Goal: Task Accomplishment & Management: Use online tool/utility

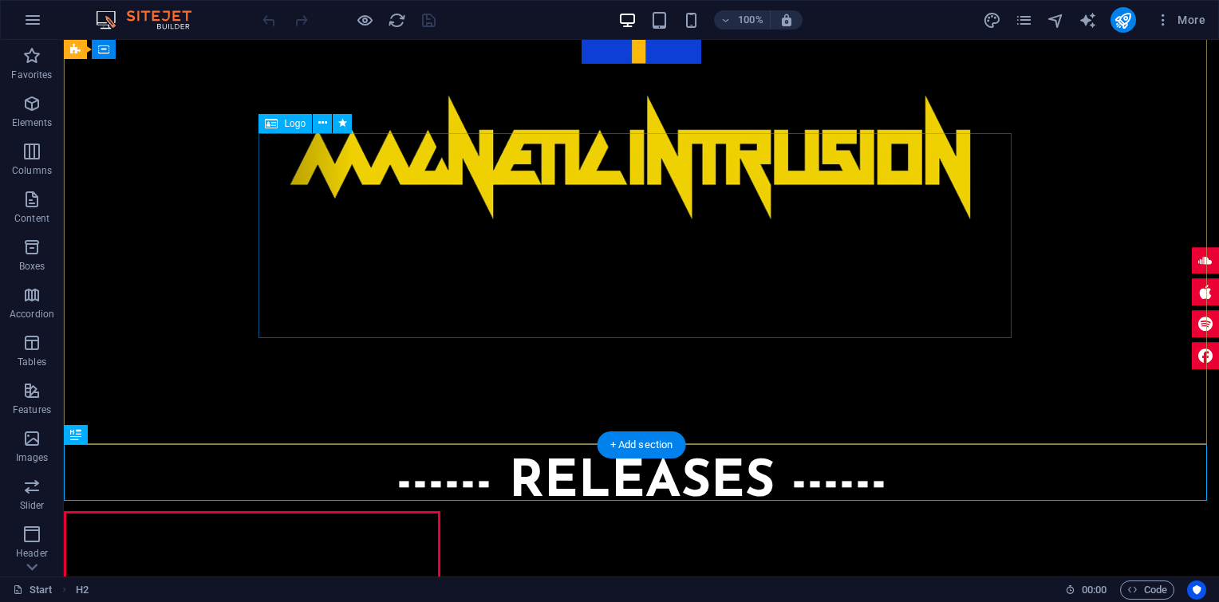
scroll to position [132, 0]
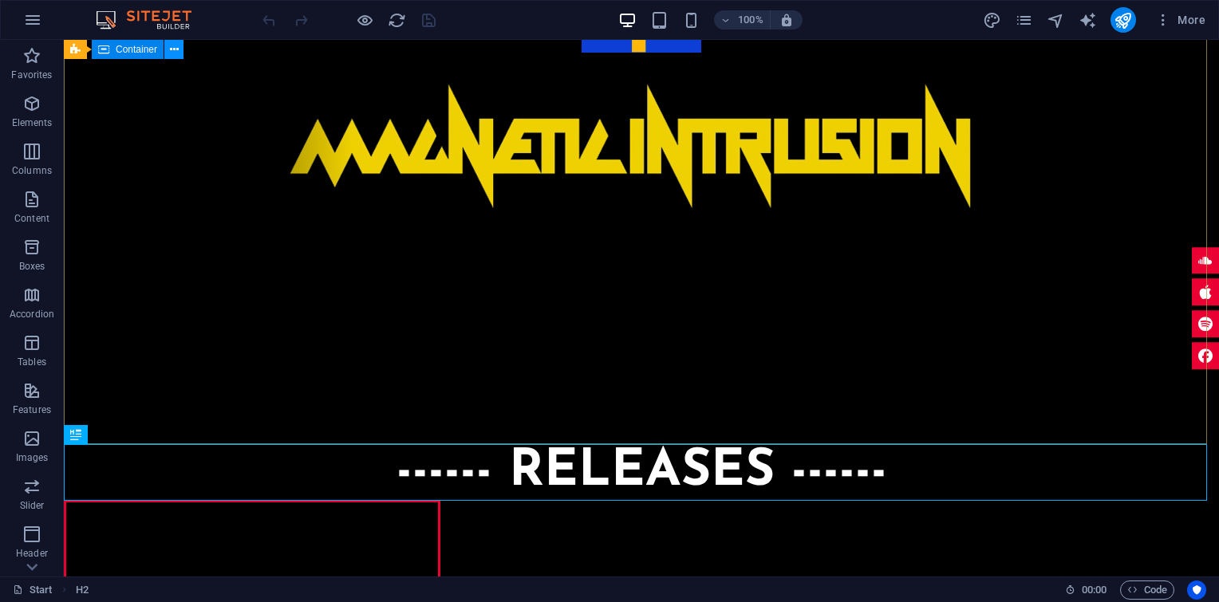
click at [173, 47] on icon at bounding box center [174, 49] width 9 height 17
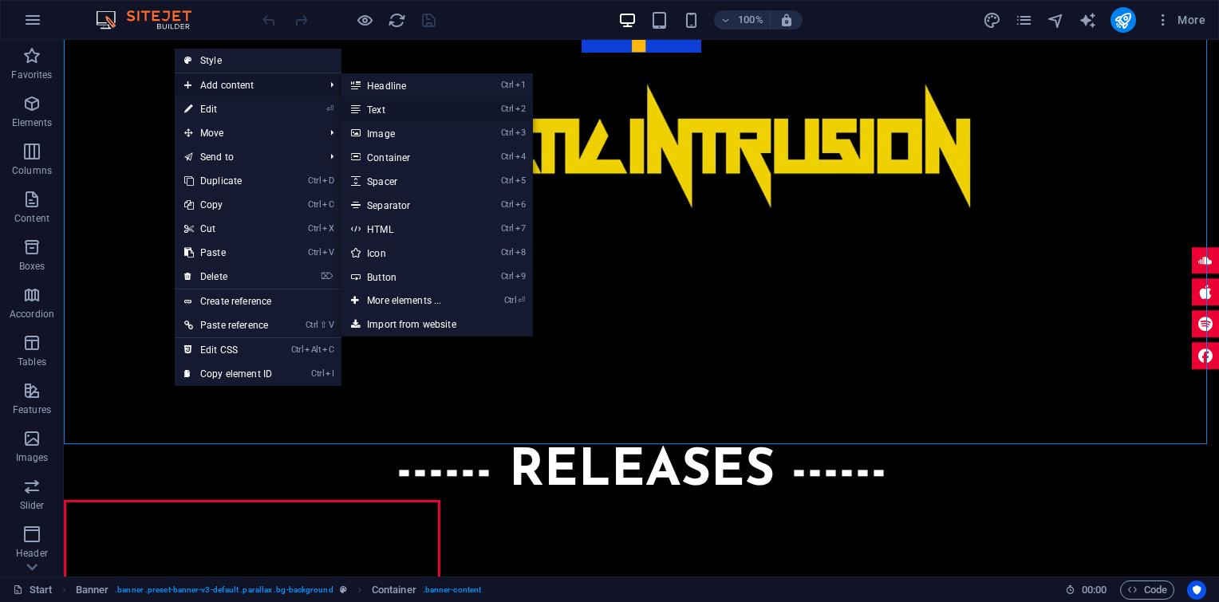
click at [377, 108] on link "Ctrl 2 Text" at bounding box center [407, 109] width 132 height 24
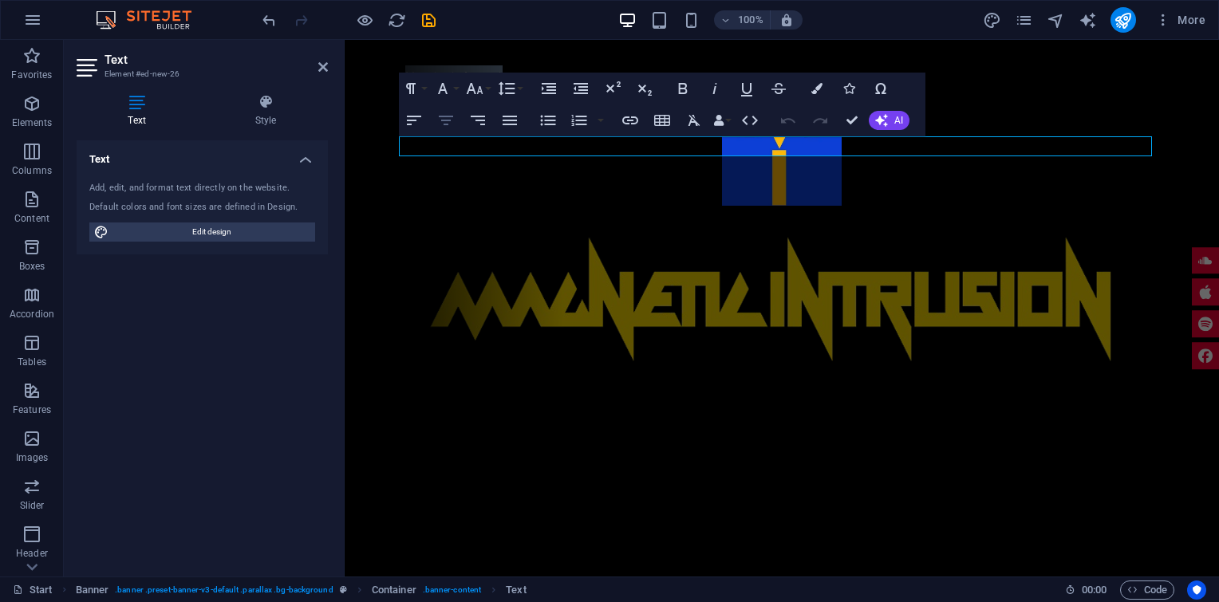
click at [443, 120] on icon "button" at bounding box center [446, 121] width 14 height 10
click at [456, 87] on button "Font Family" at bounding box center [446, 89] width 30 height 32
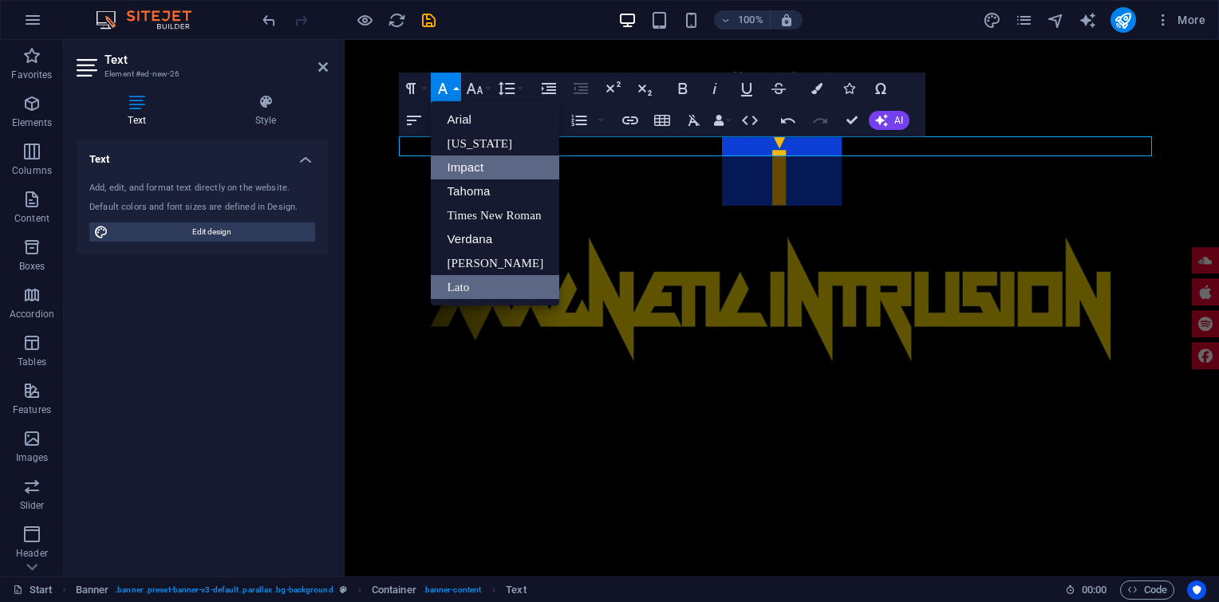
click at [479, 160] on link "Impact" at bounding box center [495, 168] width 128 height 24
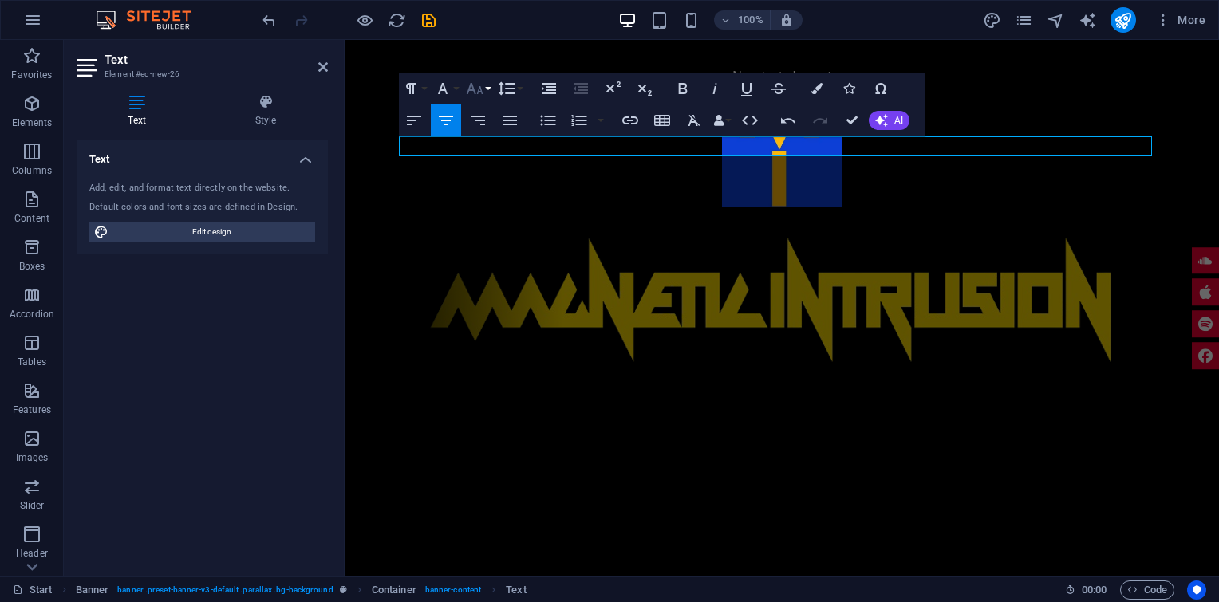
click at [488, 85] on button "Font Size" at bounding box center [478, 89] width 30 height 32
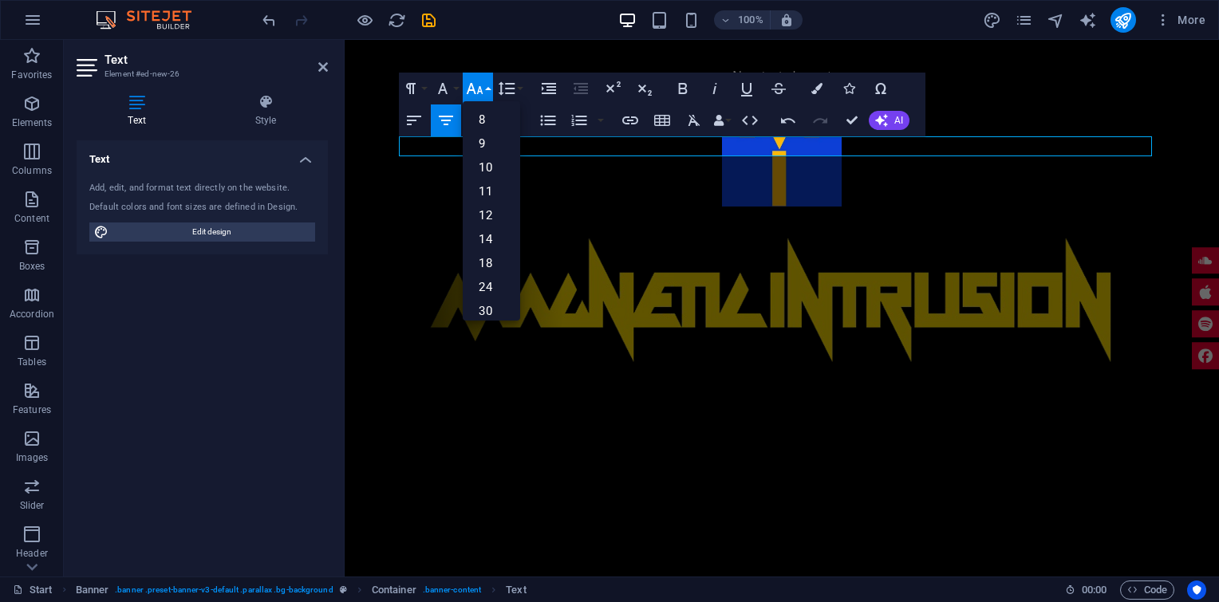
click at [488, 85] on button "Font Size" at bounding box center [478, 89] width 30 height 32
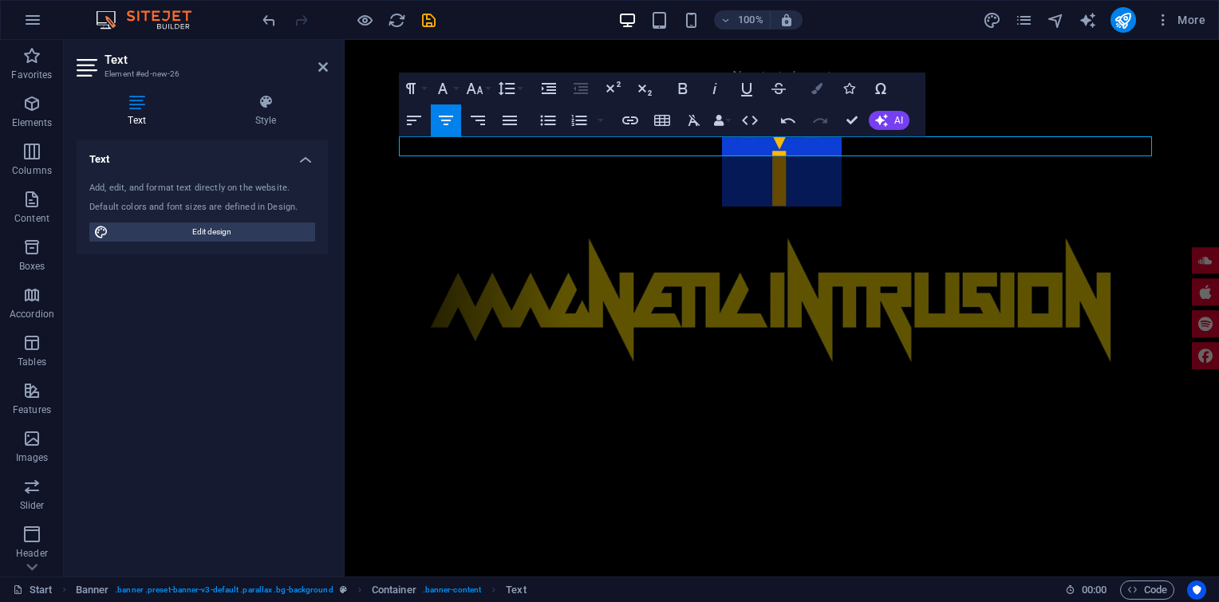
click at [817, 87] on icon "button" at bounding box center [816, 88] width 11 height 11
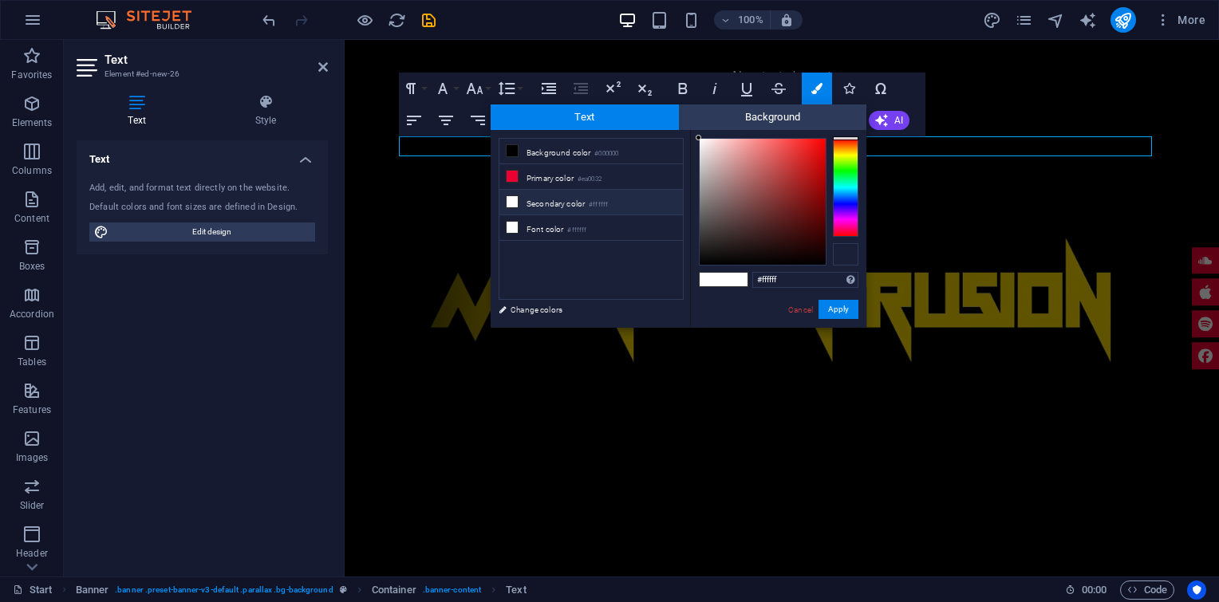
click at [846, 252] on div at bounding box center [846, 254] width 26 height 22
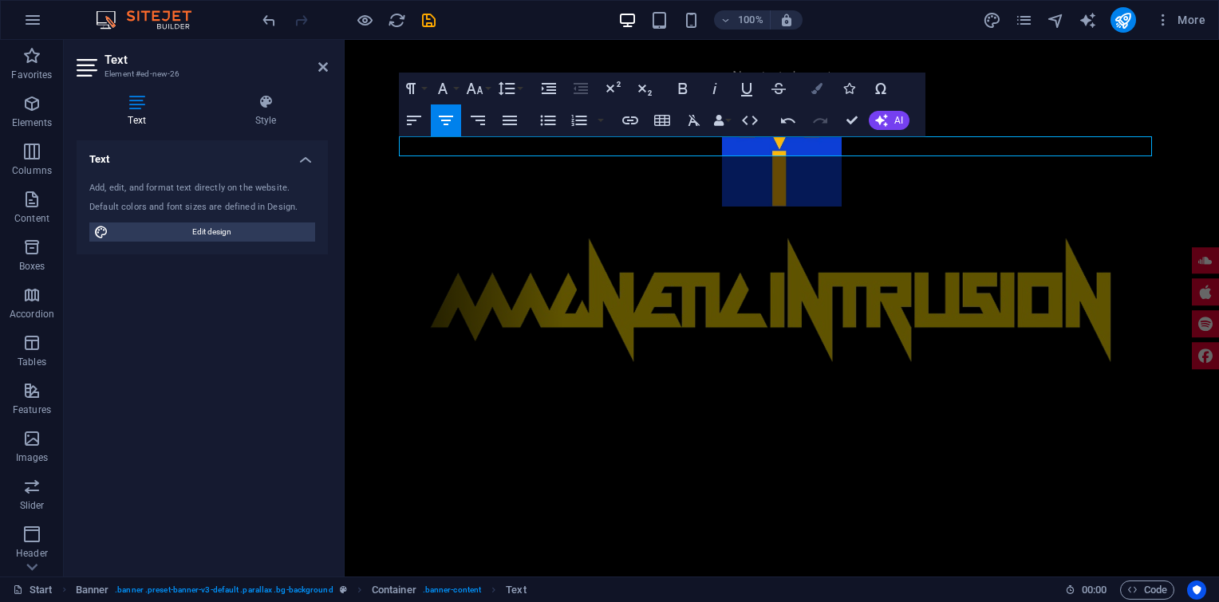
click at [816, 86] on icon "button" at bounding box center [816, 88] width 11 height 11
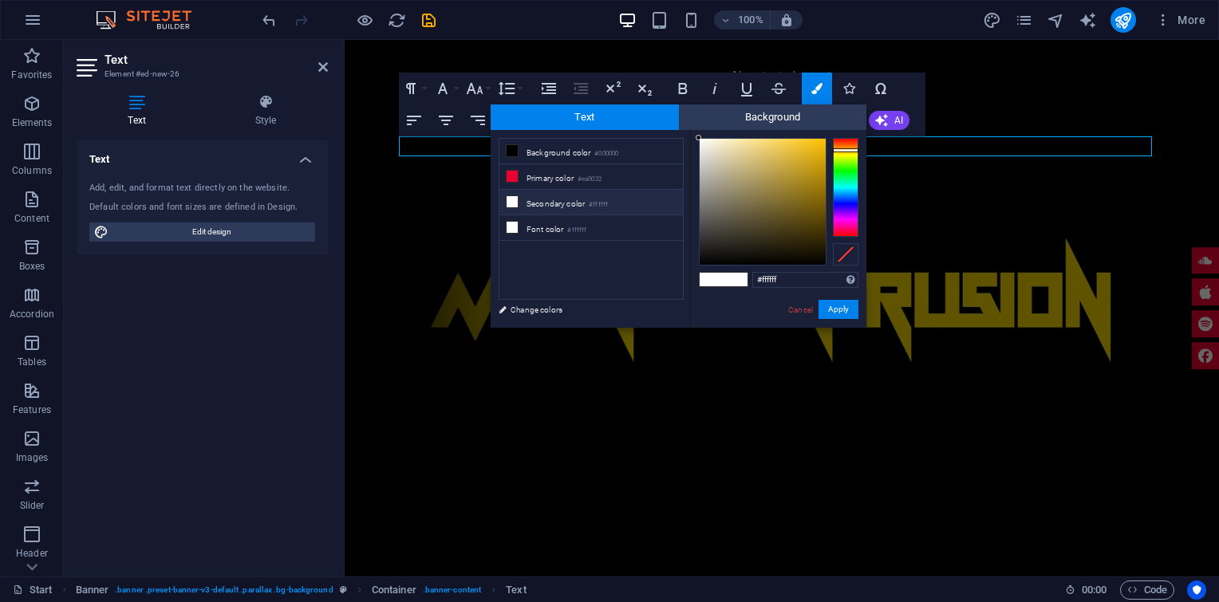
click at [842, 150] on div at bounding box center [846, 187] width 26 height 99
type input "#ebb200"
drag, startPoint x: 698, startPoint y: 137, endPoint x: 852, endPoint y: 148, distance: 154.3
click at [852, 148] on div at bounding box center [779, 202] width 160 height 128
click at [834, 308] on button "Apply" at bounding box center [839, 309] width 40 height 19
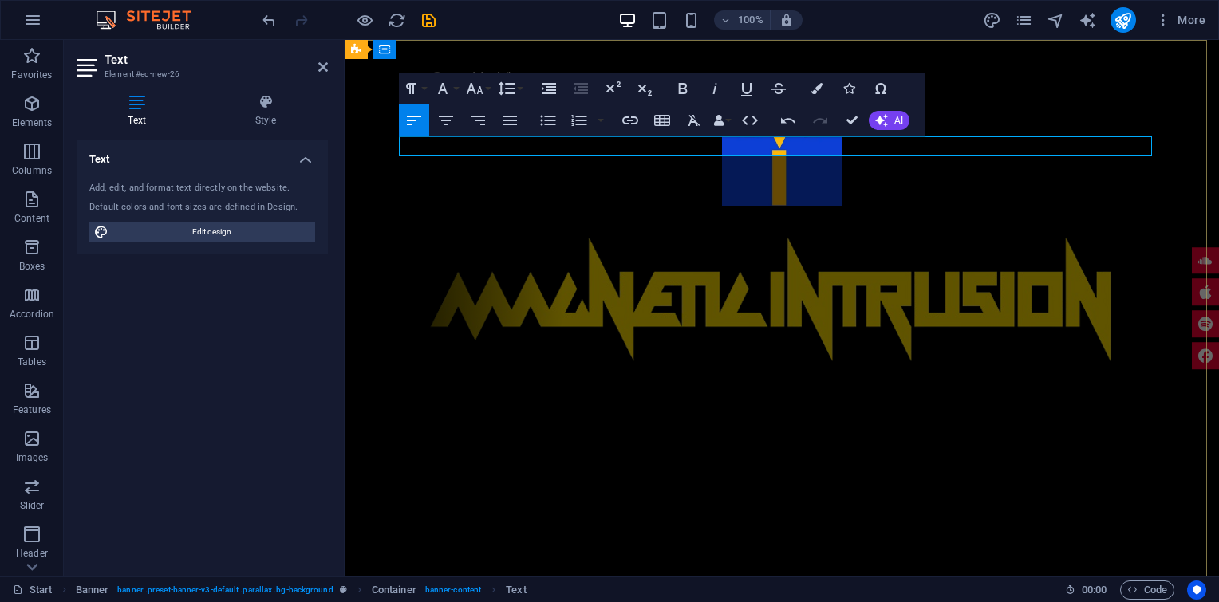
click at [405, 86] on p "ome Grown Music"" at bounding box center [781, 75] width 753 height 21
click at [405, 86] on p "Home Grown Music"" at bounding box center [781, 75] width 753 height 21
click at [447, 114] on icon "button" at bounding box center [445, 120] width 19 height 19
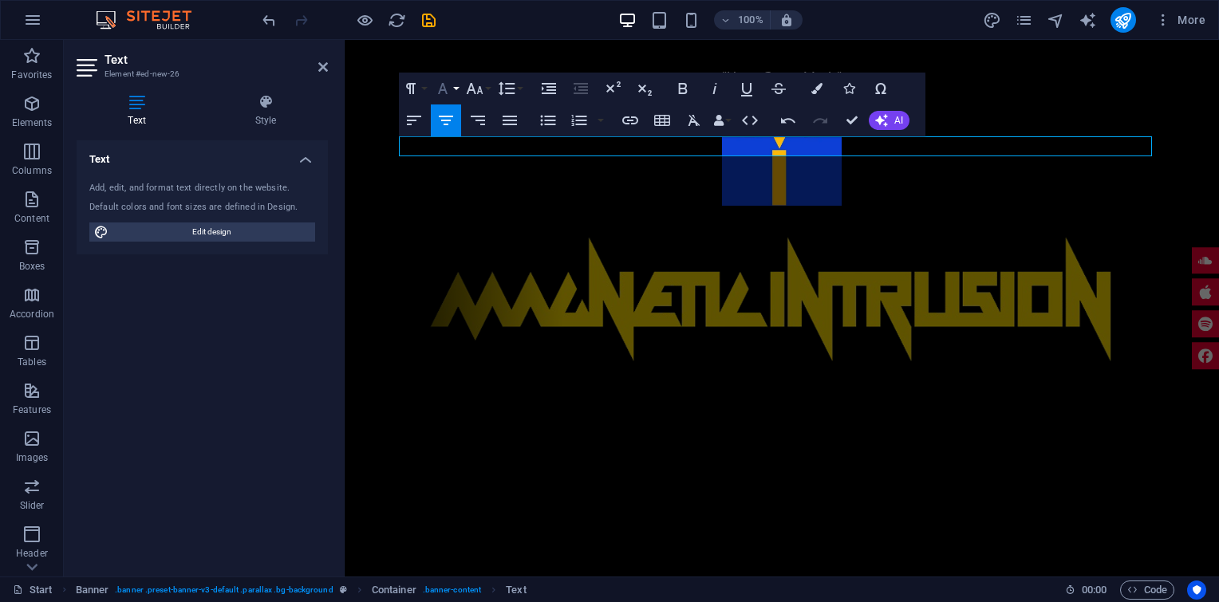
click at [452, 87] on icon "button" at bounding box center [442, 88] width 19 height 19
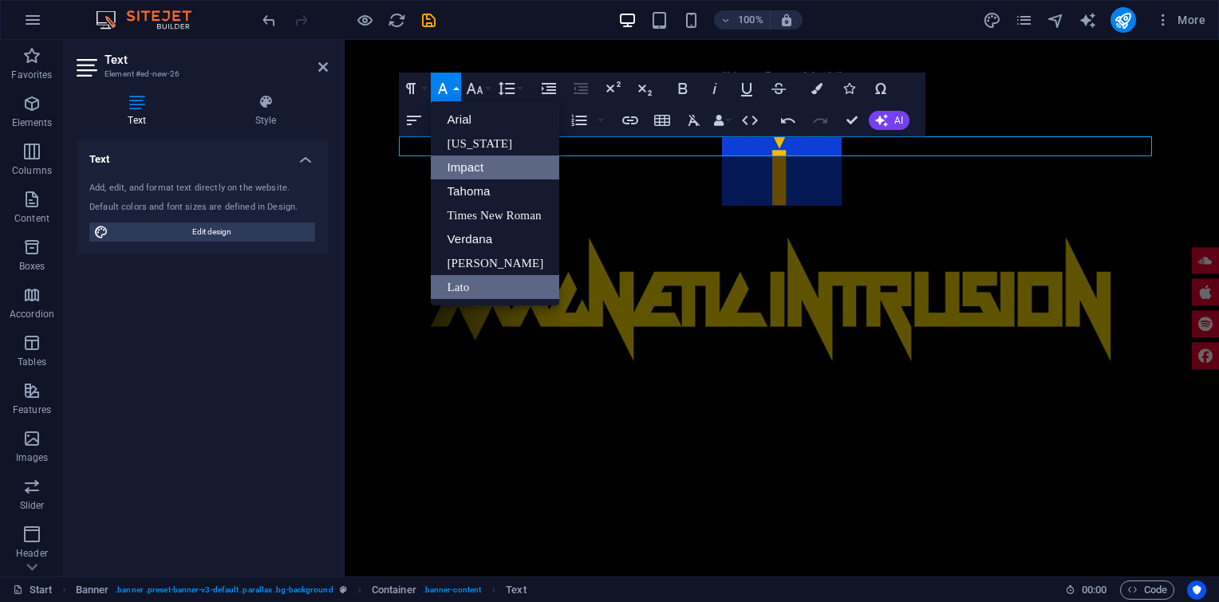
click at [472, 171] on link "Impact" at bounding box center [495, 168] width 128 height 24
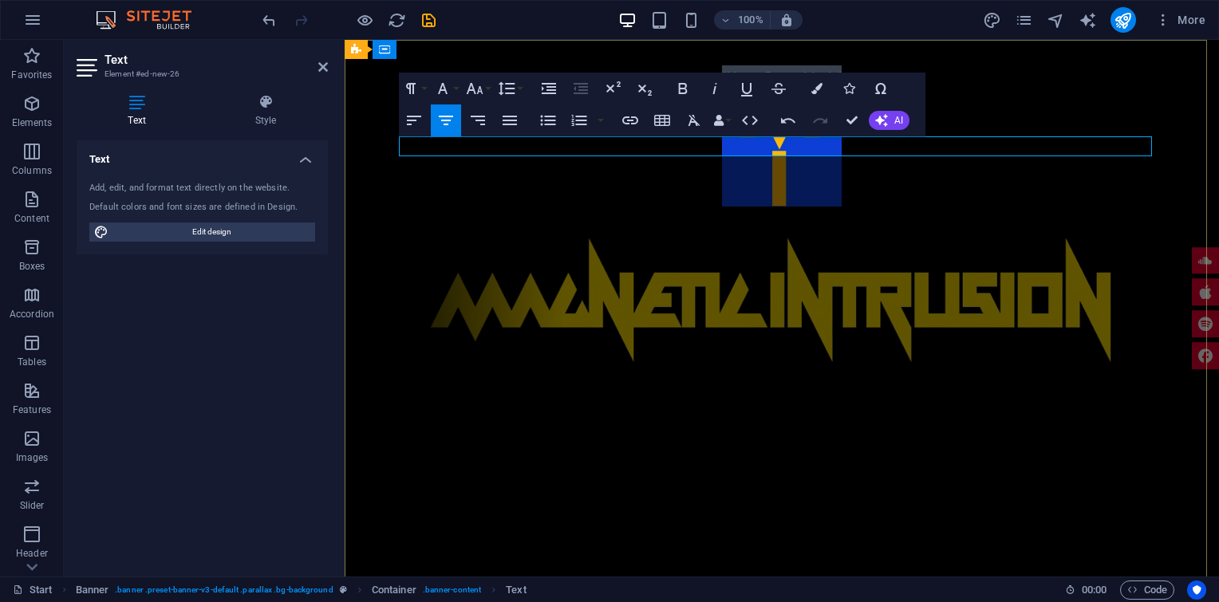
drag, startPoint x: 706, startPoint y: 144, endPoint x: 857, endPoint y: 152, distance: 151.0
click at [857, 87] on p "" ​ Home Grown Music"" at bounding box center [781, 76] width 753 height 22
click at [456, 90] on button "Font Family" at bounding box center [446, 89] width 30 height 32
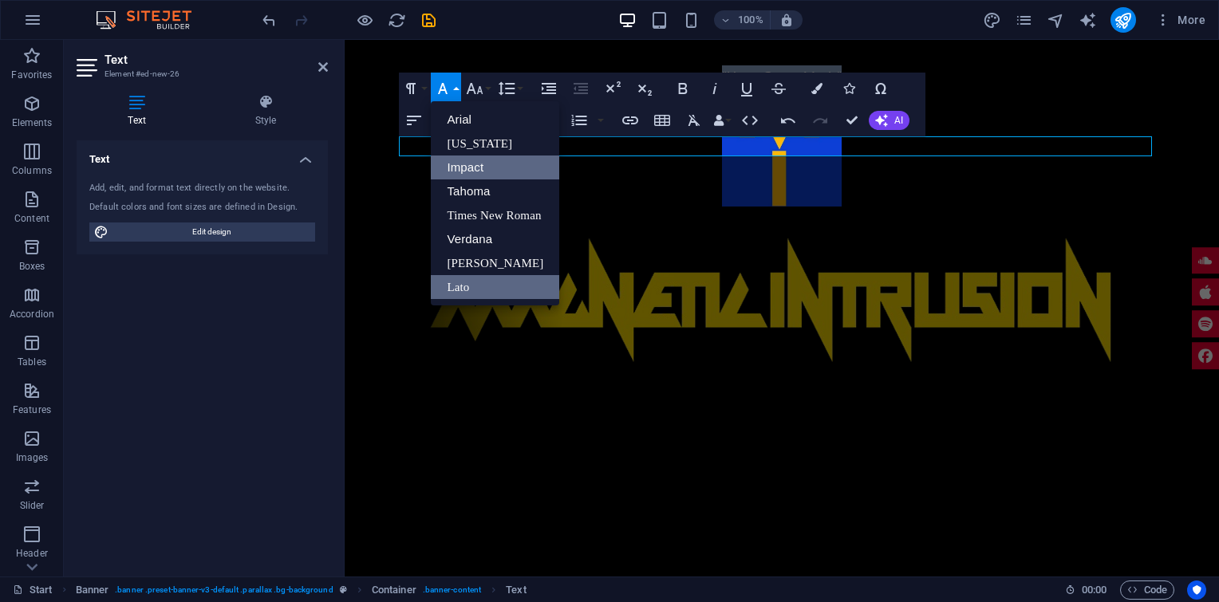
click at [457, 165] on link "Impact" at bounding box center [495, 168] width 128 height 24
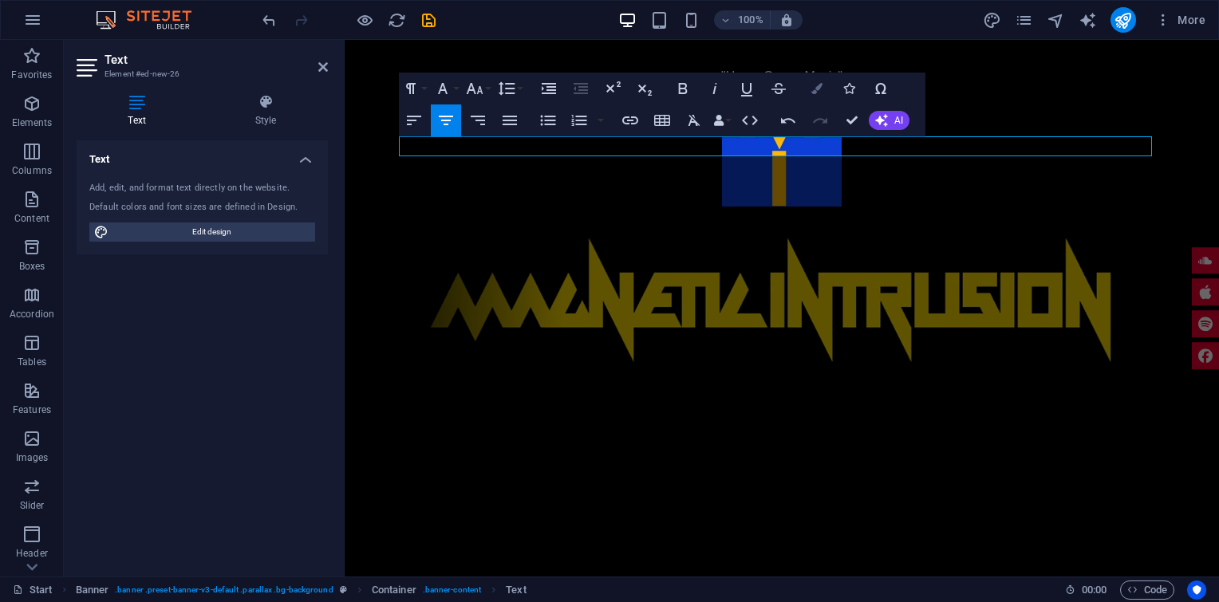
click at [815, 85] on icon "button" at bounding box center [816, 88] width 11 height 11
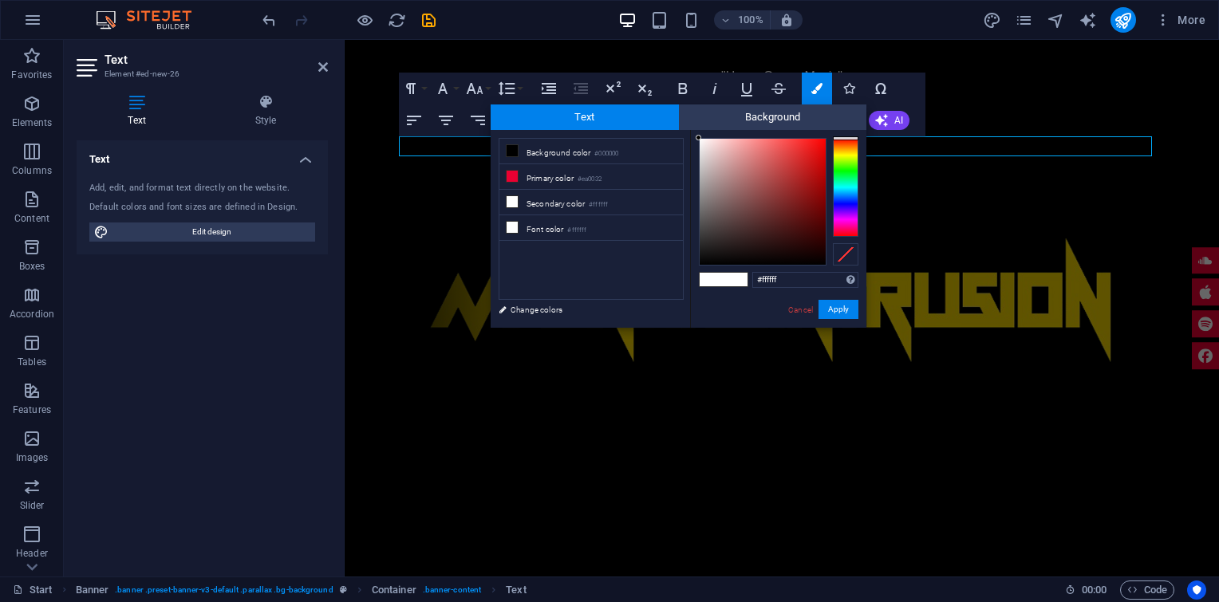
click at [849, 148] on div at bounding box center [846, 187] width 26 height 99
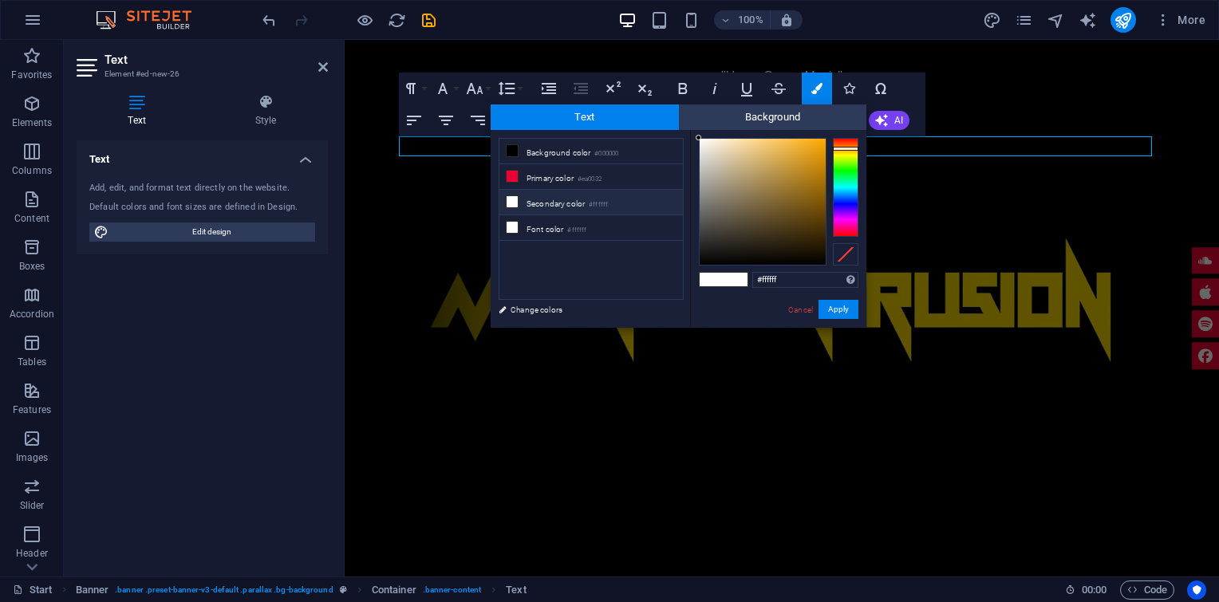
type input "#f5b435"
click at [798, 143] on div at bounding box center [763, 202] width 126 height 126
click at [826, 311] on button "Apply" at bounding box center [839, 309] width 40 height 19
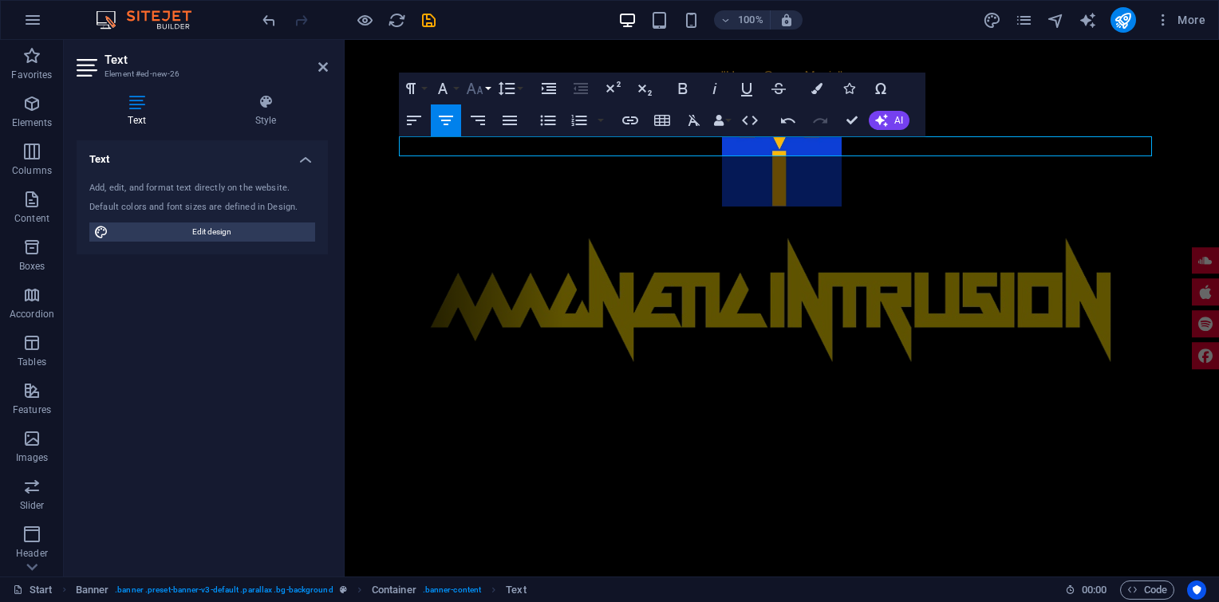
click at [475, 91] on icon "button" at bounding box center [475, 88] width 17 height 11
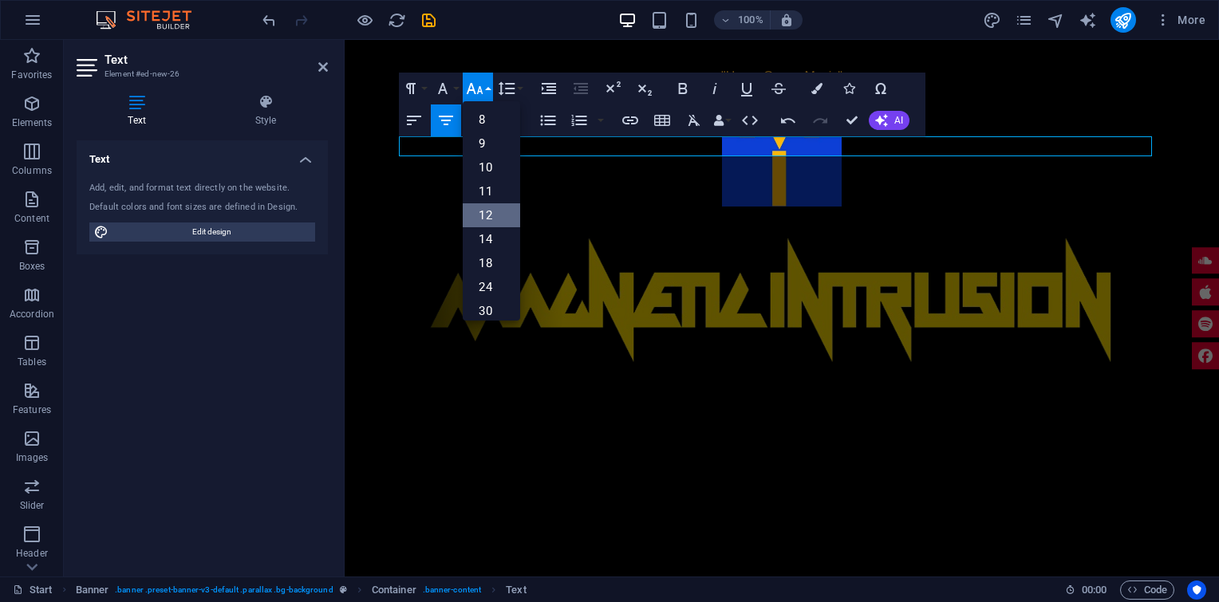
click at [488, 209] on link "12" at bounding box center [491, 215] width 57 height 24
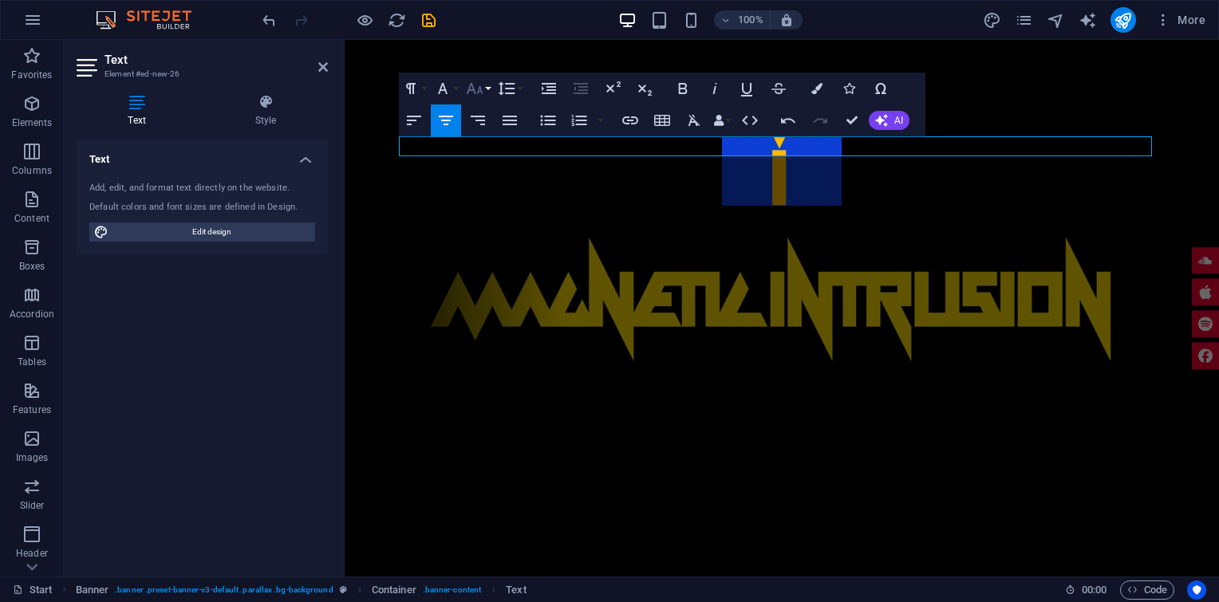
click at [484, 90] on icon "button" at bounding box center [474, 88] width 19 height 19
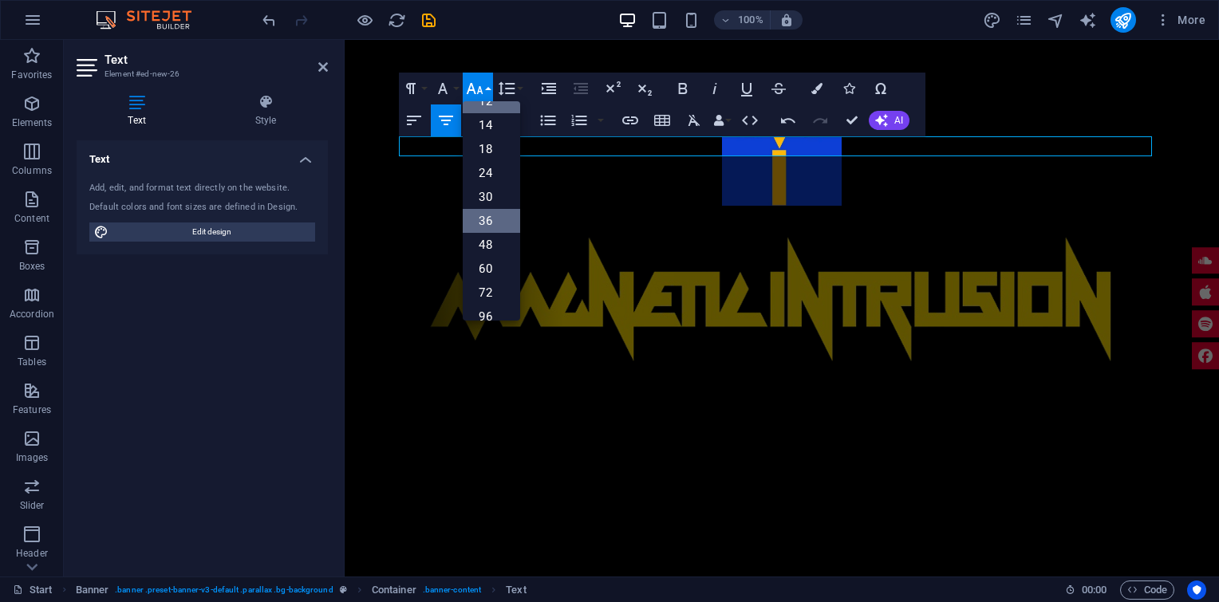
click at [488, 211] on link "36" at bounding box center [491, 221] width 57 height 24
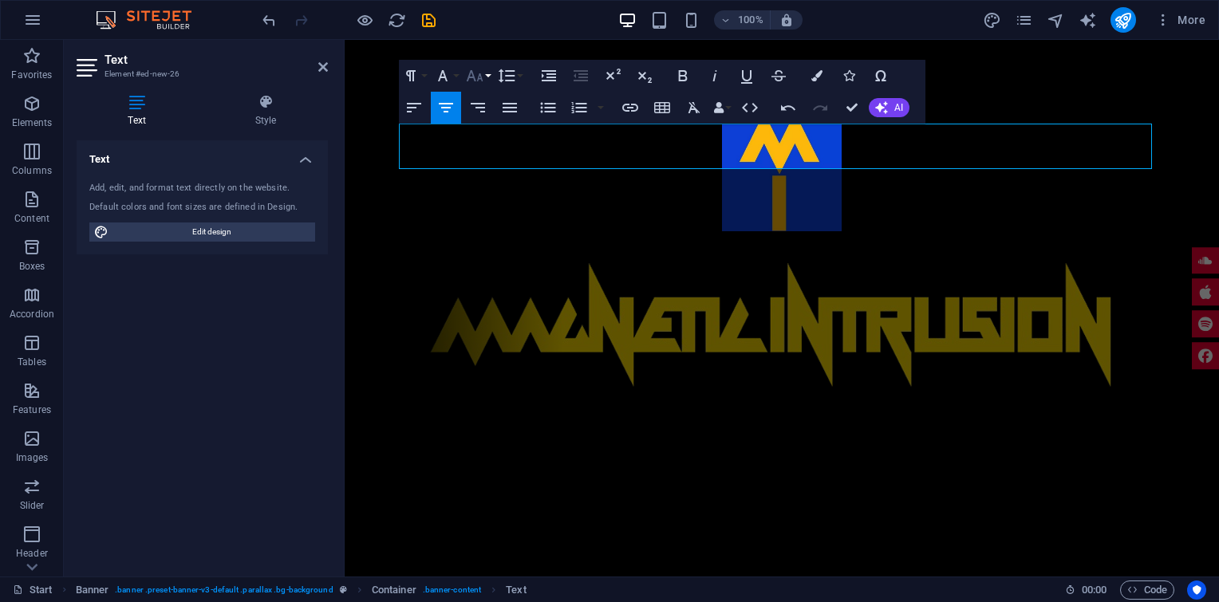
click at [482, 76] on icon "button" at bounding box center [474, 75] width 19 height 19
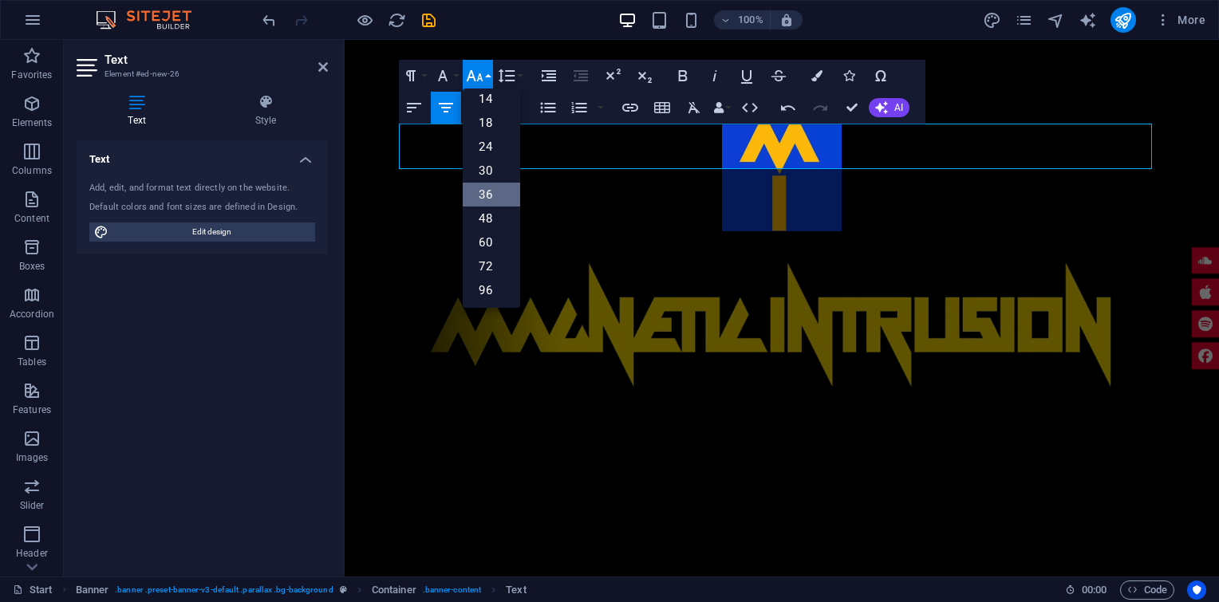
scroll to position [128, 0]
click at [488, 209] on link "48" at bounding box center [491, 219] width 57 height 24
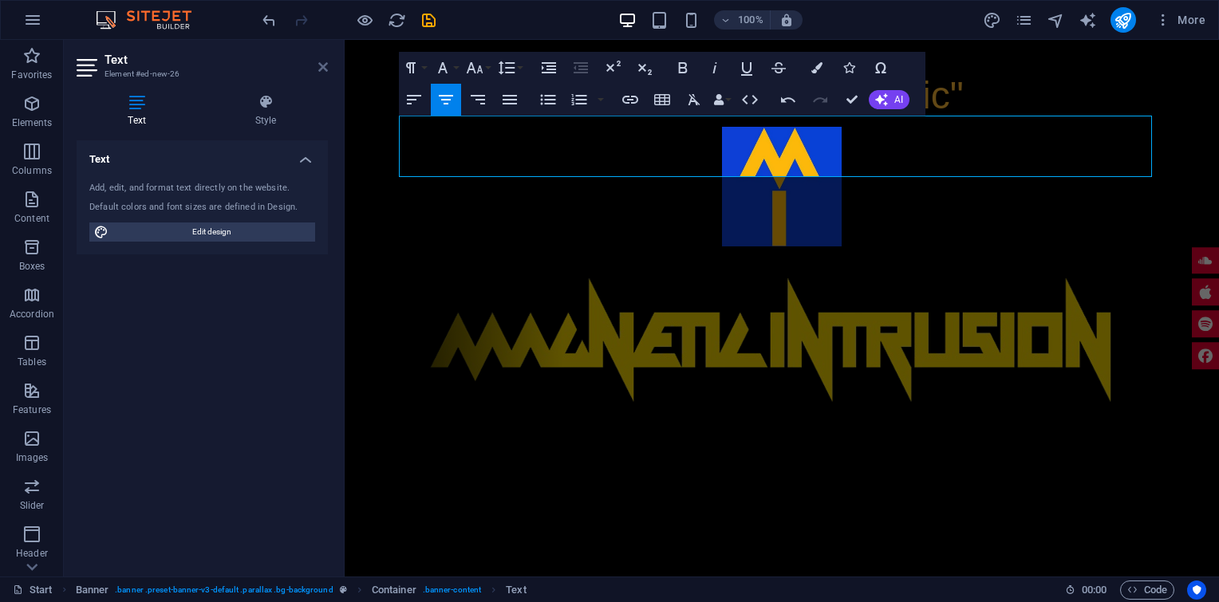
click at [325, 70] on icon at bounding box center [323, 67] width 10 height 13
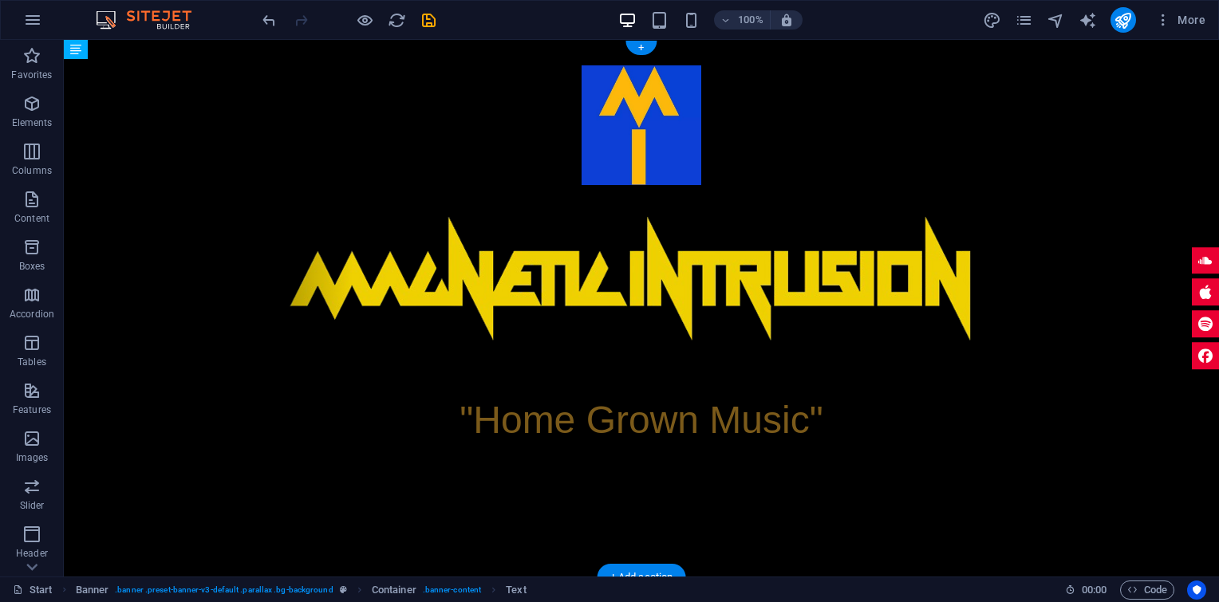
drag, startPoint x: 629, startPoint y: 148, endPoint x: 590, endPoint y: 408, distance: 263.7
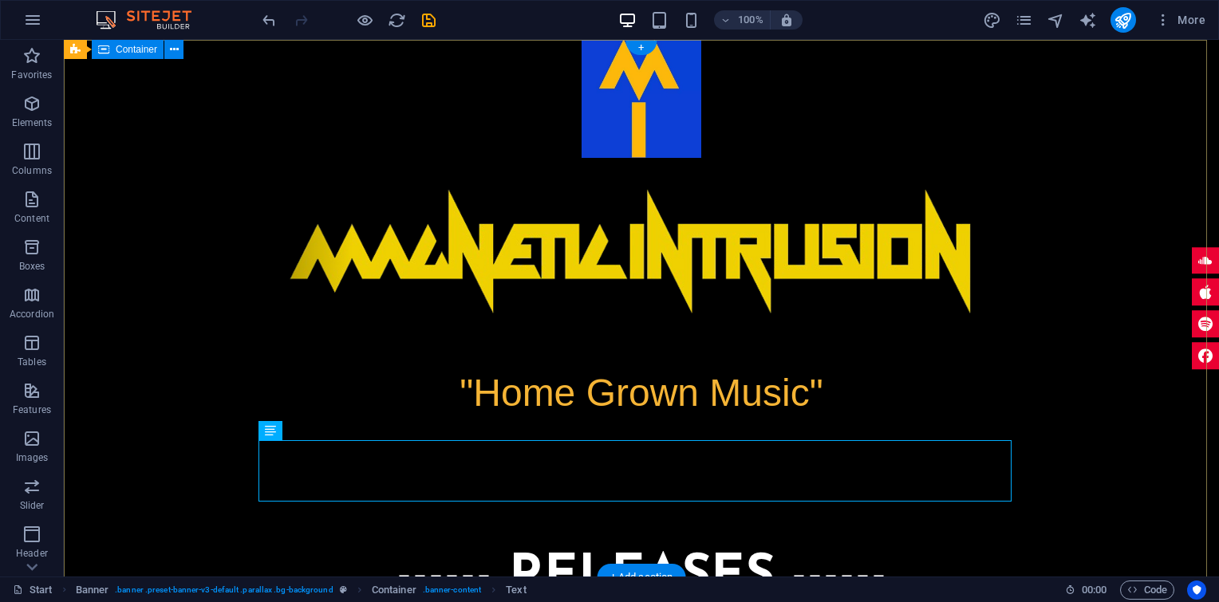
scroll to position [0, 0]
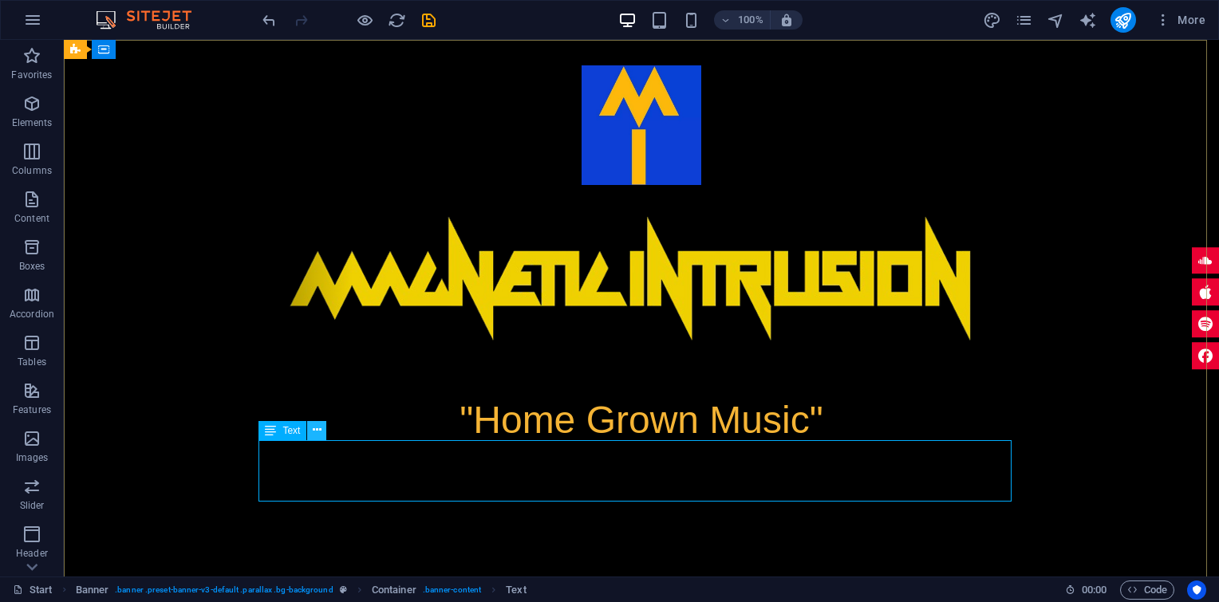
click at [321, 428] on icon at bounding box center [317, 430] width 9 height 17
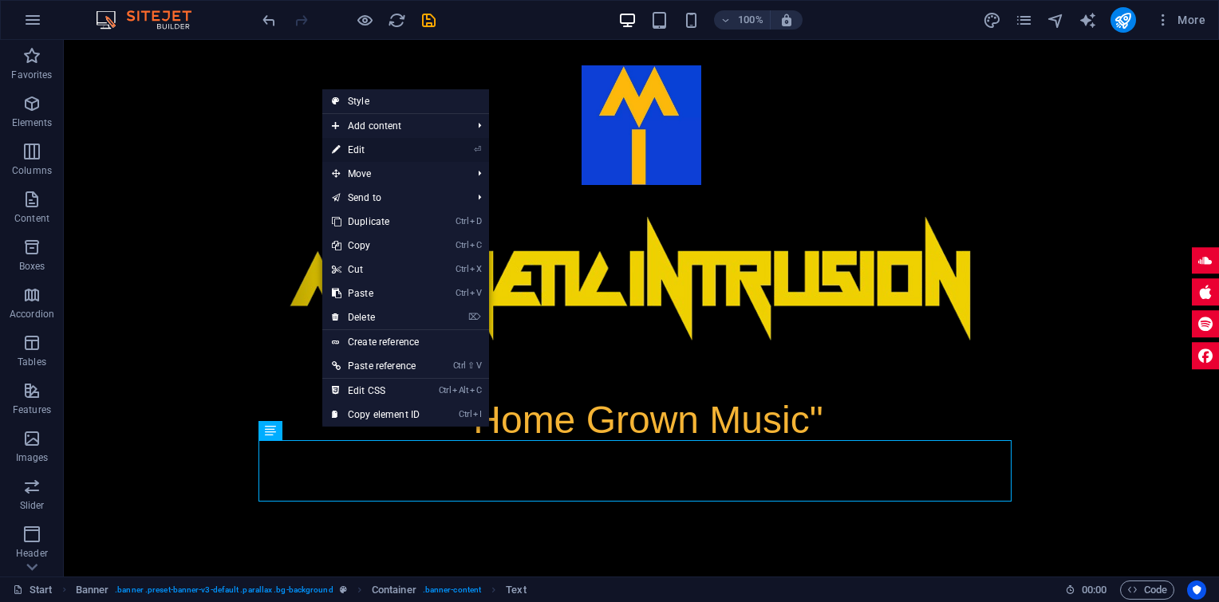
click at [389, 149] on link "⏎ Edit" at bounding box center [375, 150] width 107 height 24
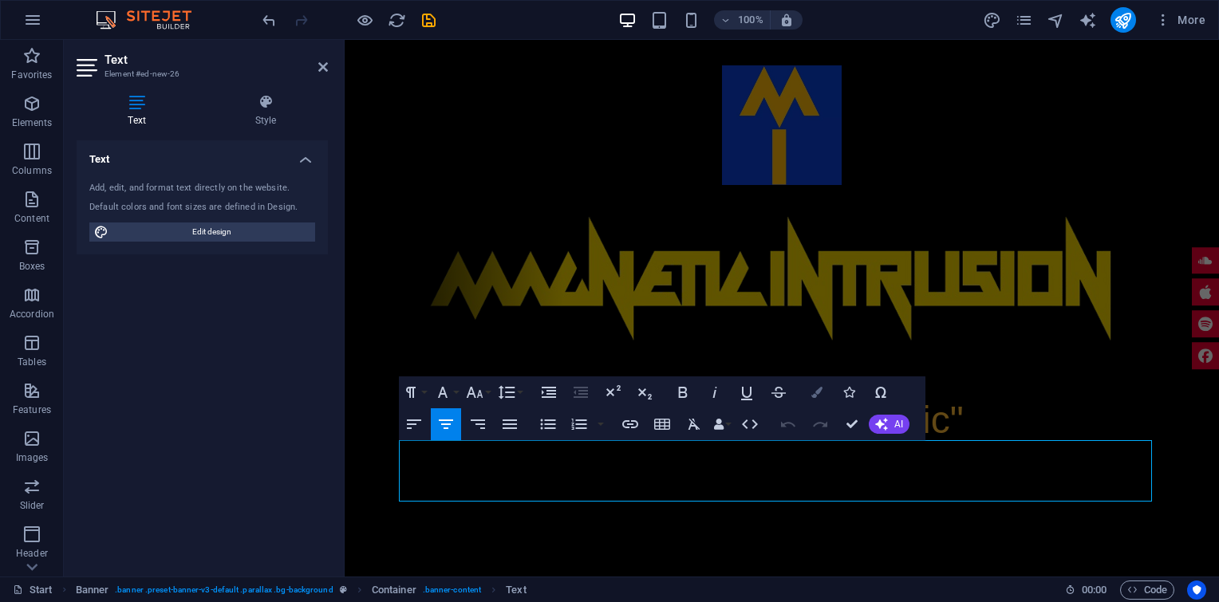
click at [818, 389] on icon "button" at bounding box center [816, 392] width 11 height 11
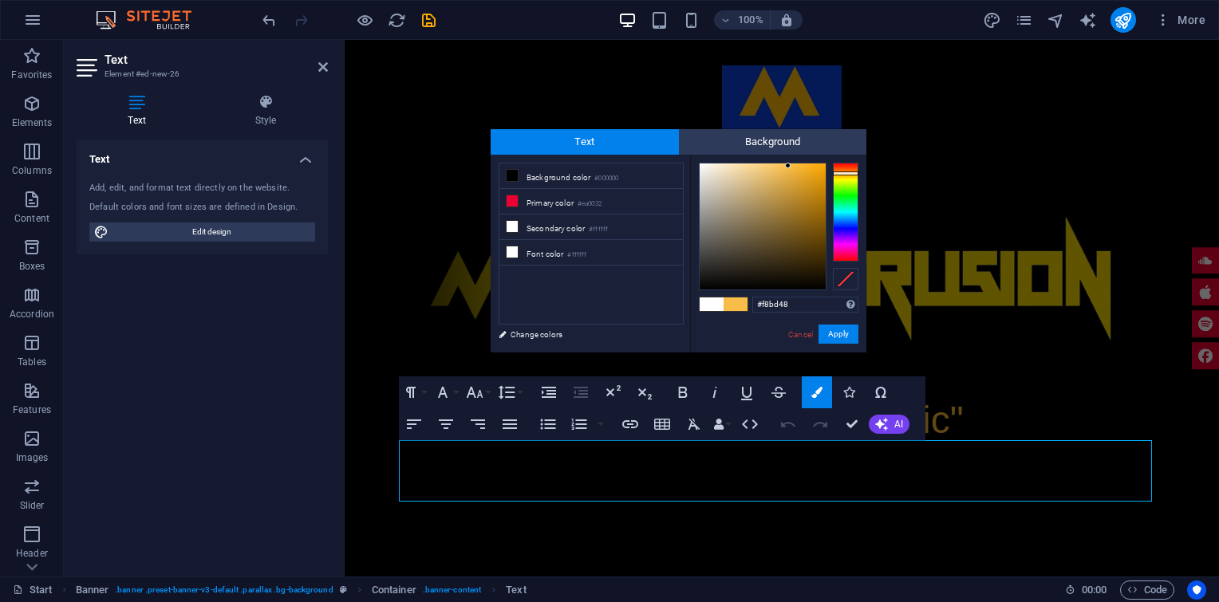
type input "#f8bd4a"
drag, startPoint x: 798, startPoint y: 165, endPoint x: 787, endPoint y: 166, distance: 10.4
click at [787, 166] on div at bounding box center [787, 166] width 6 height 6
click at [836, 327] on button "Apply" at bounding box center [839, 334] width 40 height 19
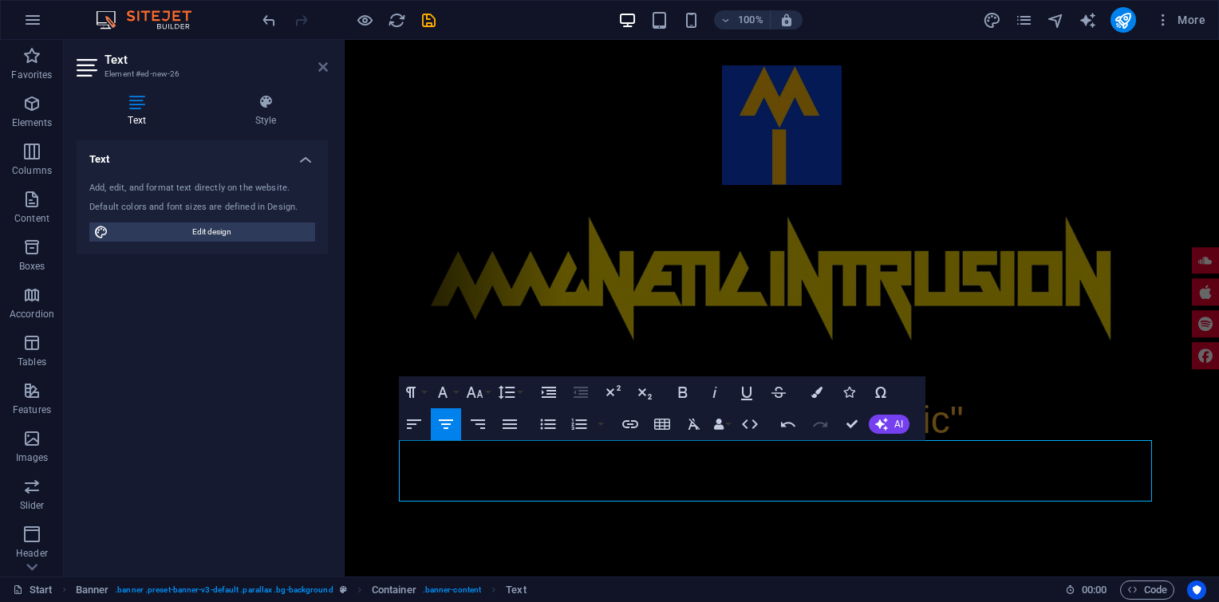
click at [320, 67] on icon at bounding box center [323, 67] width 10 height 13
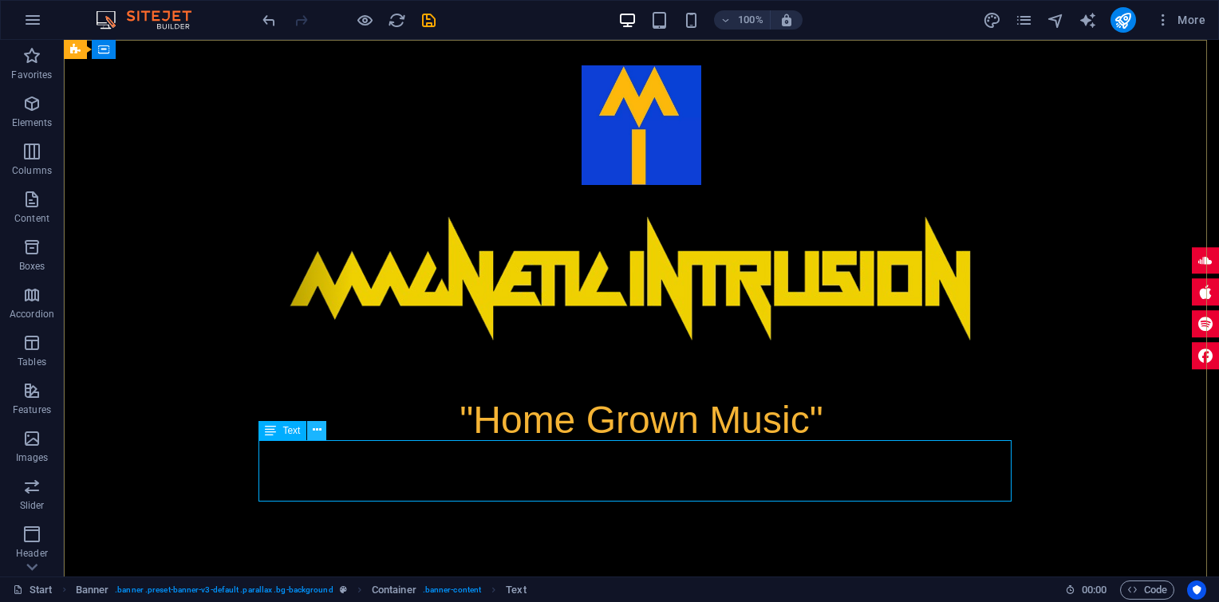
click at [315, 430] on icon at bounding box center [317, 430] width 9 height 17
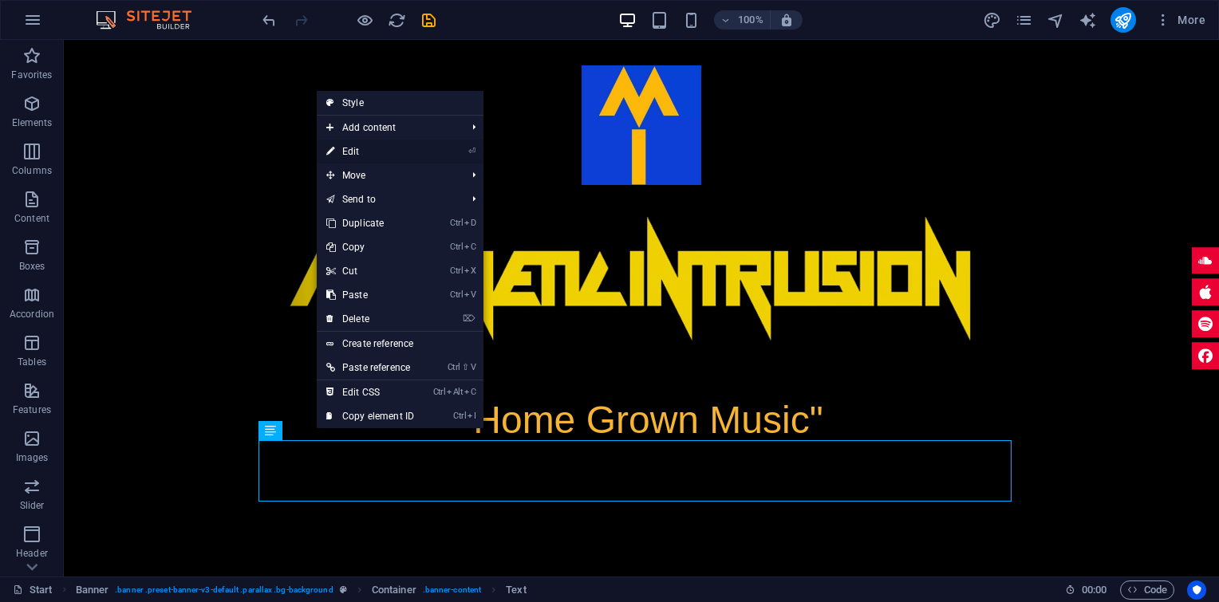
click at [410, 150] on link "⏎ Edit" at bounding box center [370, 152] width 107 height 24
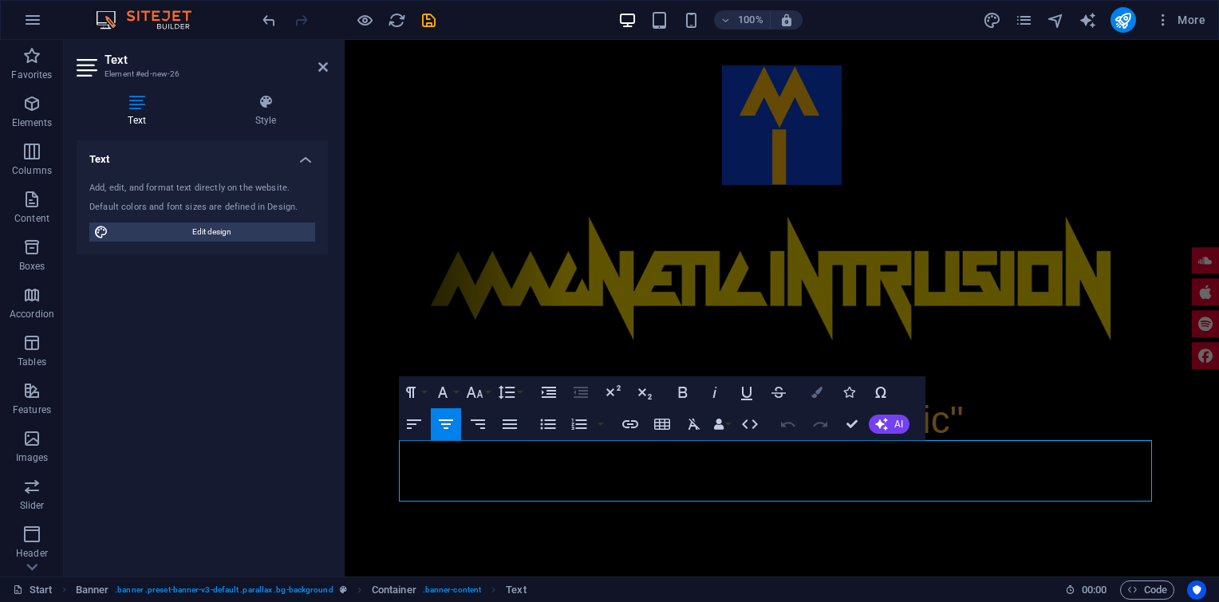
click at [815, 391] on icon "button" at bounding box center [816, 392] width 11 height 11
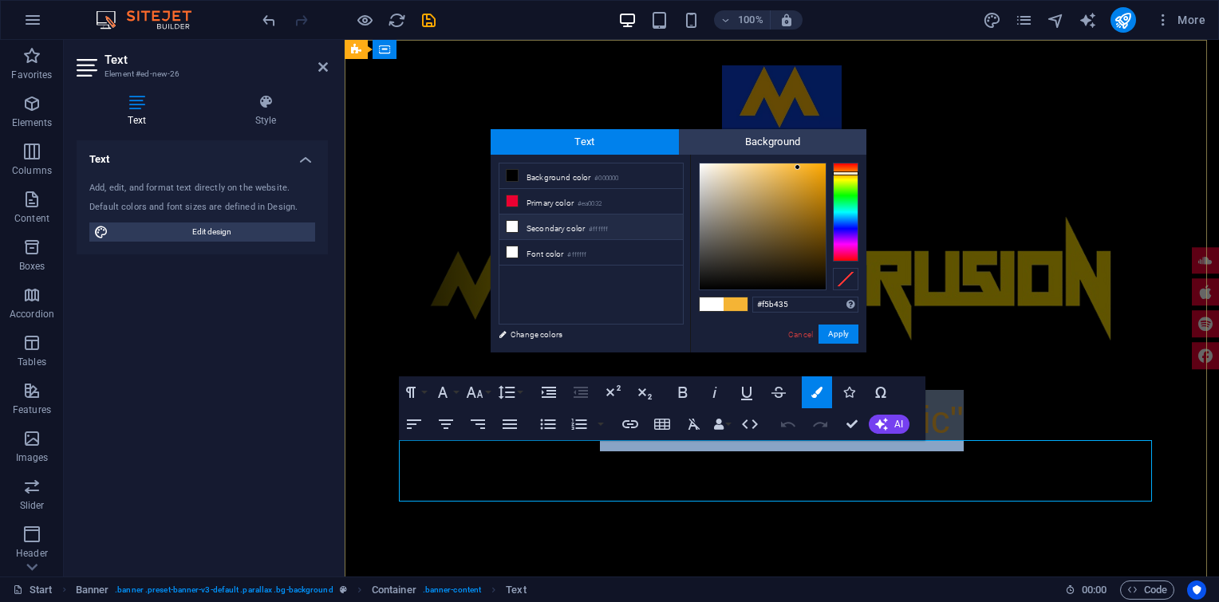
drag, startPoint x: 613, startPoint y: 465, endPoint x: 941, endPoint y: 471, distance: 328.7
click at [941, 452] on p ""Home Grown Music"" at bounding box center [781, 420] width 753 height 61
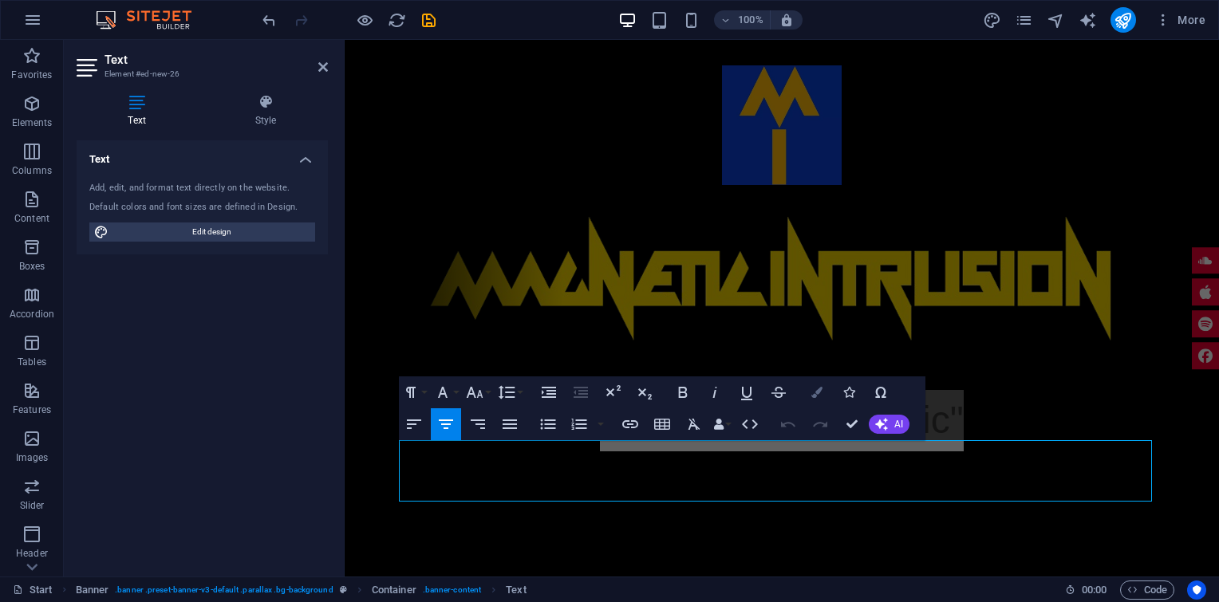
click at [819, 393] on icon "button" at bounding box center [816, 392] width 11 height 11
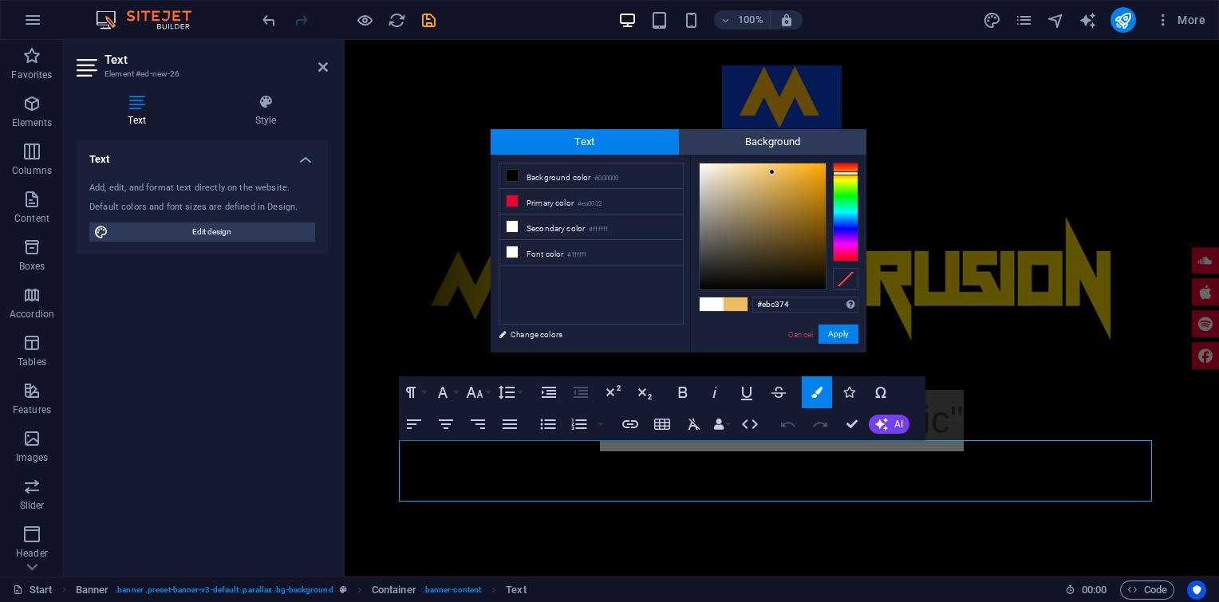
type input "#ebc476"
drag, startPoint x: 797, startPoint y: 167, endPoint x: 762, endPoint y: 172, distance: 35.5
click at [762, 172] on div at bounding box center [762, 172] width 6 height 6
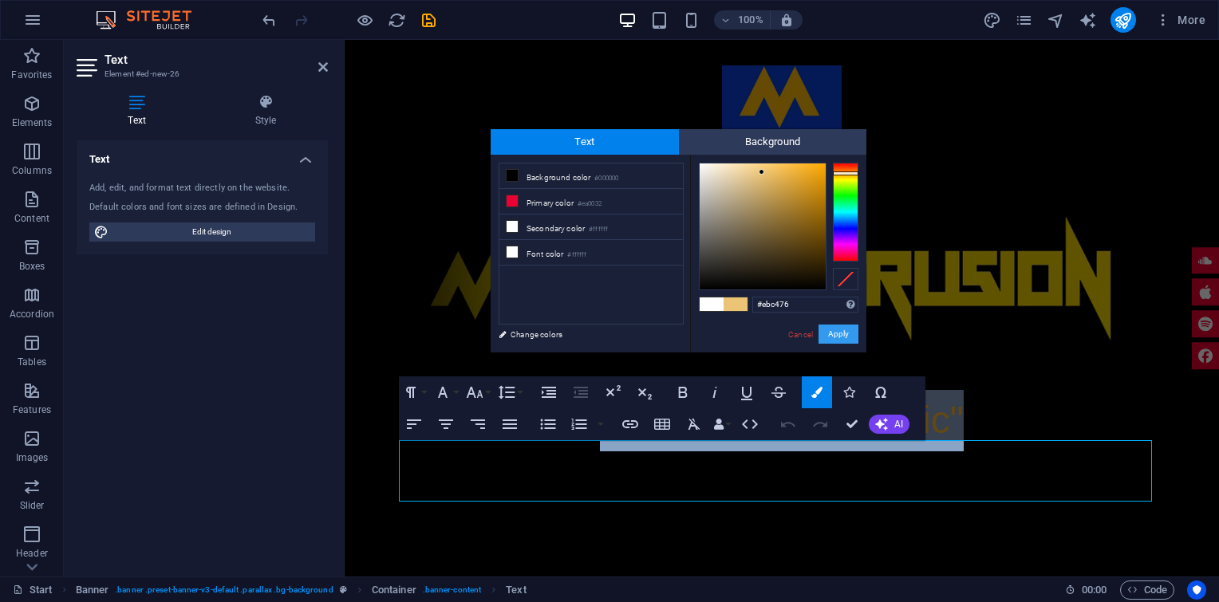
click at [824, 325] on button "Apply" at bounding box center [839, 334] width 40 height 19
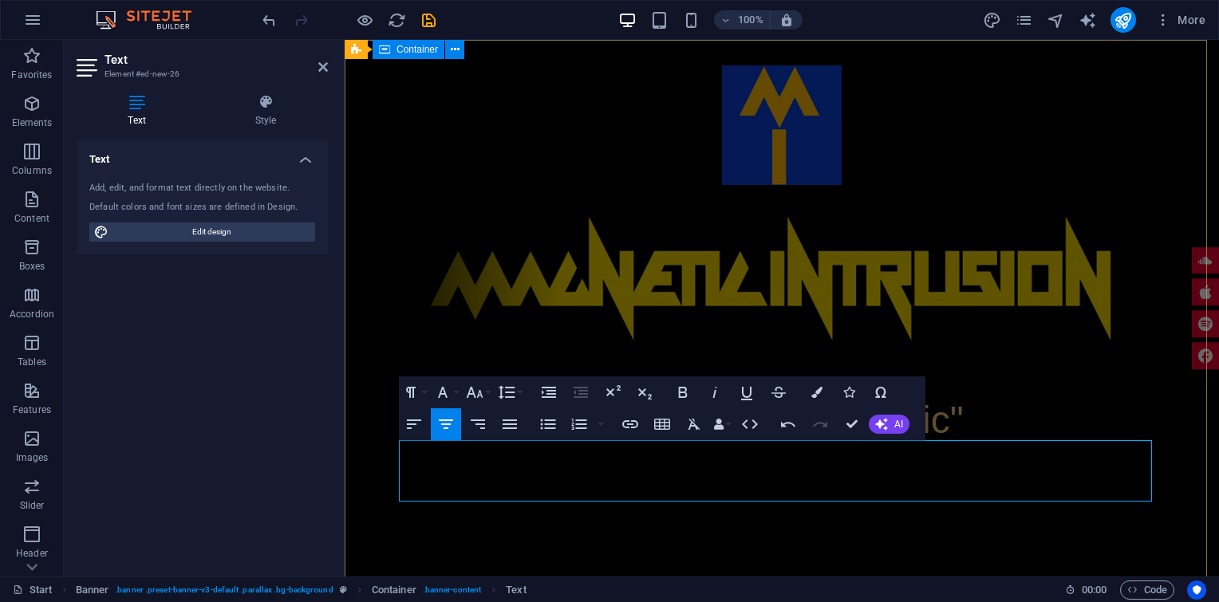
click at [964, 68] on div ""Home Grown Music"" at bounding box center [782, 258] width 874 height 437
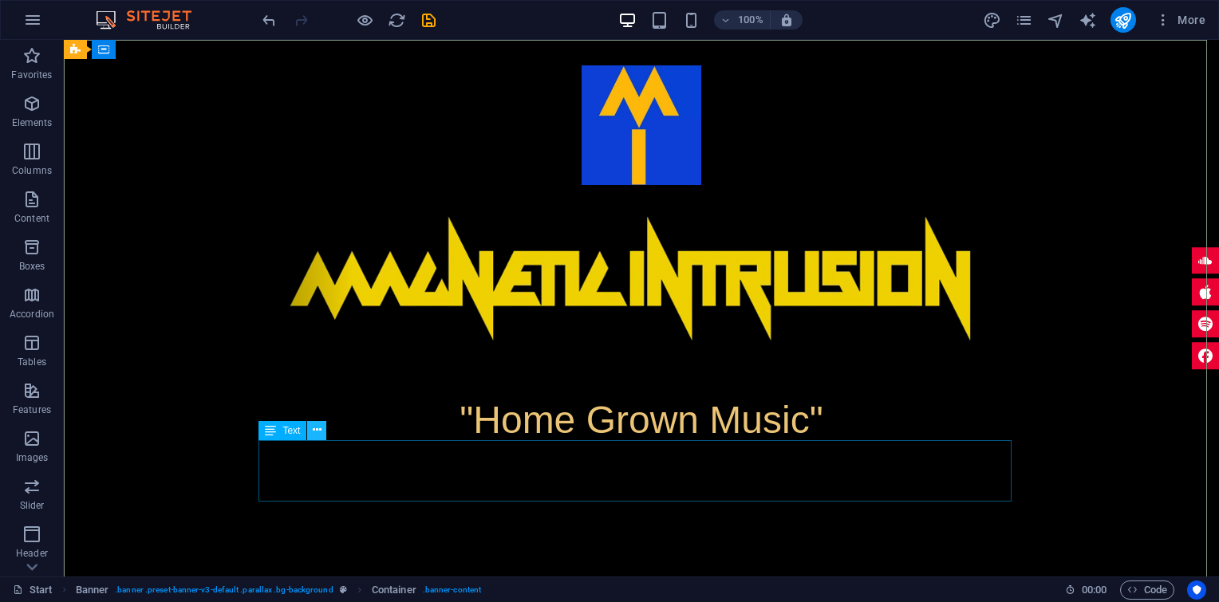
click at [318, 433] on icon at bounding box center [317, 430] width 9 height 17
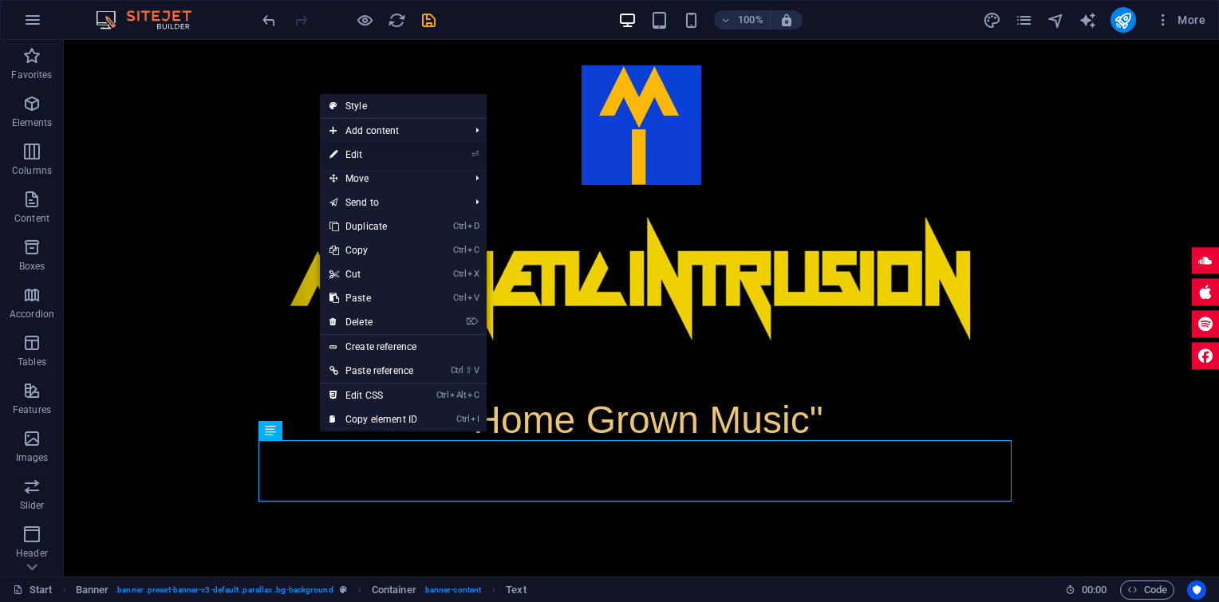
click at [408, 157] on link "⏎ Edit" at bounding box center [373, 155] width 107 height 24
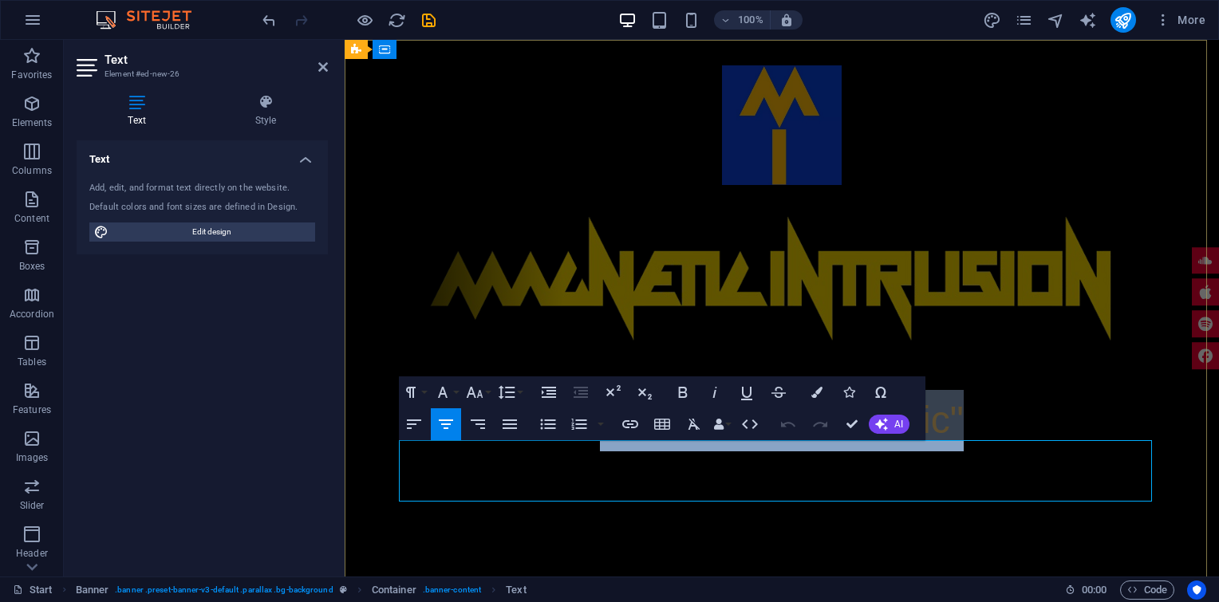
drag, startPoint x: 609, startPoint y: 467, endPoint x: 967, endPoint y: 481, distance: 357.7
click at [967, 452] on p ""Home Grown Music"" at bounding box center [781, 420] width 753 height 61
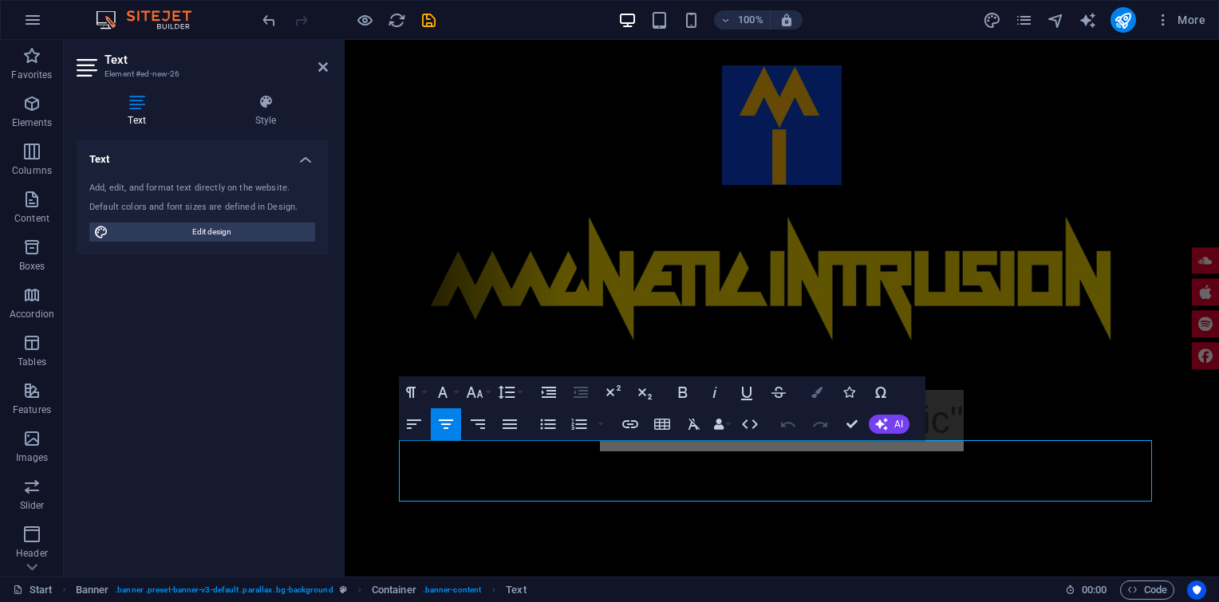
click at [818, 389] on icon "button" at bounding box center [816, 392] width 11 height 11
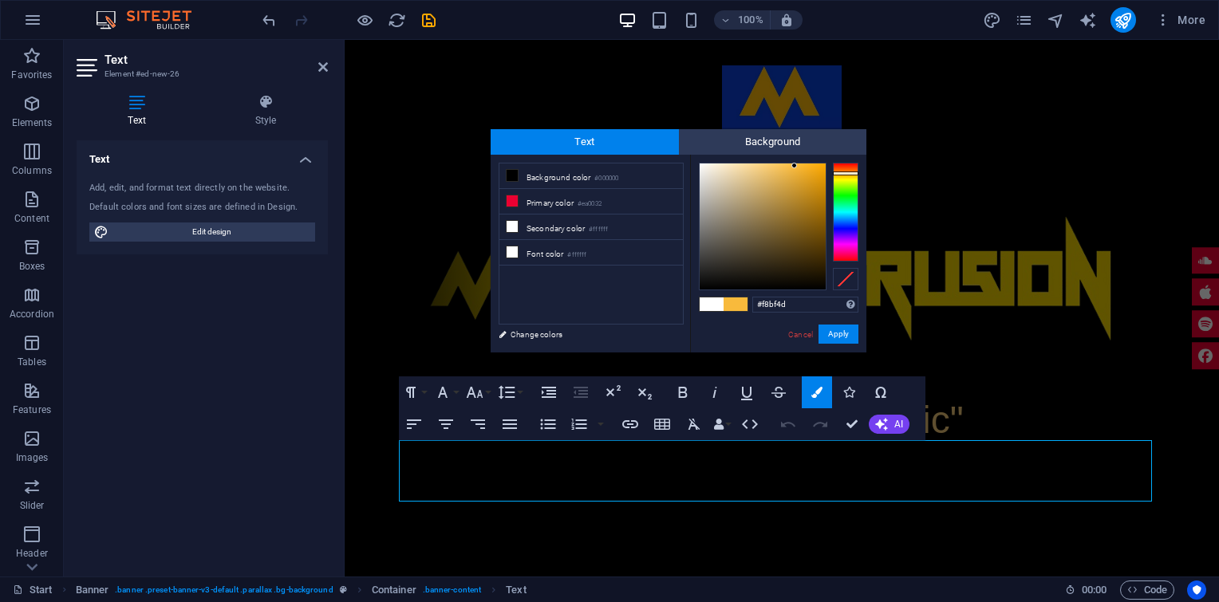
type input "#f8c04f"
drag, startPoint x: 760, startPoint y: 171, endPoint x: 785, endPoint y: 166, distance: 25.2
click at [785, 166] on div at bounding box center [785, 166] width 6 height 6
click at [842, 338] on button "Apply" at bounding box center [839, 334] width 40 height 19
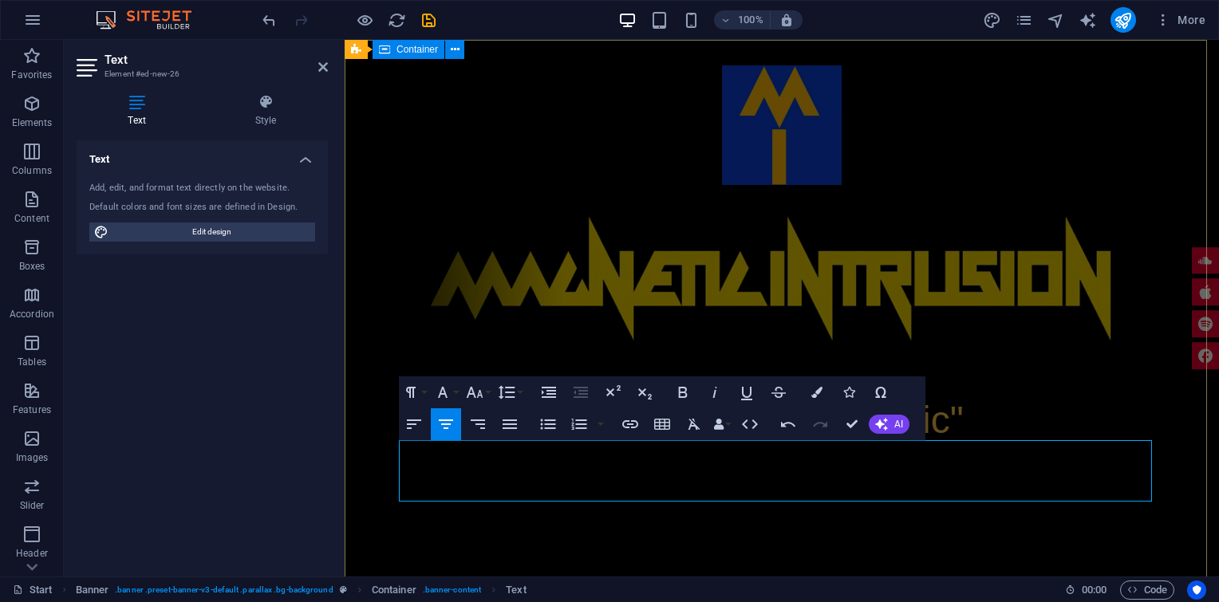
click at [1099, 84] on div ""Home Grown Music"" at bounding box center [782, 258] width 874 height 437
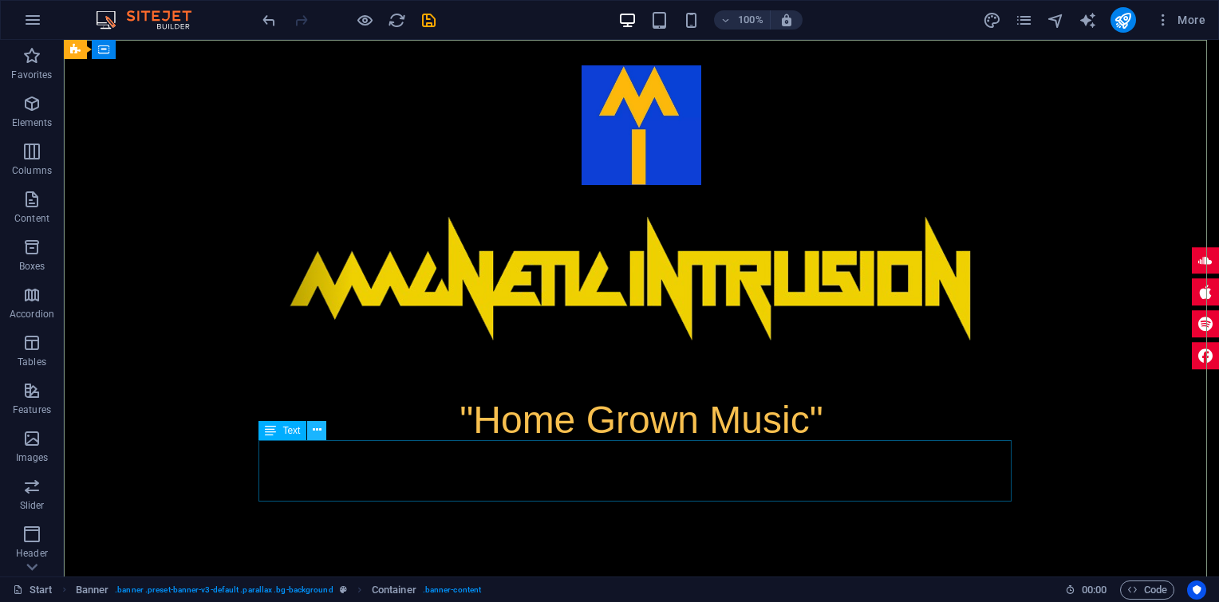
click at [314, 428] on icon at bounding box center [317, 430] width 9 height 17
click at [314, 426] on icon at bounding box center [317, 430] width 9 height 17
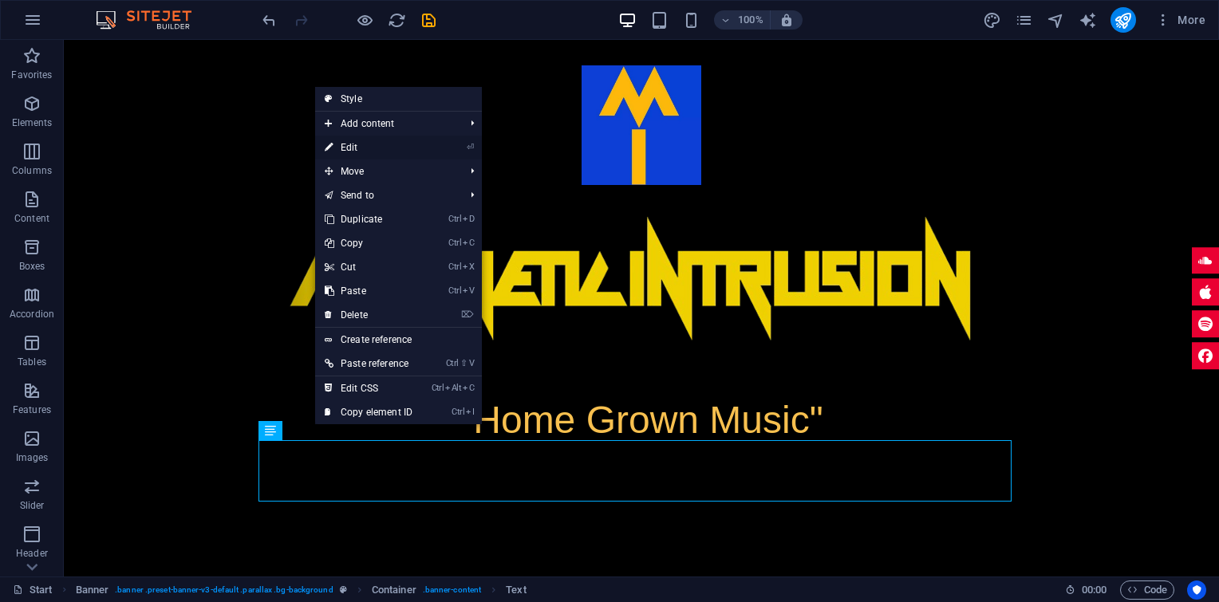
click at [418, 147] on link "⏎ Edit" at bounding box center [368, 148] width 107 height 24
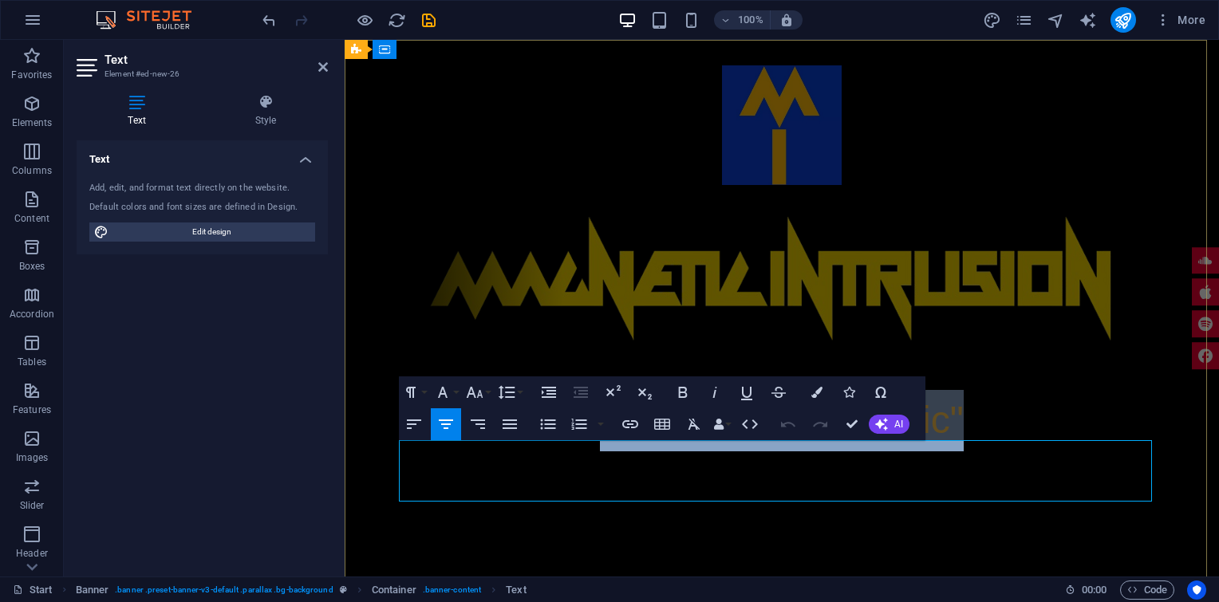
drag, startPoint x: 609, startPoint y: 462, endPoint x: 975, endPoint y: 471, distance: 365.5
click at [975, 452] on p ""Home Grown Music"" at bounding box center [781, 420] width 753 height 61
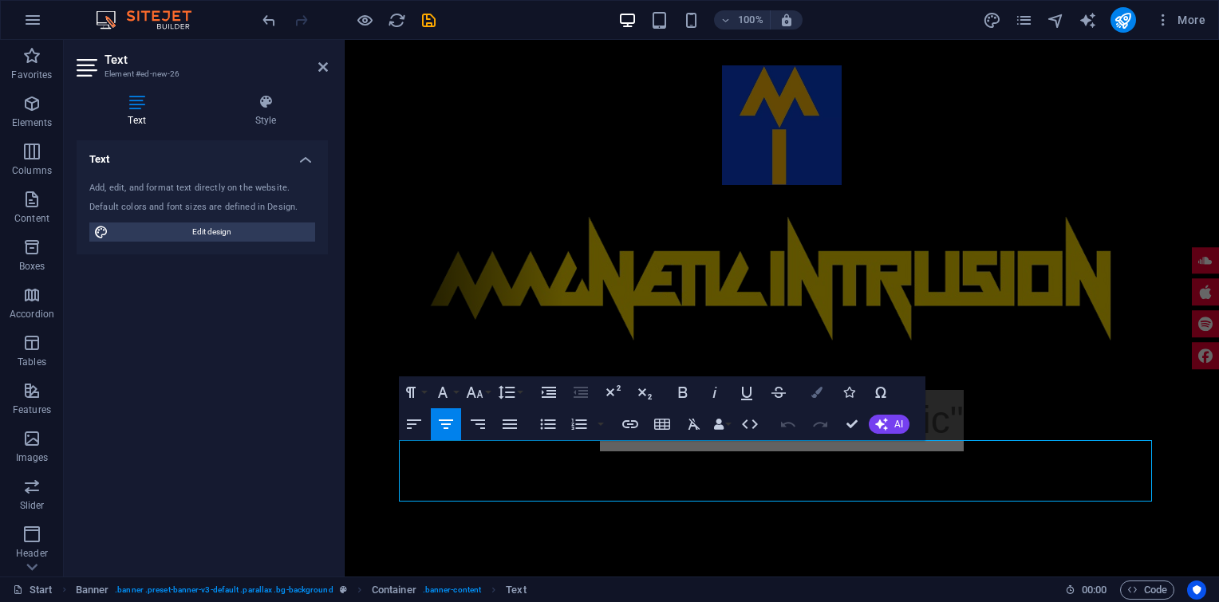
click at [823, 392] on button "Colors" at bounding box center [817, 393] width 30 height 32
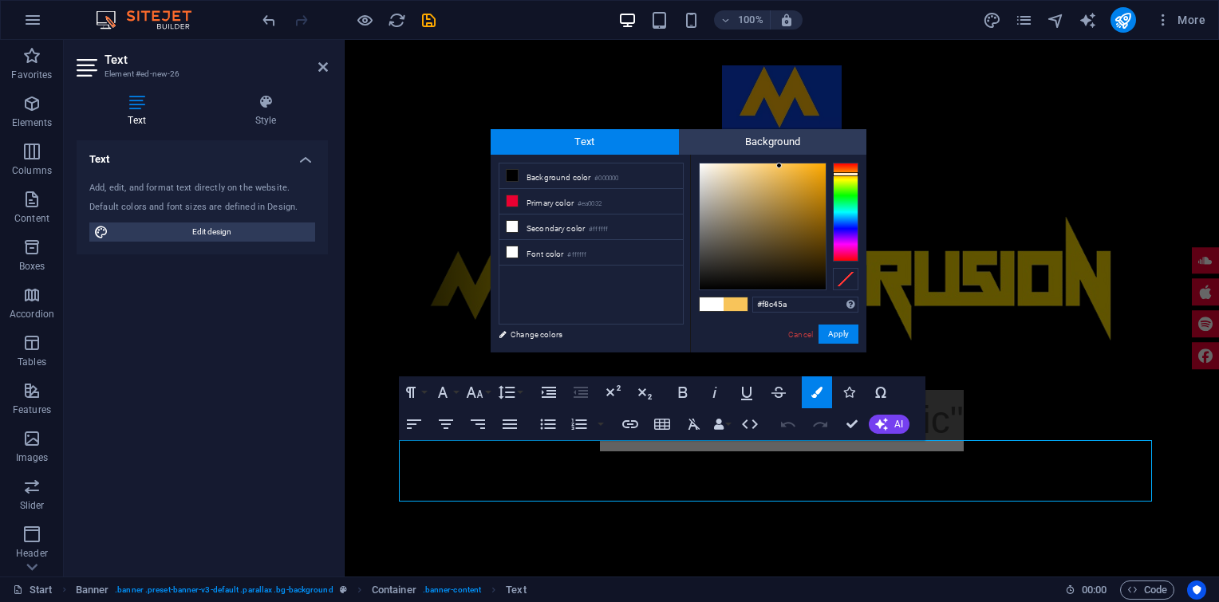
type input "#f8c45b"
click at [779, 166] on div at bounding box center [778, 166] width 6 height 6
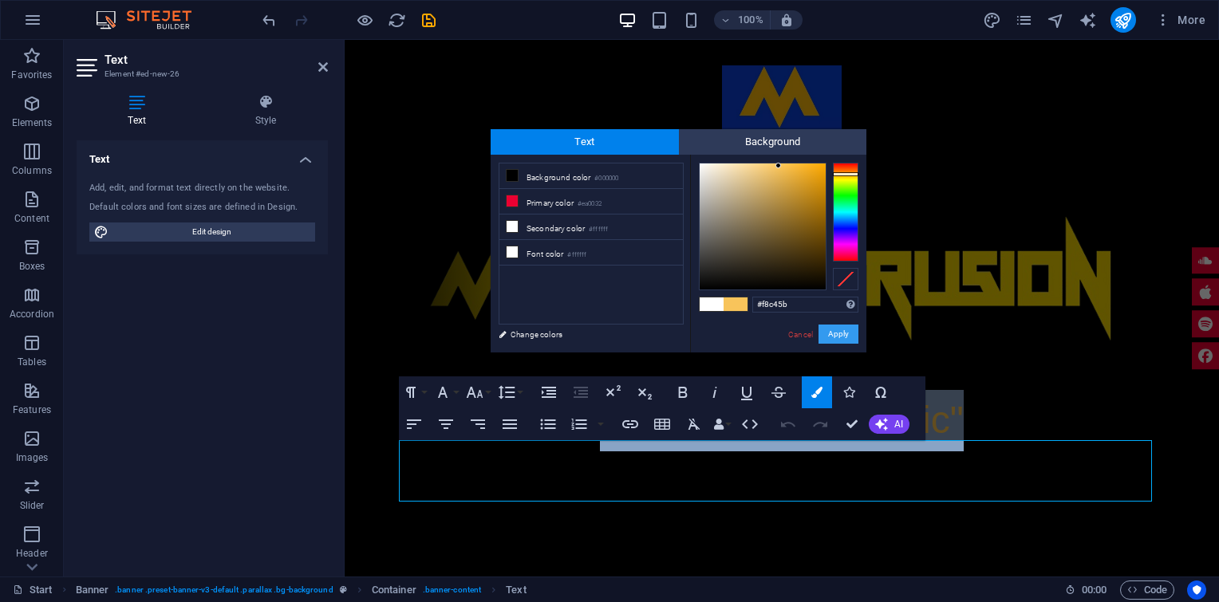
click at [850, 329] on button "Apply" at bounding box center [839, 334] width 40 height 19
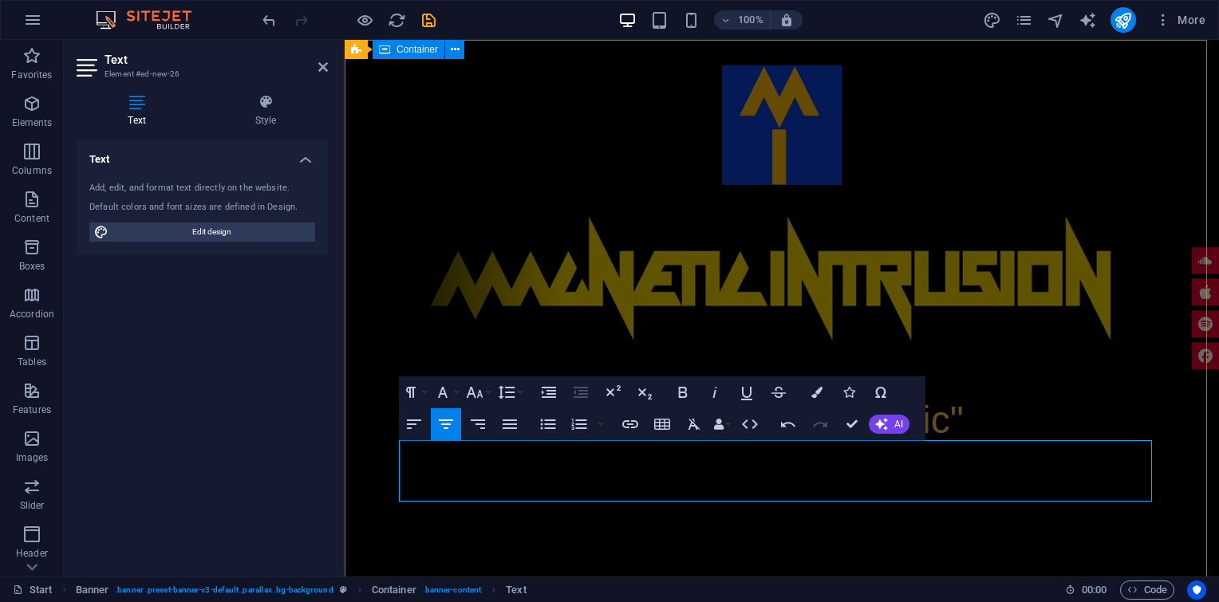
click at [1132, 81] on div ""Home Grown Music"" at bounding box center [782, 258] width 874 height 437
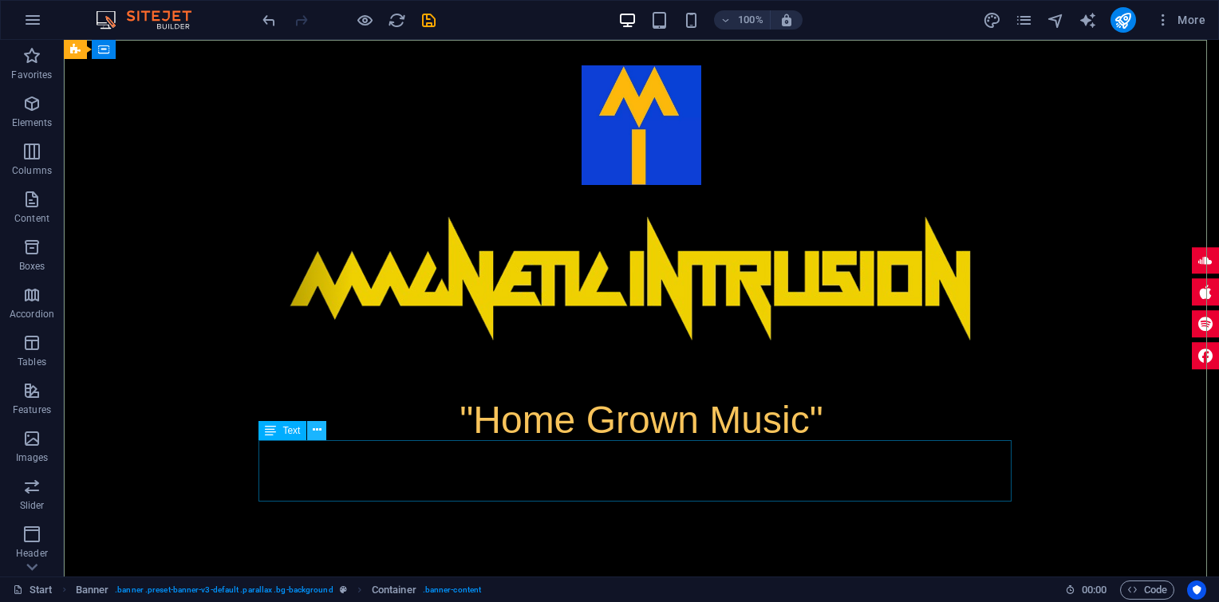
click at [317, 428] on icon at bounding box center [317, 430] width 9 height 17
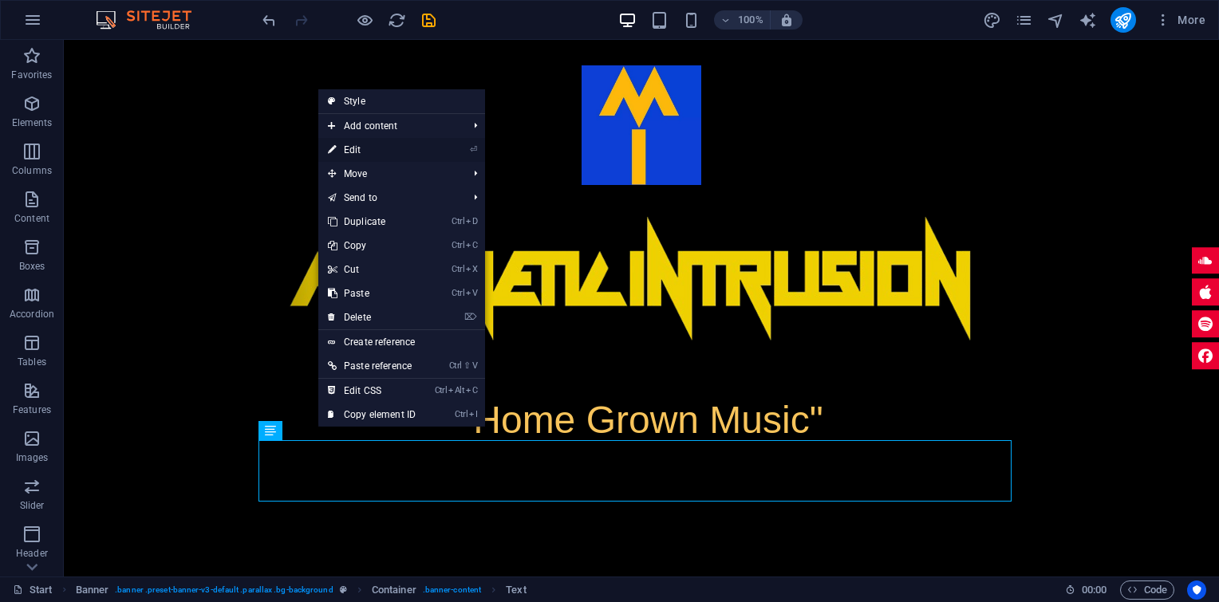
click at [413, 149] on link "⏎ Edit" at bounding box center [371, 150] width 107 height 24
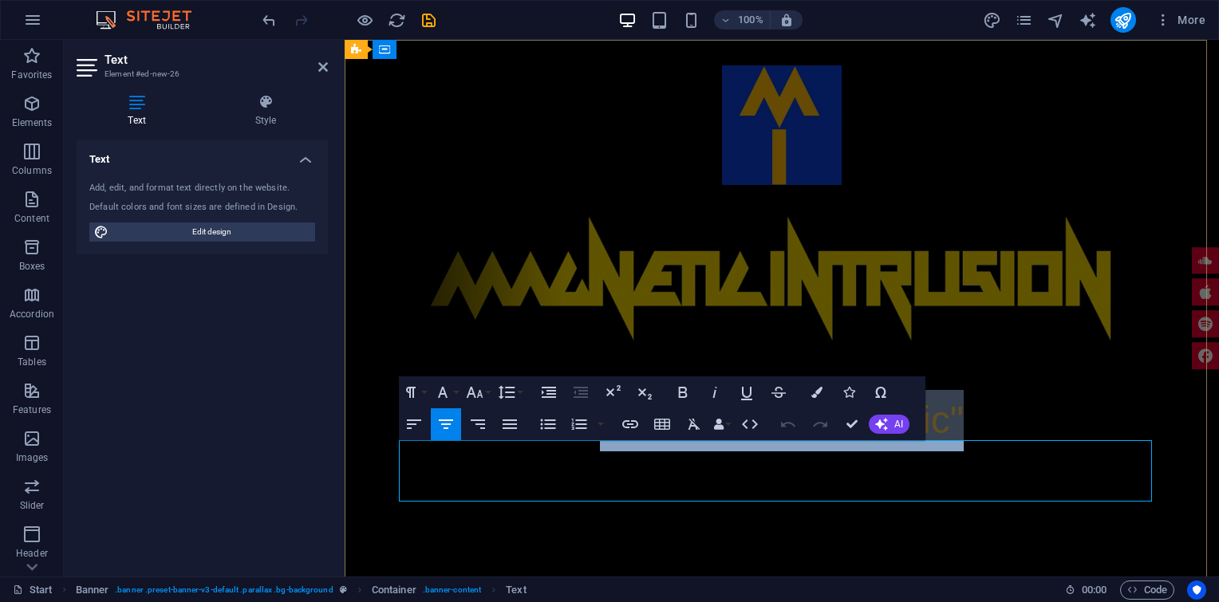
drag, startPoint x: 611, startPoint y: 460, endPoint x: 956, endPoint y: 470, distance: 344.8
click at [956, 452] on p ""Home Grown Music"" at bounding box center [781, 420] width 753 height 61
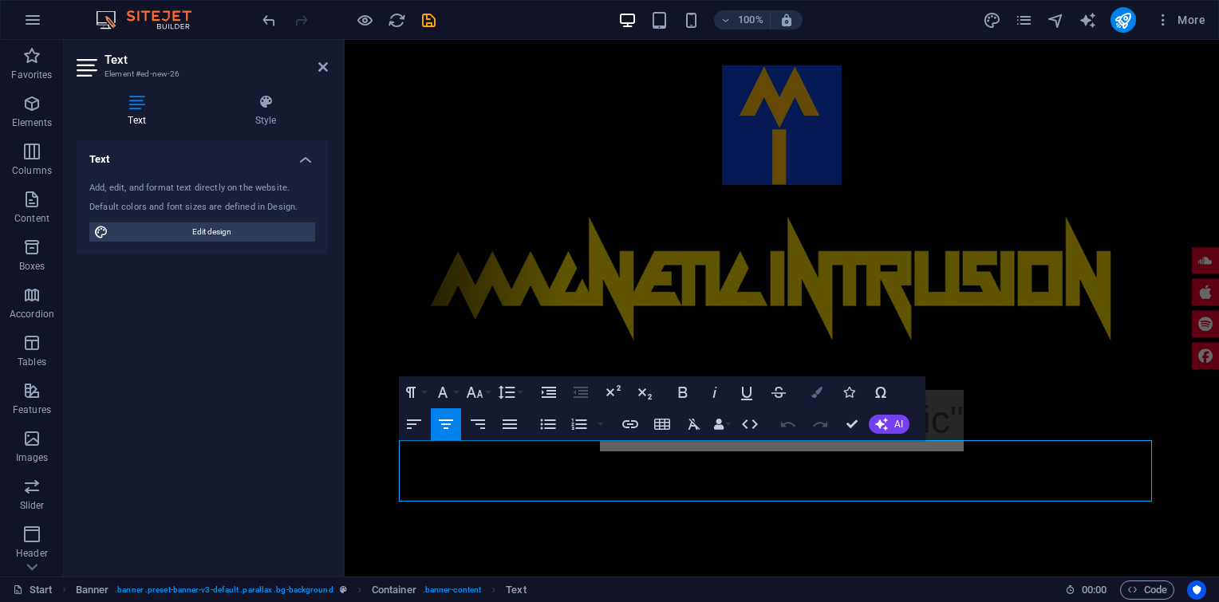
click at [819, 393] on icon "button" at bounding box center [816, 392] width 11 height 11
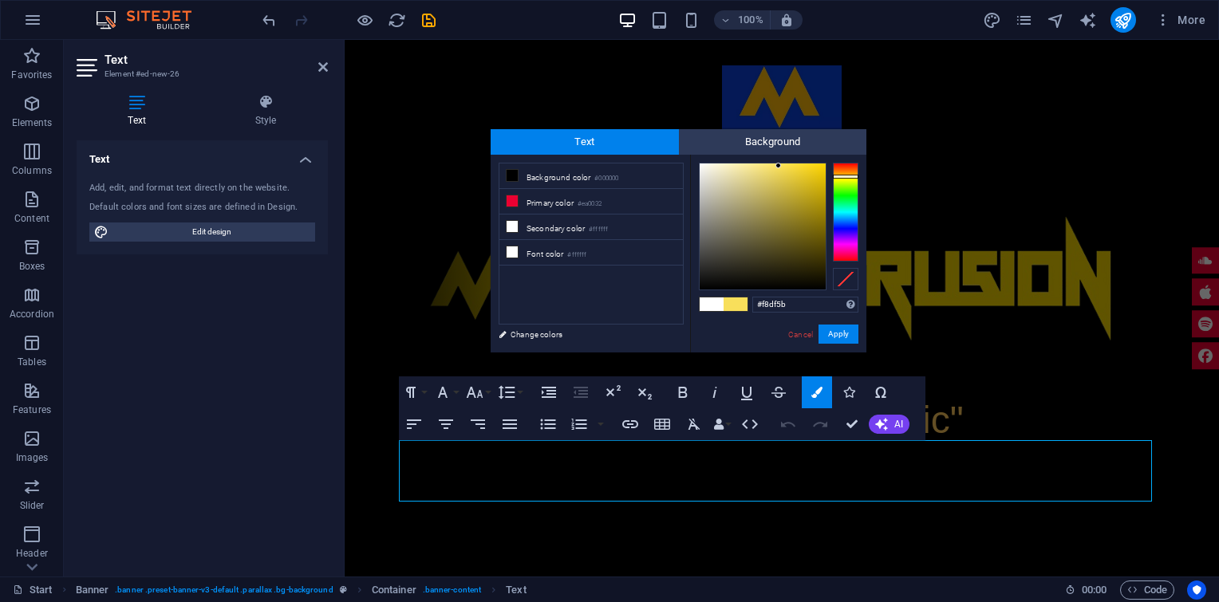
click at [845, 176] on div at bounding box center [846, 177] width 26 height 4
drag, startPoint x: 777, startPoint y: 166, endPoint x: 830, endPoint y: 166, distance: 52.7
click at [830, 166] on div at bounding box center [779, 227] width 160 height 128
type input "#f5ce03"
click at [823, 168] on div at bounding box center [823, 167] width 6 height 6
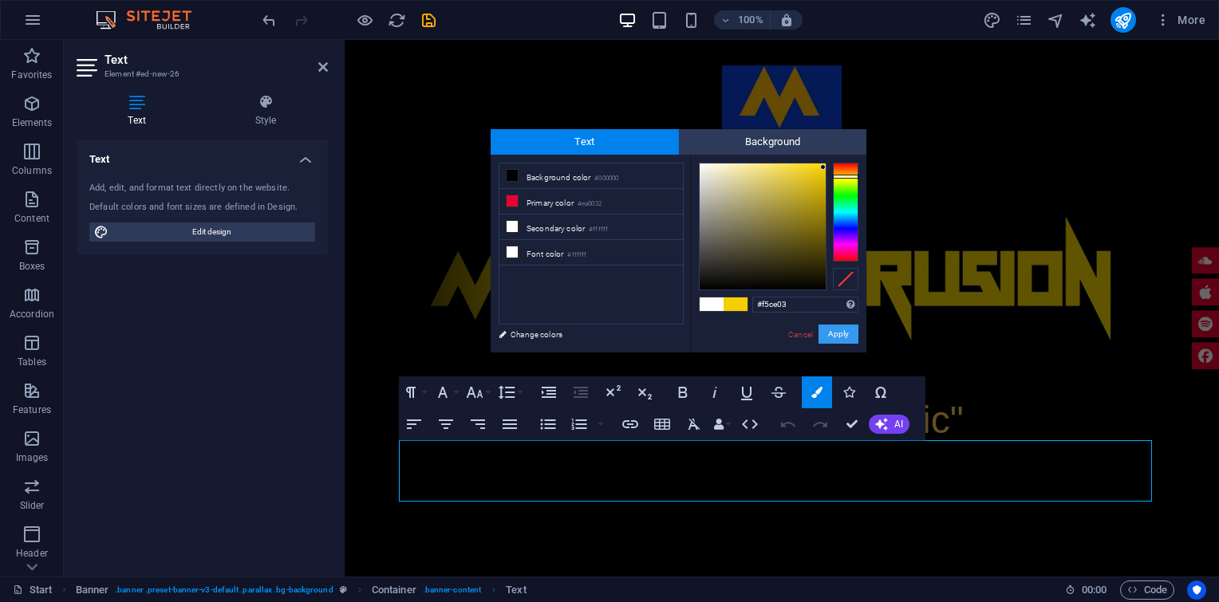
click at [839, 333] on button "Apply" at bounding box center [839, 334] width 40 height 19
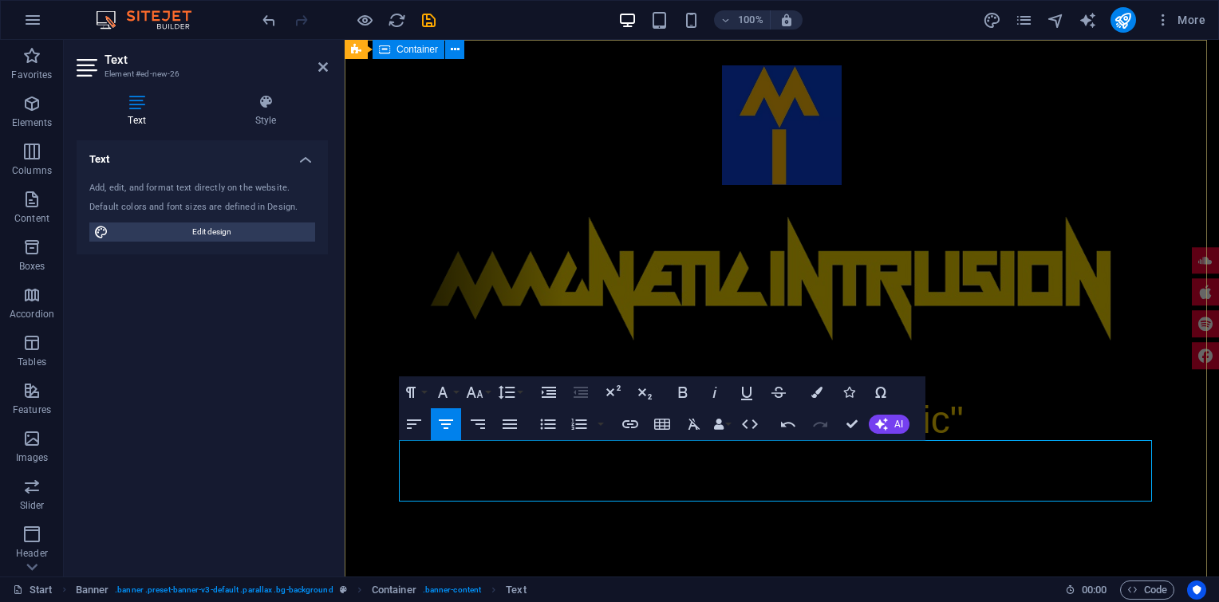
click at [1117, 76] on div ""Home Grown Music"" at bounding box center [782, 258] width 874 height 437
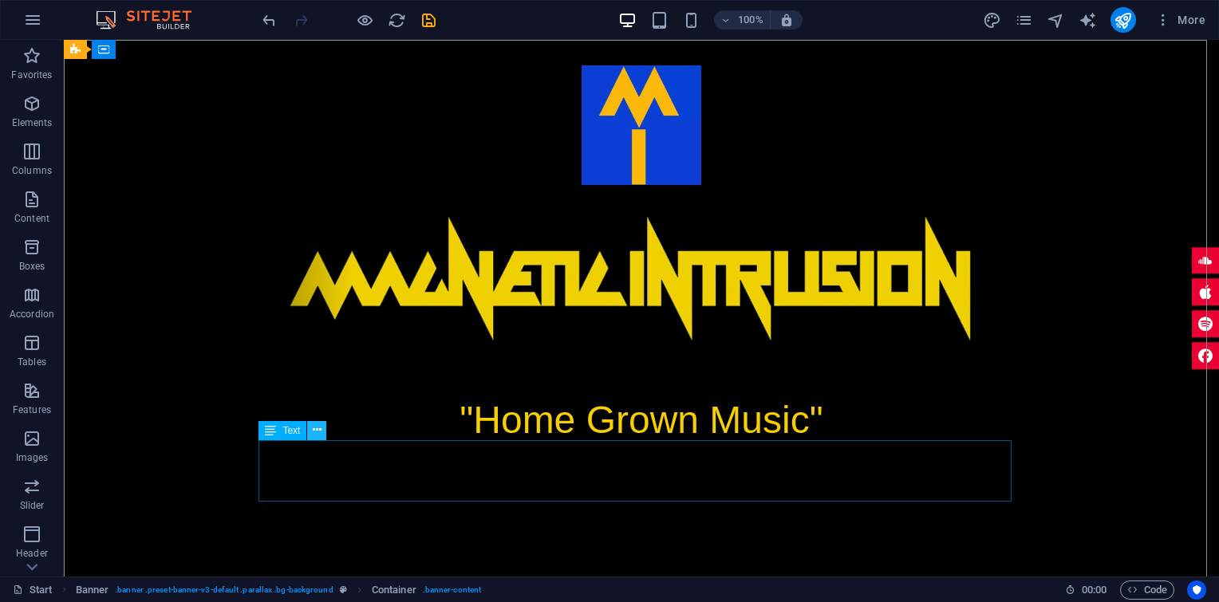
click at [318, 425] on icon at bounding box center [317, 430] width 9 height 17
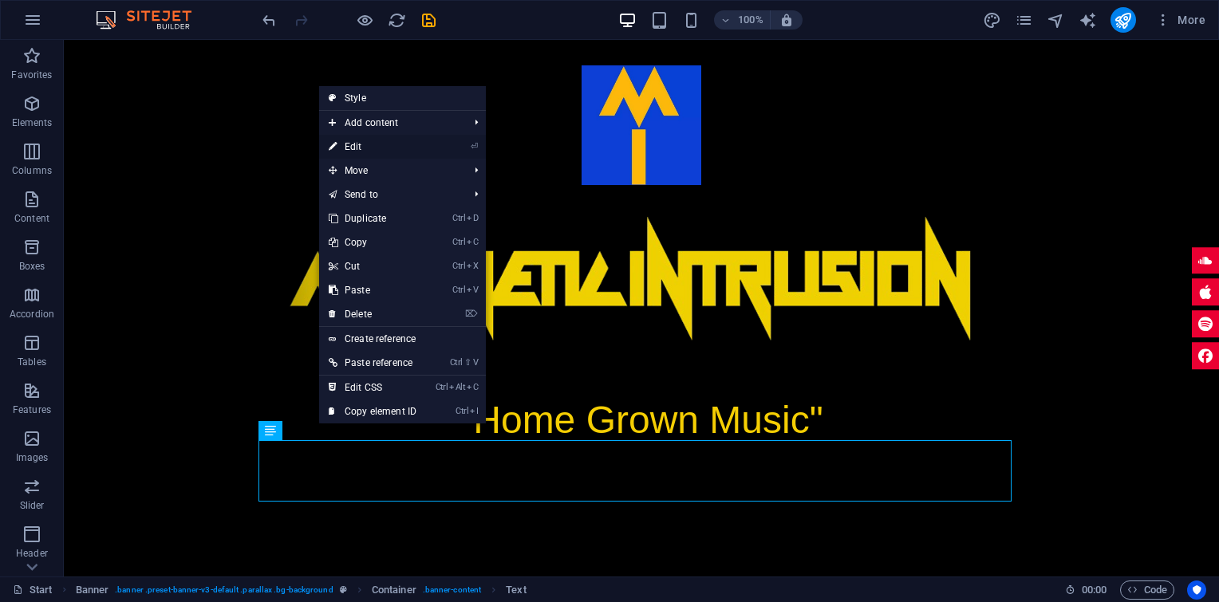
click at [407, 147] on link "⏎ Edit" at bounding box center [372, 147] width 107 height 24
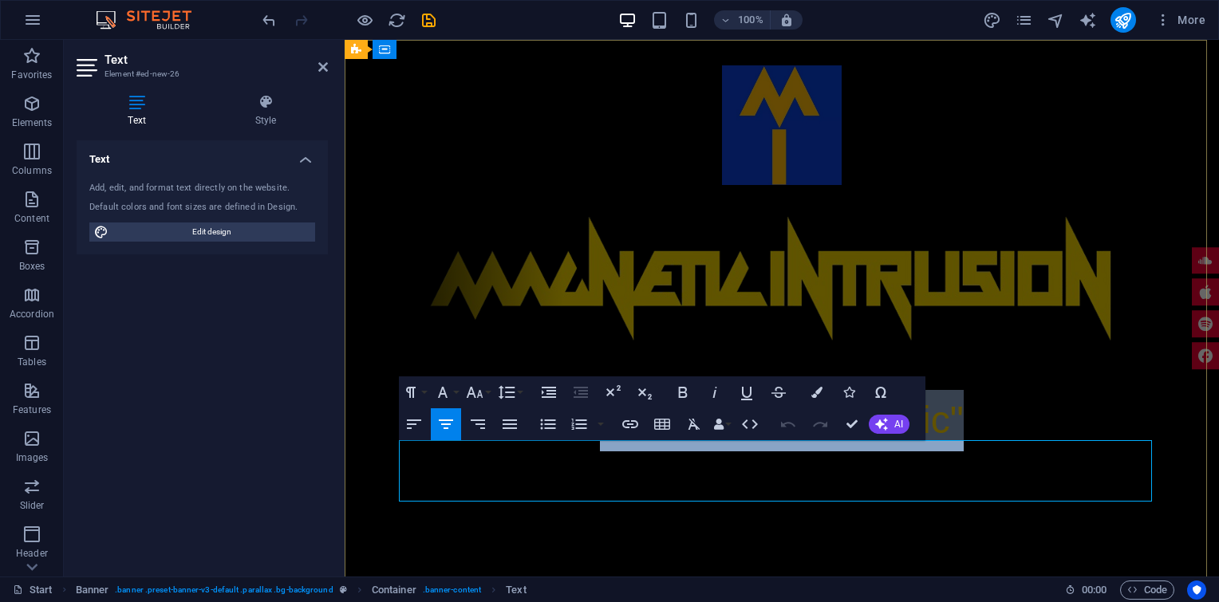
drag, startPoint x: 950, startPoint y: 471, endPoint x: 602, endPoint y: 471, distance: 348.6
click at [602, 452] on p ""Home Grown Music"" at bounding box center [781, 420] width 753 height 61
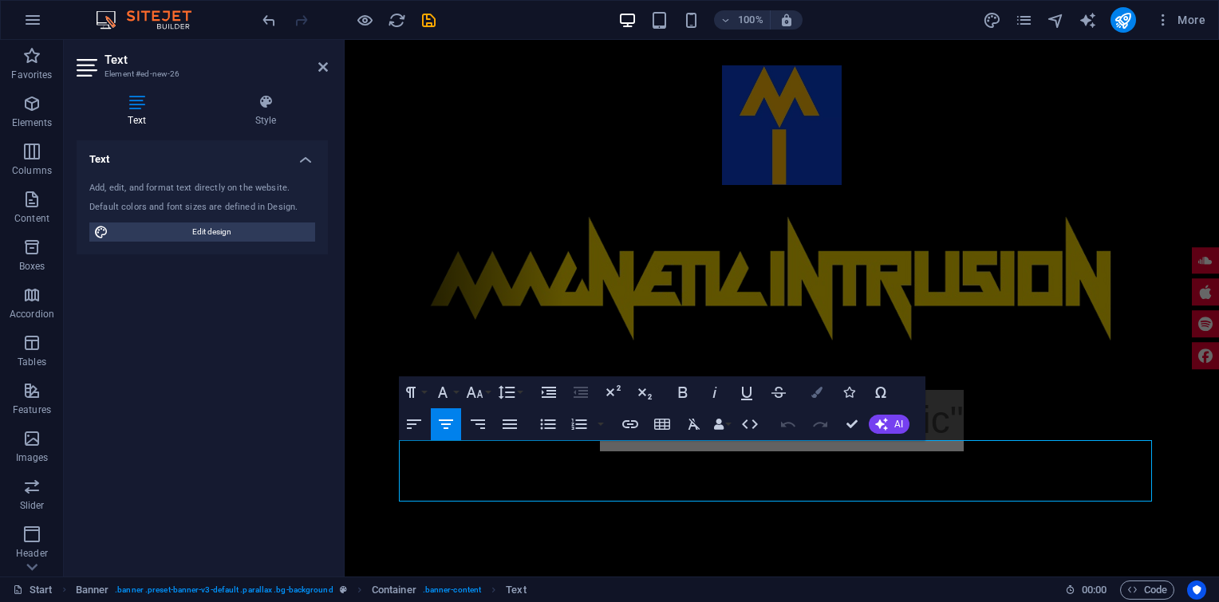
click at [816, 393] on icon "button" at bounding box center [816, 392] width 11 height 11
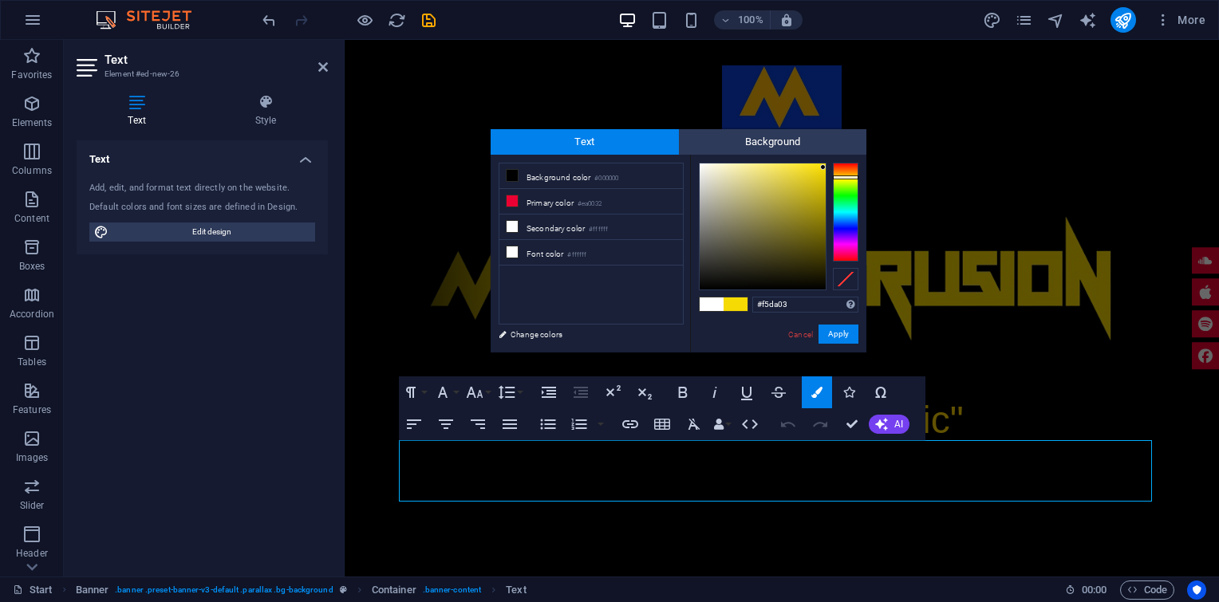
type input "#f5e603"
click at [849, 178] on div at bounding box center [846, 178] width 26 height 4
click at [1125, 80] on div "​ "Home Grown Music" ​" at bounding box center [782, 258] width 874 height 437
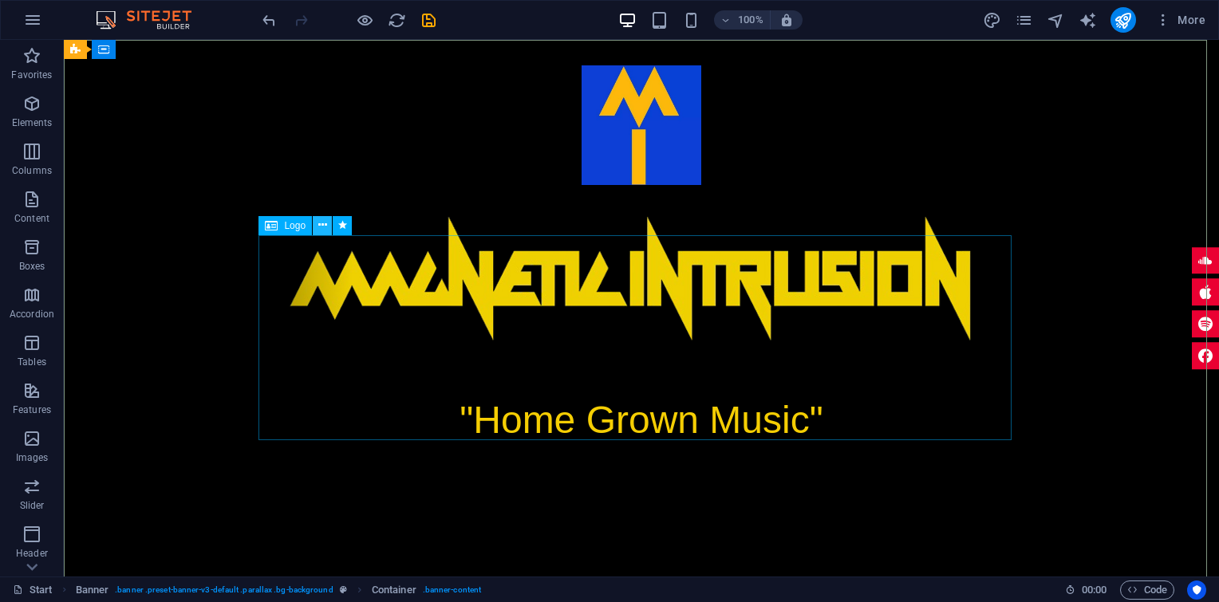
click at [322, 230] on icon at bounding box center [322, 225] width 9 height 17
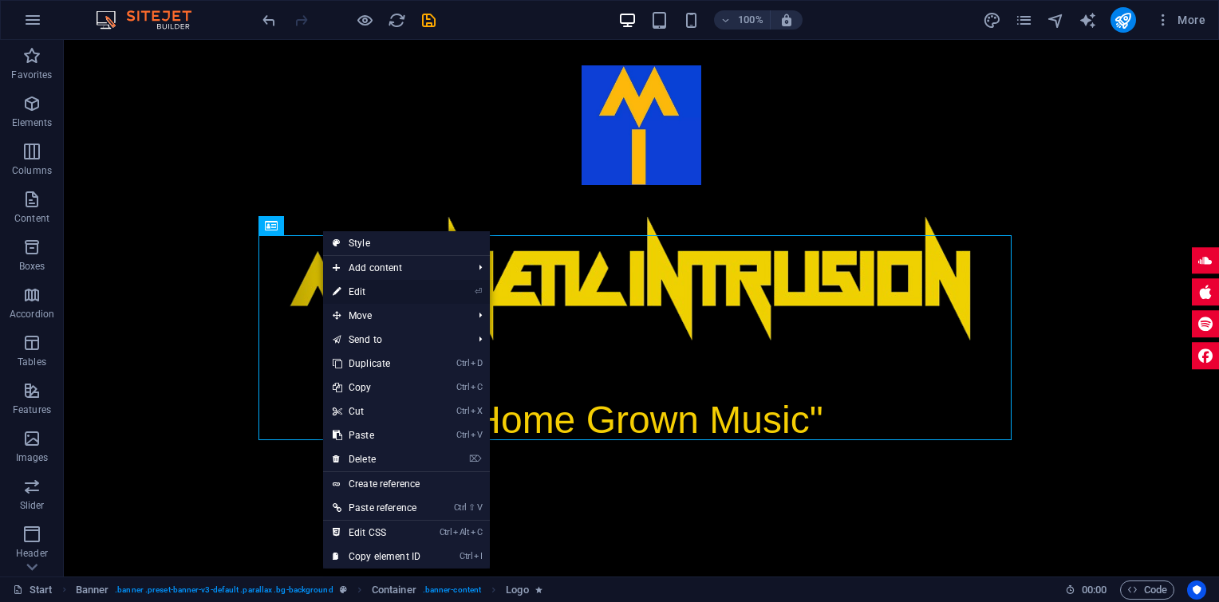
click at [349, 287] on link "⏎ Edit" at bounding box center [376, 292] width 107 height 24
select select "px"
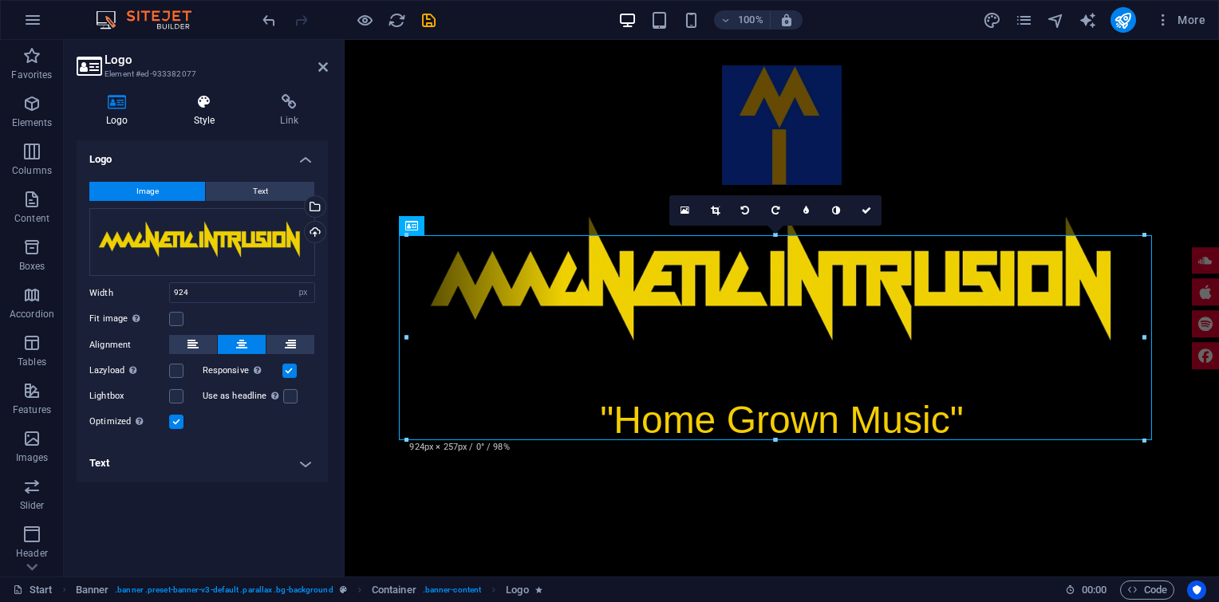
click at [201, 102] on icon at bounding box center [204, 102] width 81 height 16
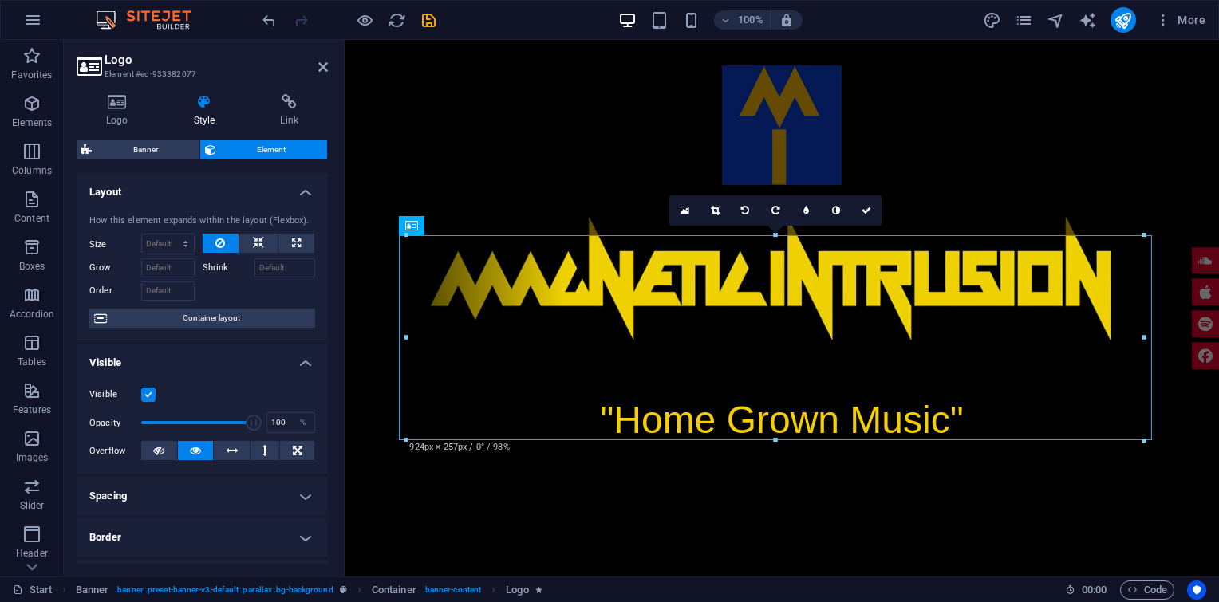
scroll to position [132, 0]
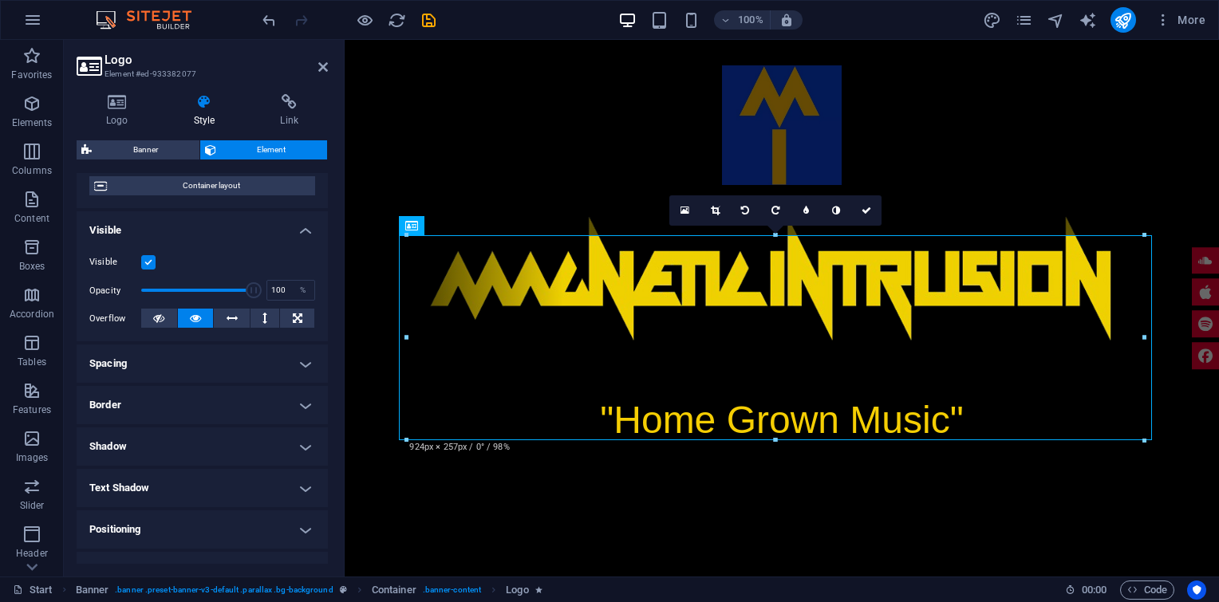
click at [303, 530] on h4 "Positioning" at bounding box center [202, 530] width 251 height 38
click at [301, 369] on h4 "Spacing" at bounding box center [202, 364] width 251 height 38
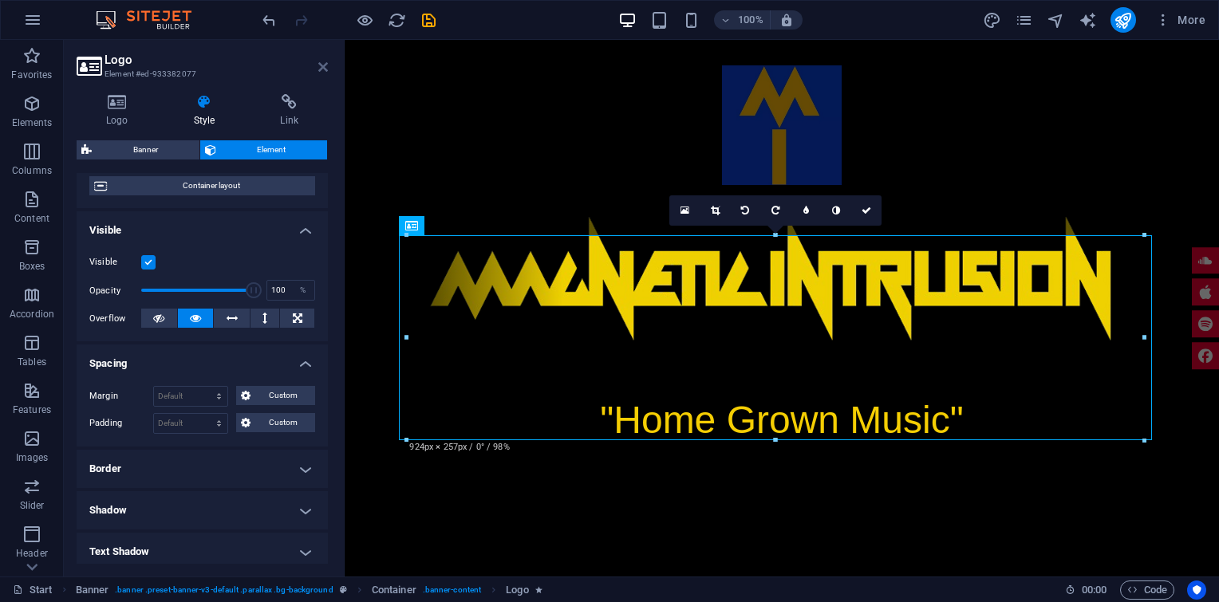
click at [322, 69] on icon at bounding box center [323, 67] width 10 height 13
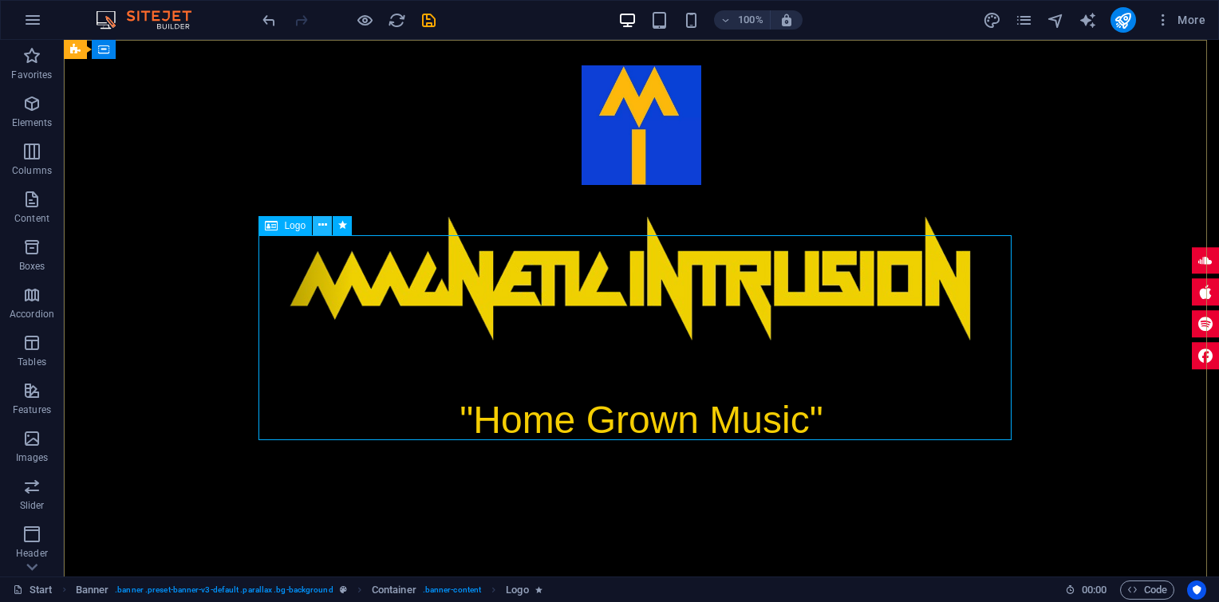
click at [320, 223] on icon at bounding box center [322, 225] width 9 height 17
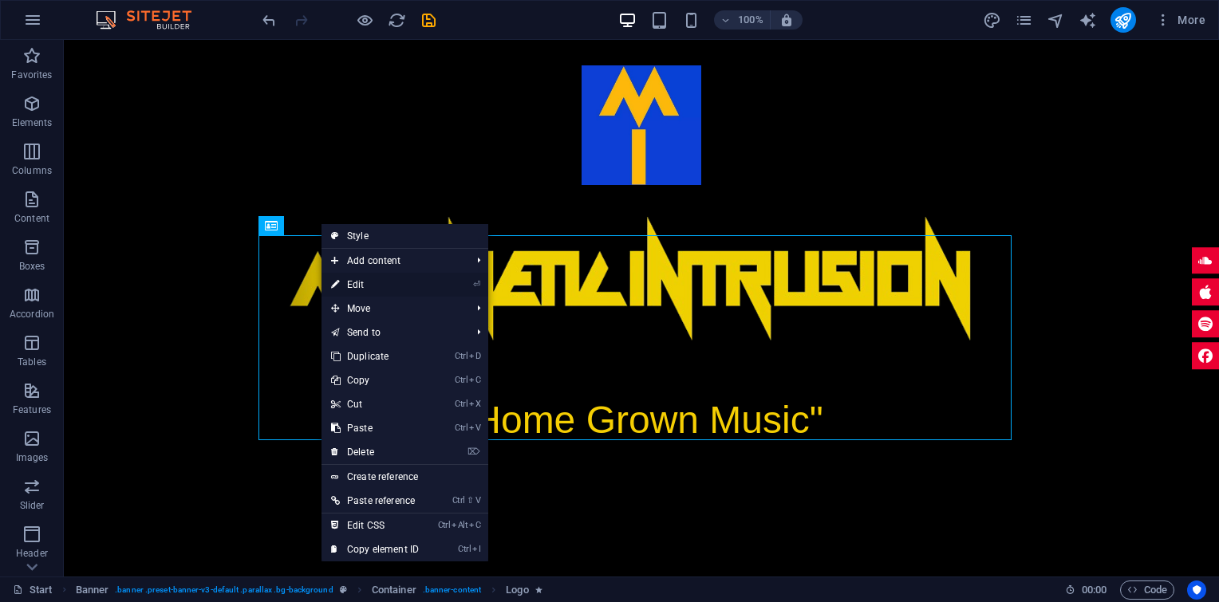
click at [356, 282] on link "⏎ Edit" at bounding box center [375, 285] width 107 height 24
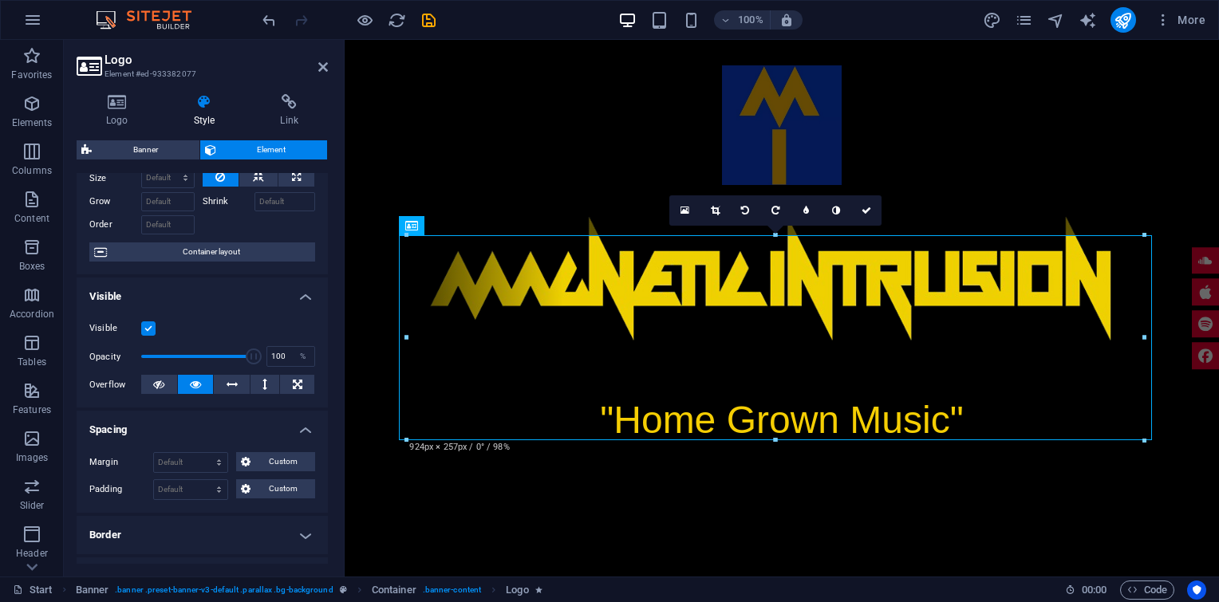
scroll to position [0, 0]
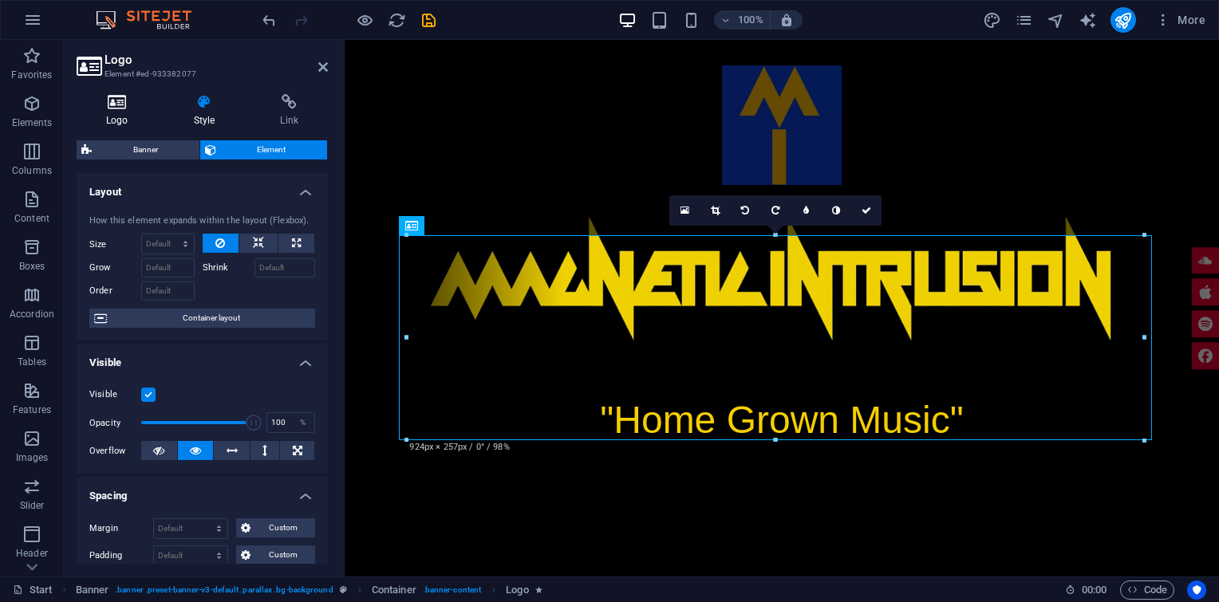
click at [128, 110] on h4 "Logo" at bounding box center [121, 111] width 88 height 34
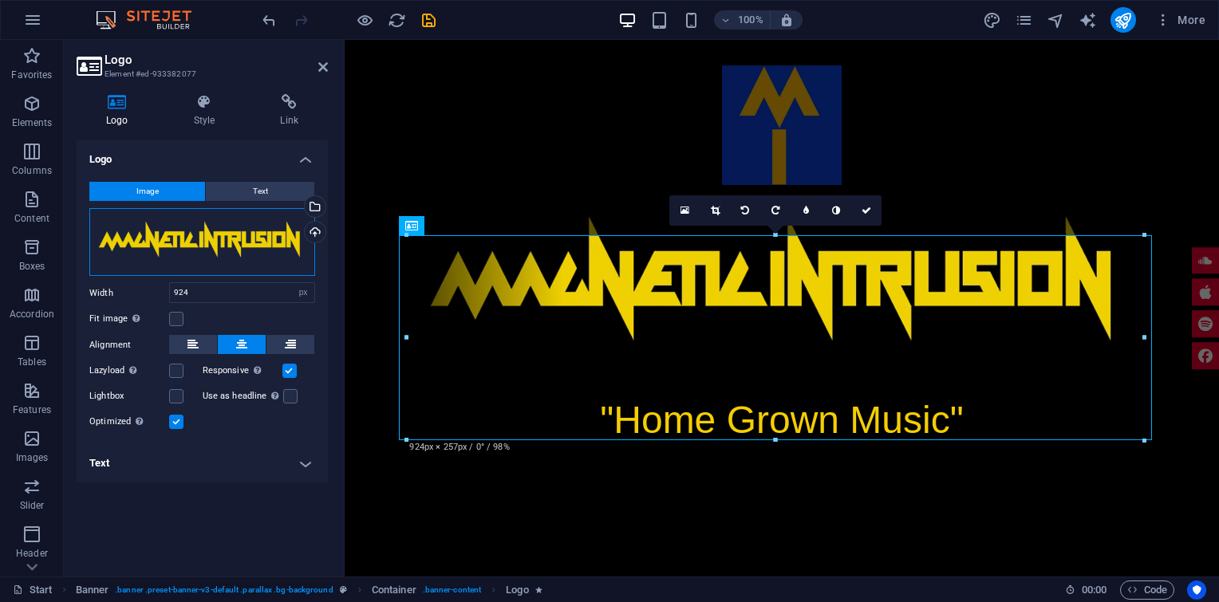
click at [284, 230] on div "Drag files here, click to choose files or select files from Files or our free s…" at bounding box center [202, 242] width 226 height 69
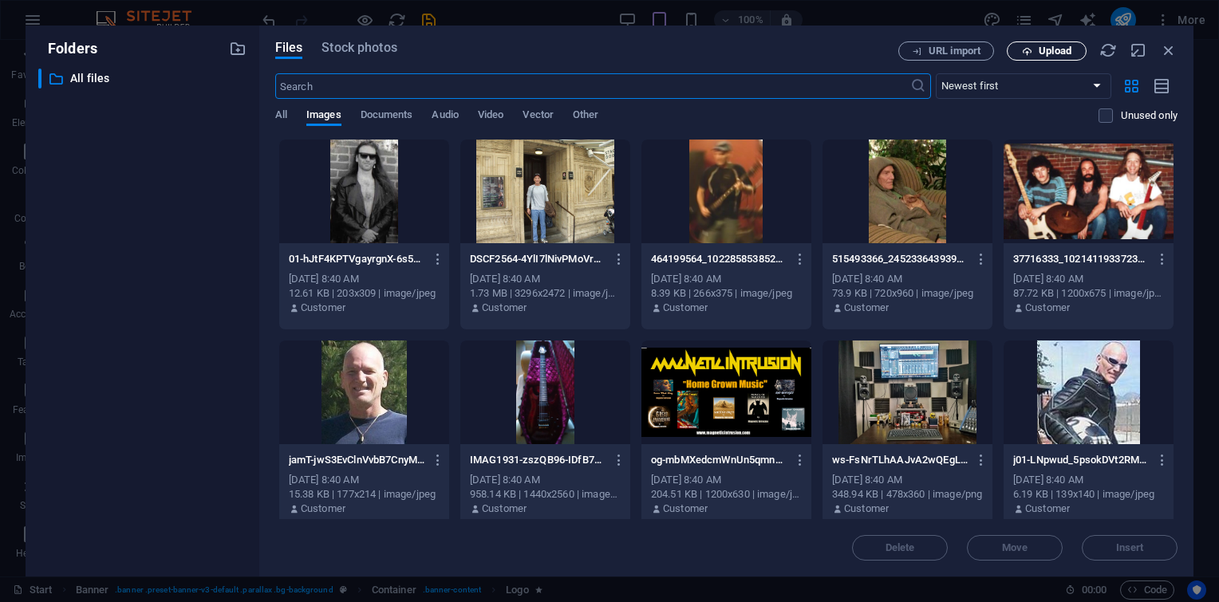
click at [1056, 49] on span "Upload" at bounding box center [1055, 51] width 33 height 10
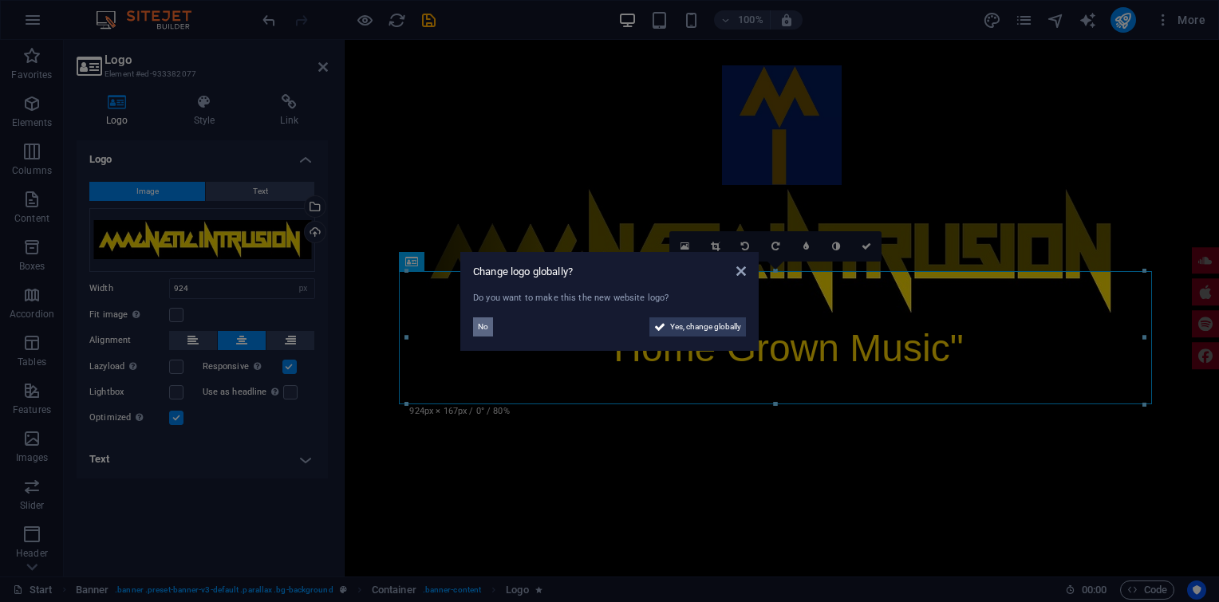
click at [485, 333] on span "No" at bounding box center [483, 327] width 10 height 19
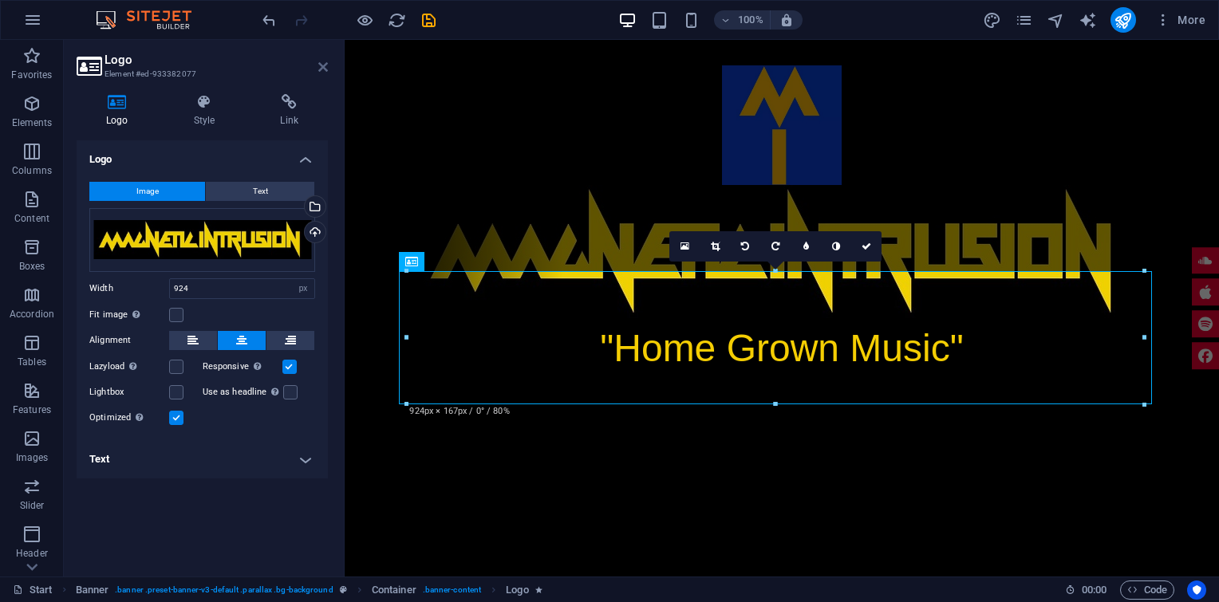
click at [319, 68] on icon at bounding box center [323, 67] width 10 height 13
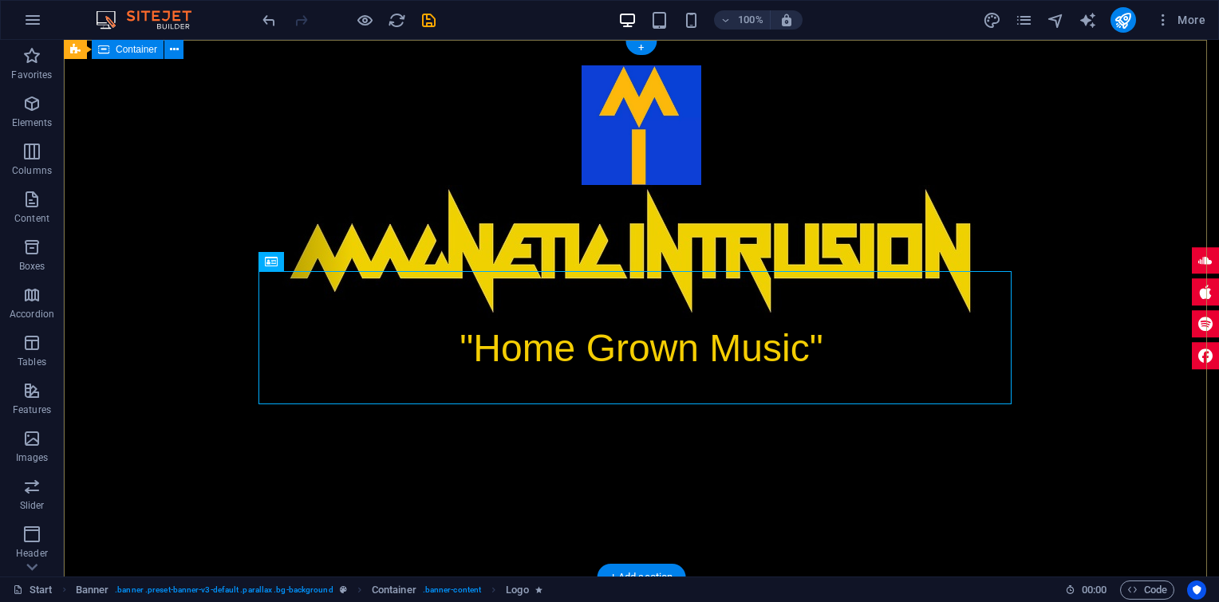
click at [1017, 189] on div ""Home Grown Music"" at bounding box center [641, 222] width 1155 height 365
click at [603, 318] on div at bounding box center [641, 251] width 753 height 133
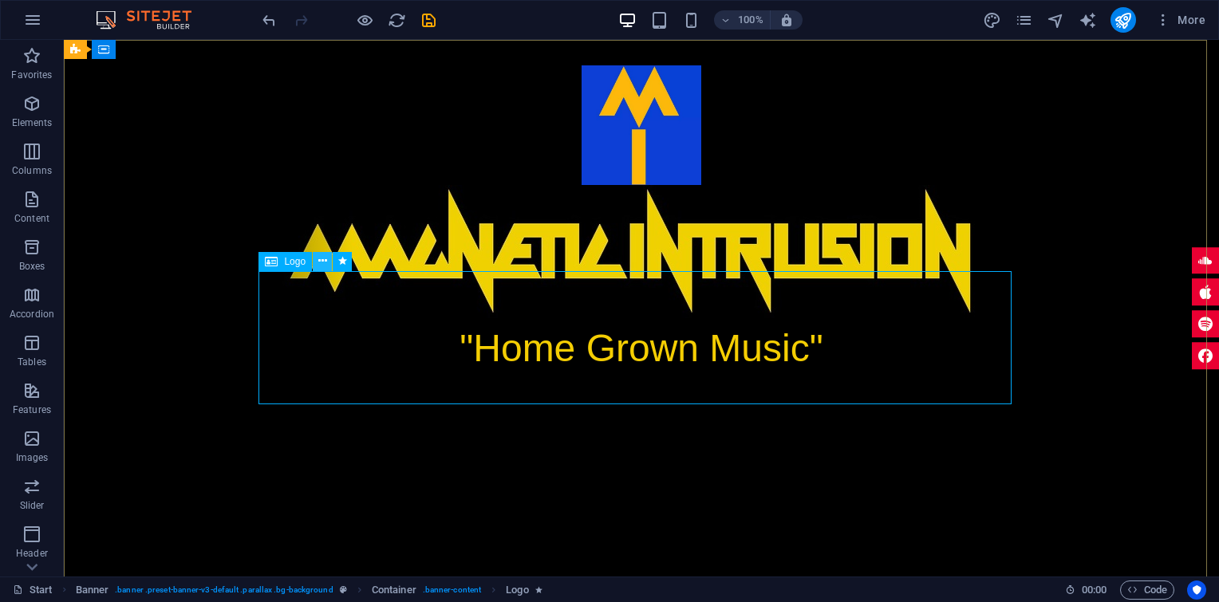
click at [322, 258] on icon at bounding box center [322, 261] width 9 height 17
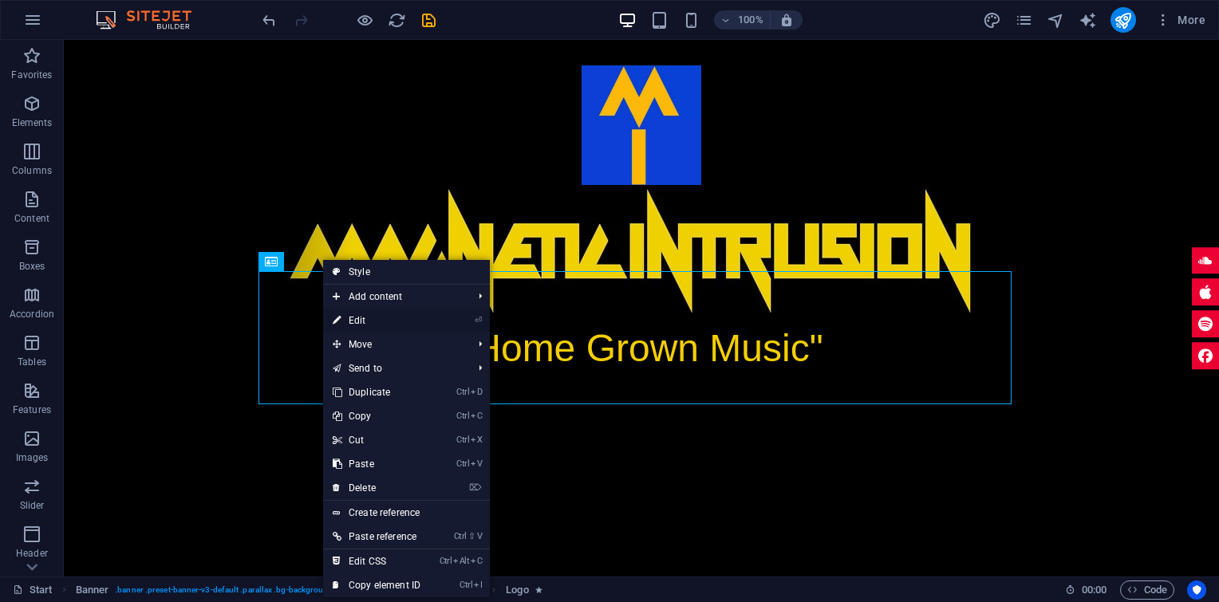
click at [353, 316] on link "⏎ Edit" at bounding box center [376, 321] width 107 height 24
select select "px"
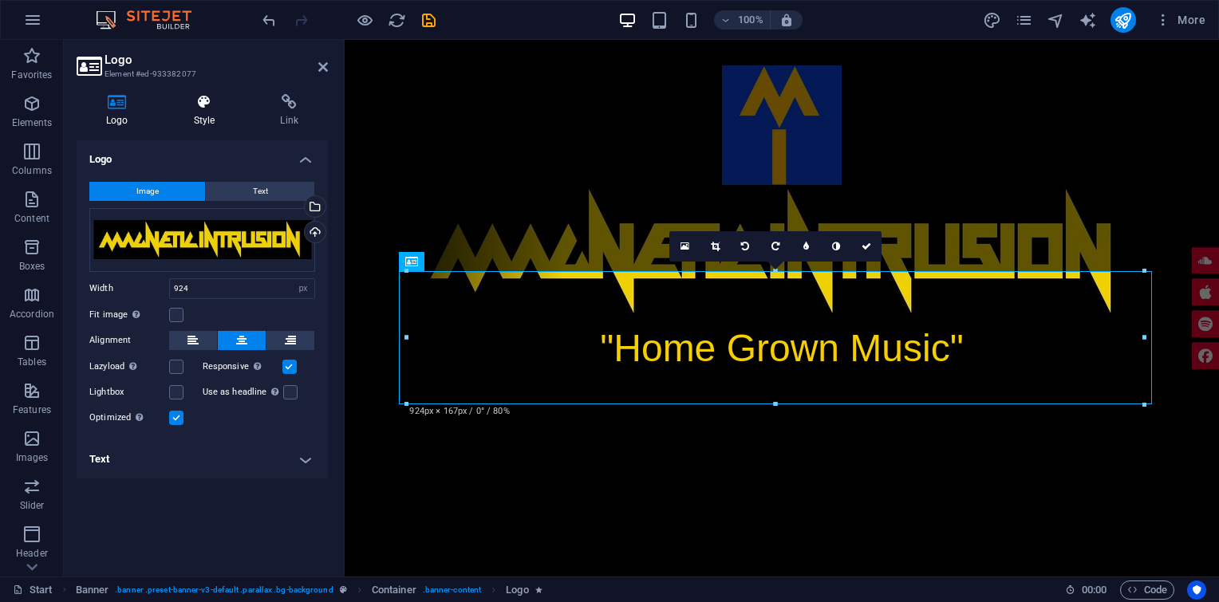
click at [202, 104] on icon at bounding box center [204, 102] width 81 height 16
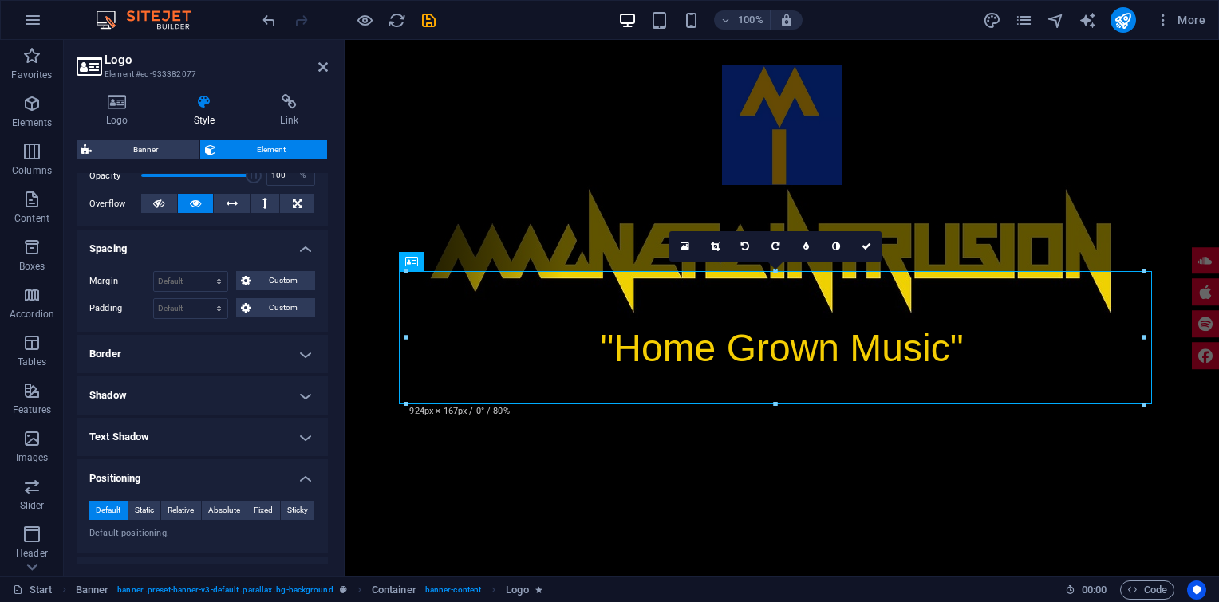
scroll to position [258, 0]
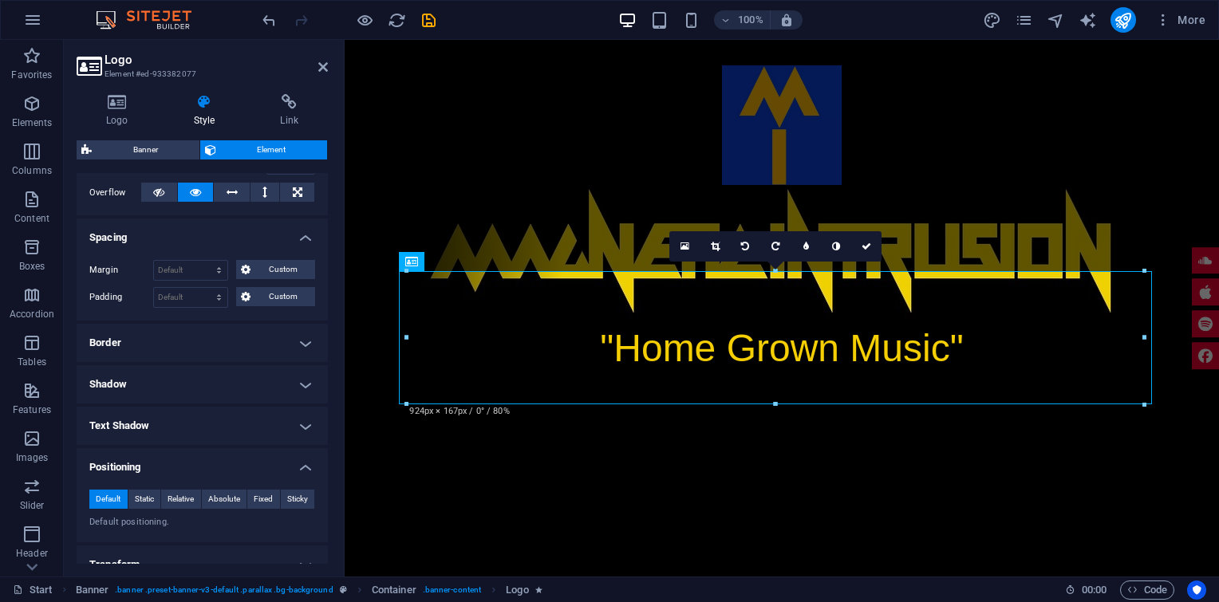
click at [305, 337] on h4 "Border" at bounding box center [202, 343] width 251 height 38
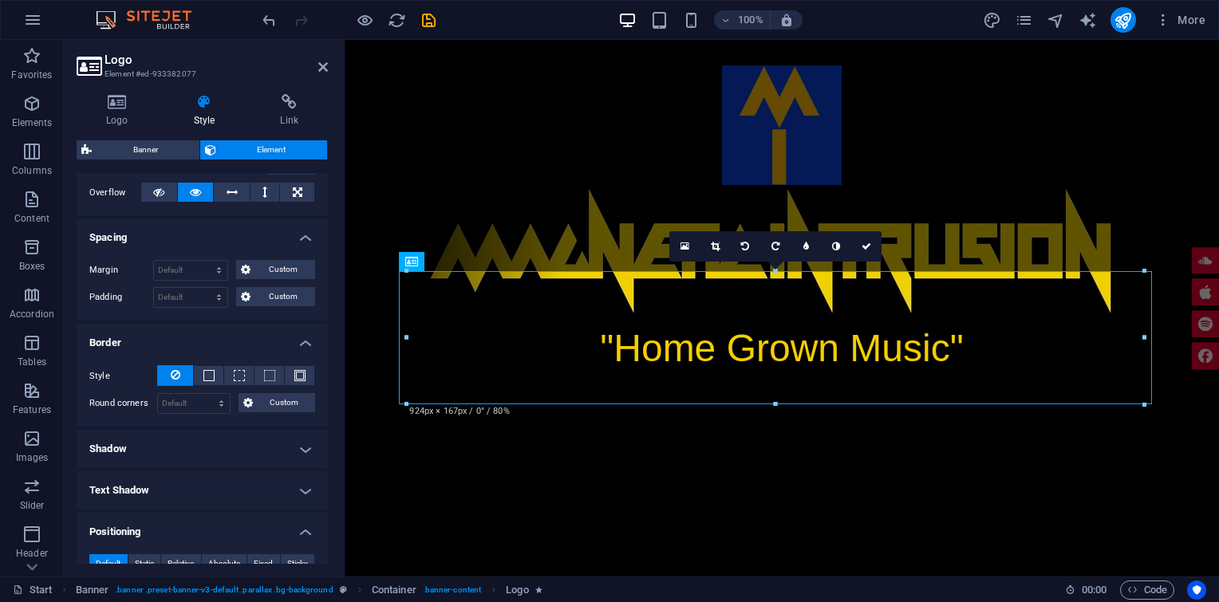
click at [297, 338] on h4 "Border" at bounding box center [202, 338] width 251 height 29
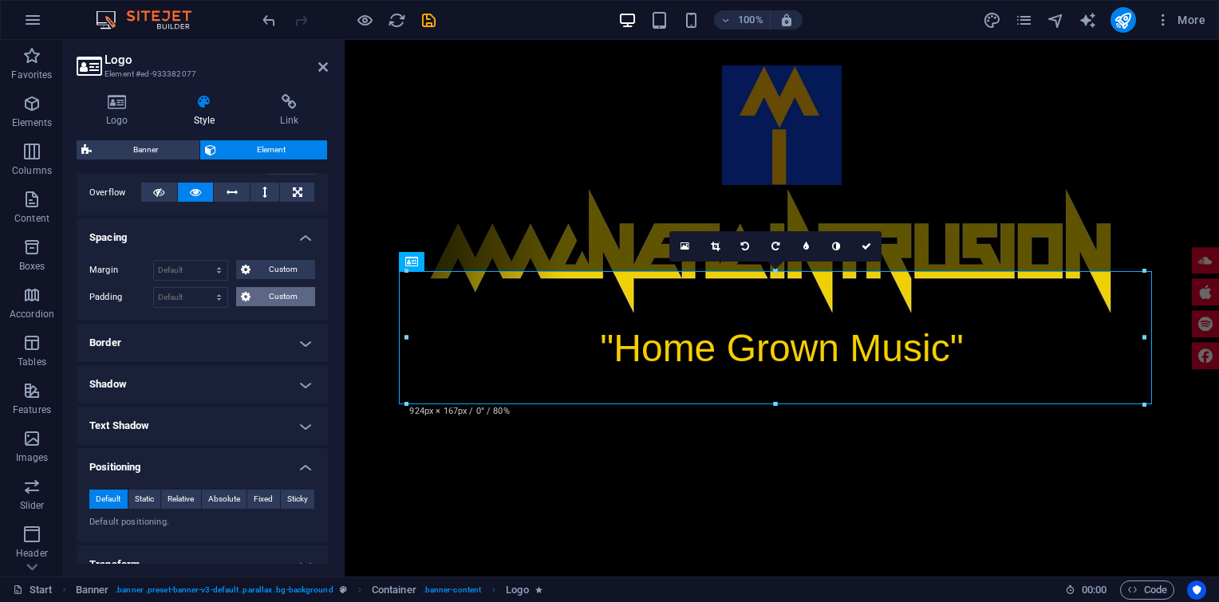
click at [271, 294] on span "Custom" at bounding box center [282, 296] width 55 height 19
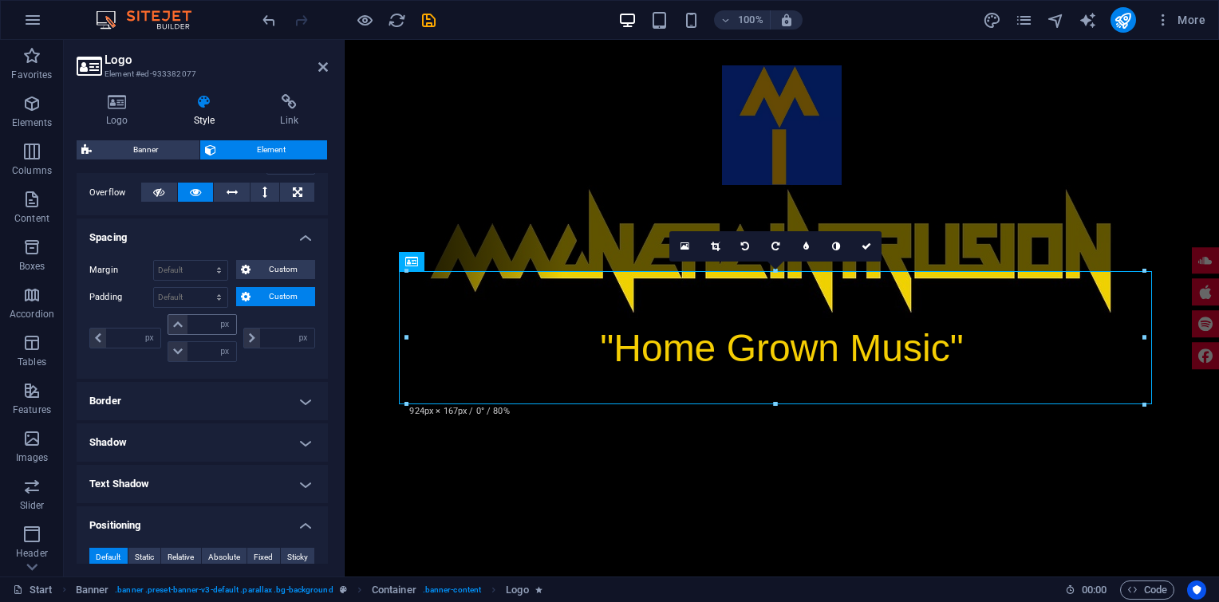
click at [176, 325] on icon at bounding box center [178, 325] width 10 height 10
click at [193, 322] on input "number" at bounding box center [211, 324] width 48 height 19
type input "2"
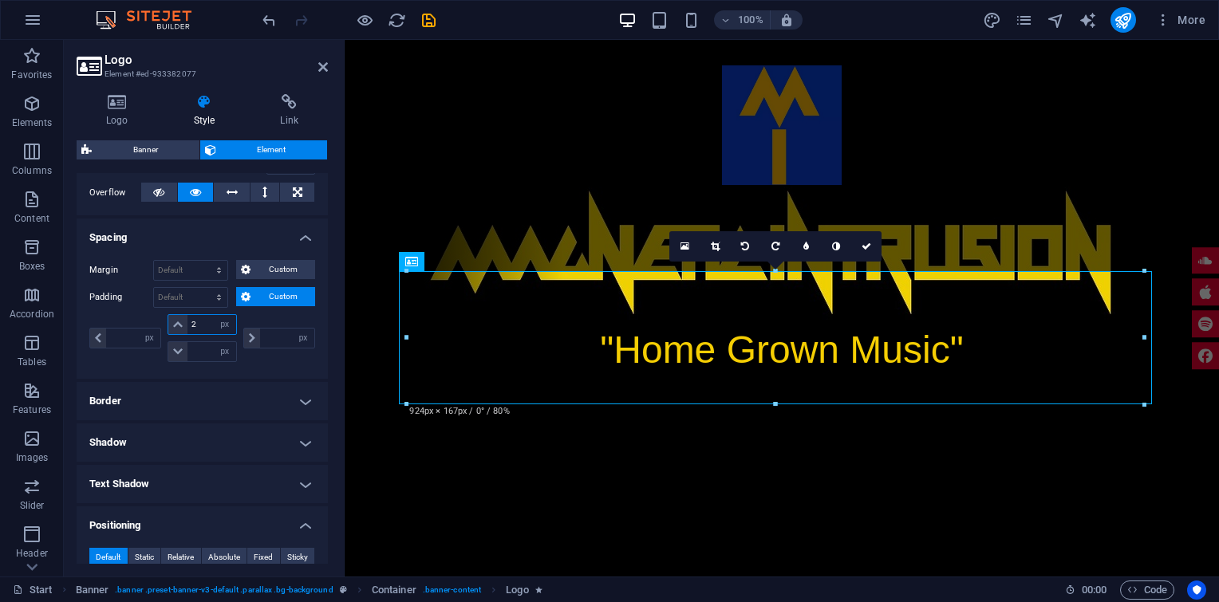
type input "0"
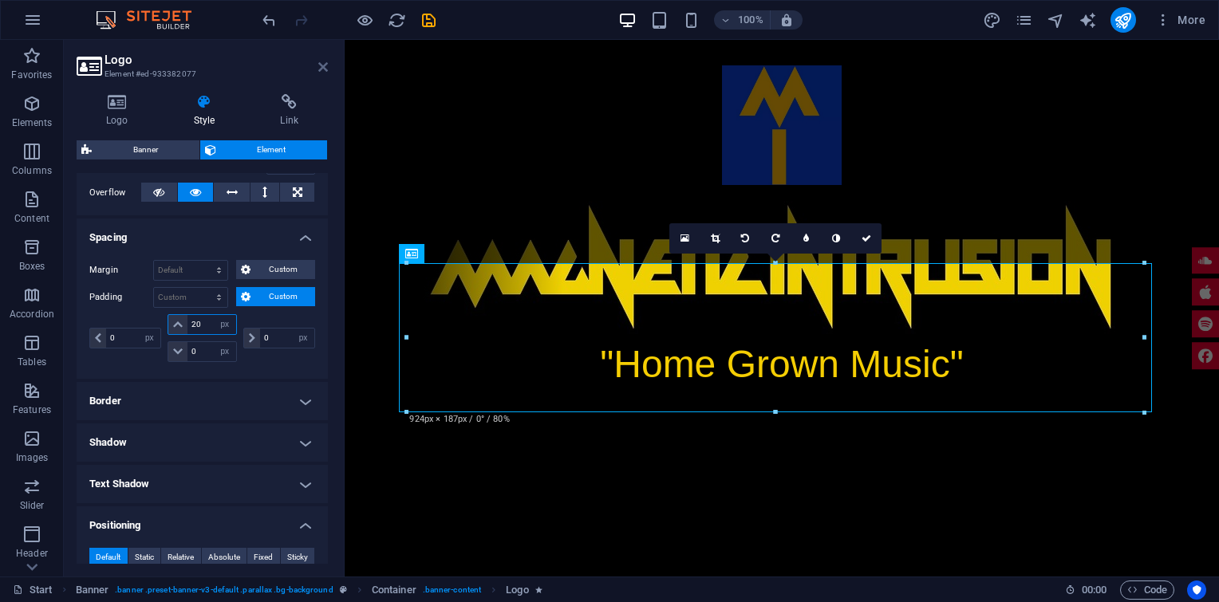
type input "20"
click at [325, 69] on icon at bounding box center [323, 67] width 10 height 13
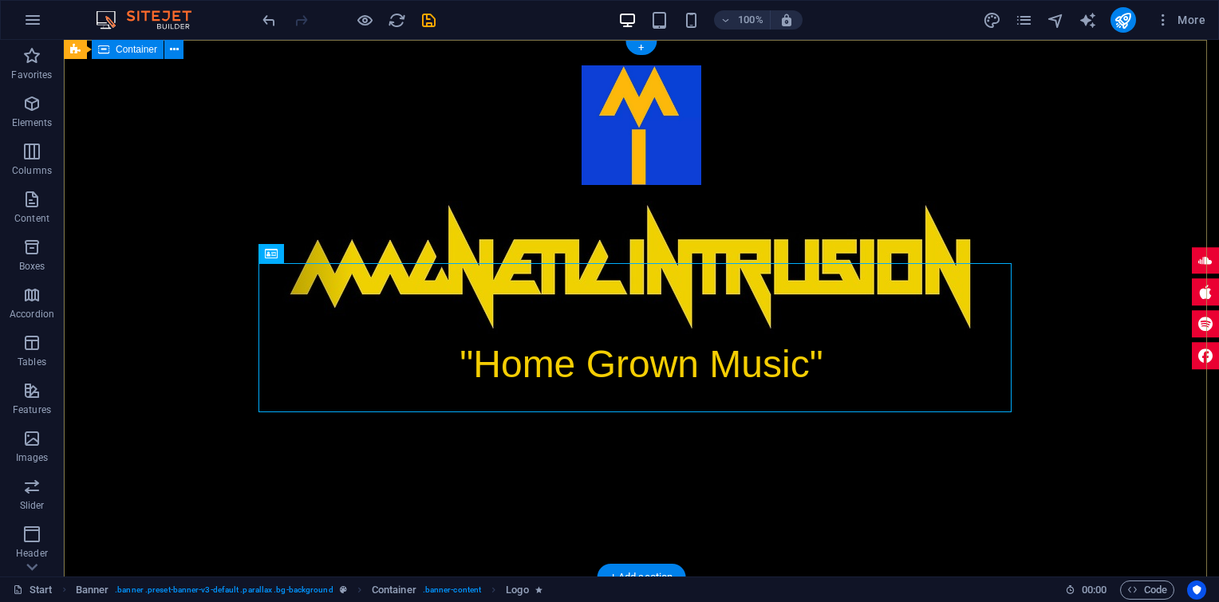
click at [1079, 163] on div ""Home Grown Music"" at bounding box center [641, 230] width 1155 height 381
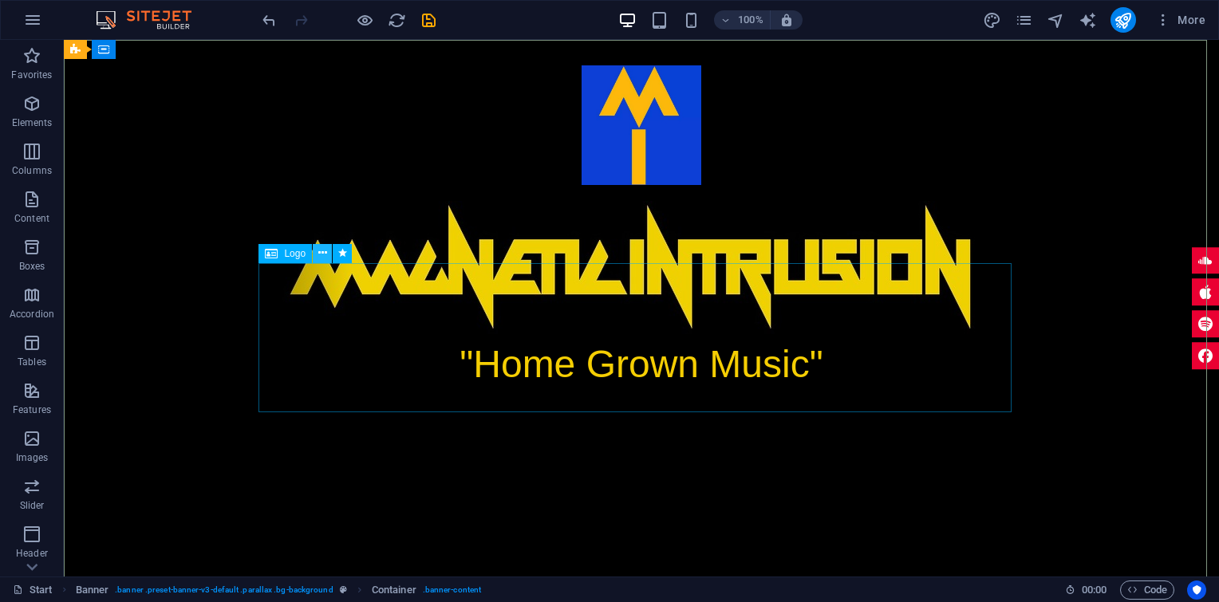
click at [325, 253] on icon at bounding box center [322, 253] width 9 height 17
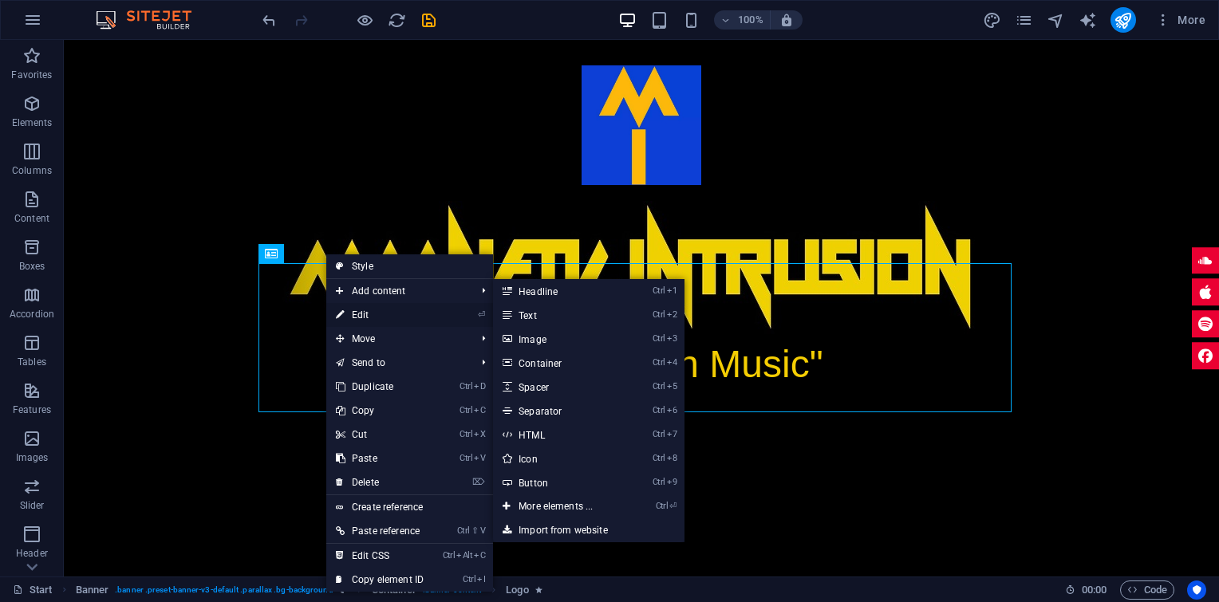
click at [361, 317] on link "⏎ Edit" at bounding box center [379, 315] width 107 height 24
select select "px"
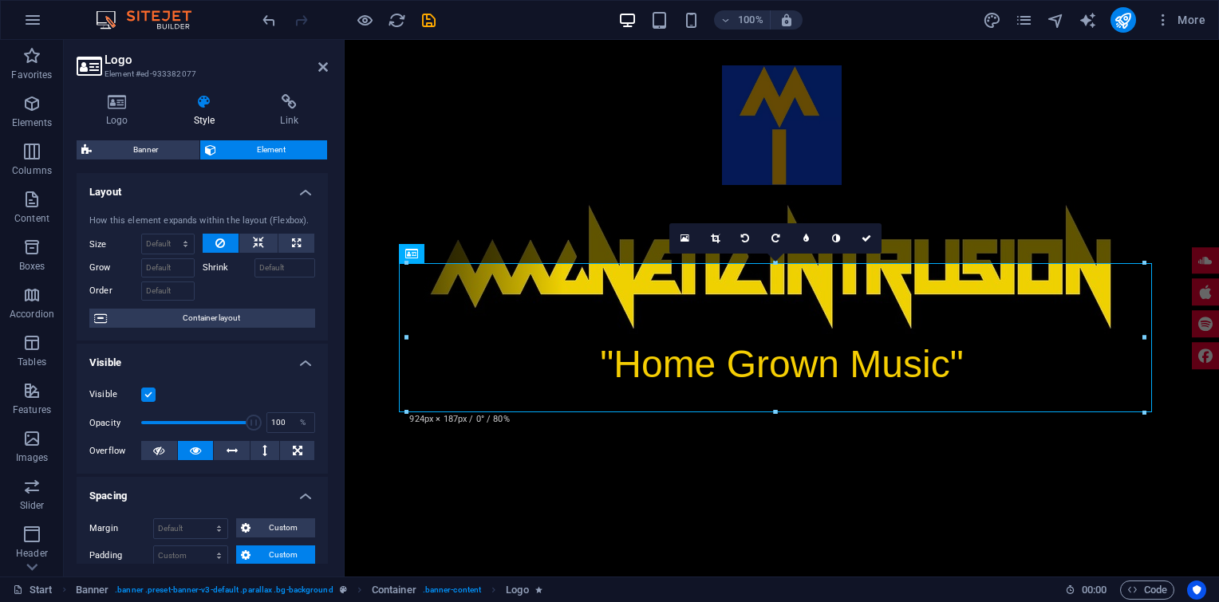
scroll to position [266, 0]
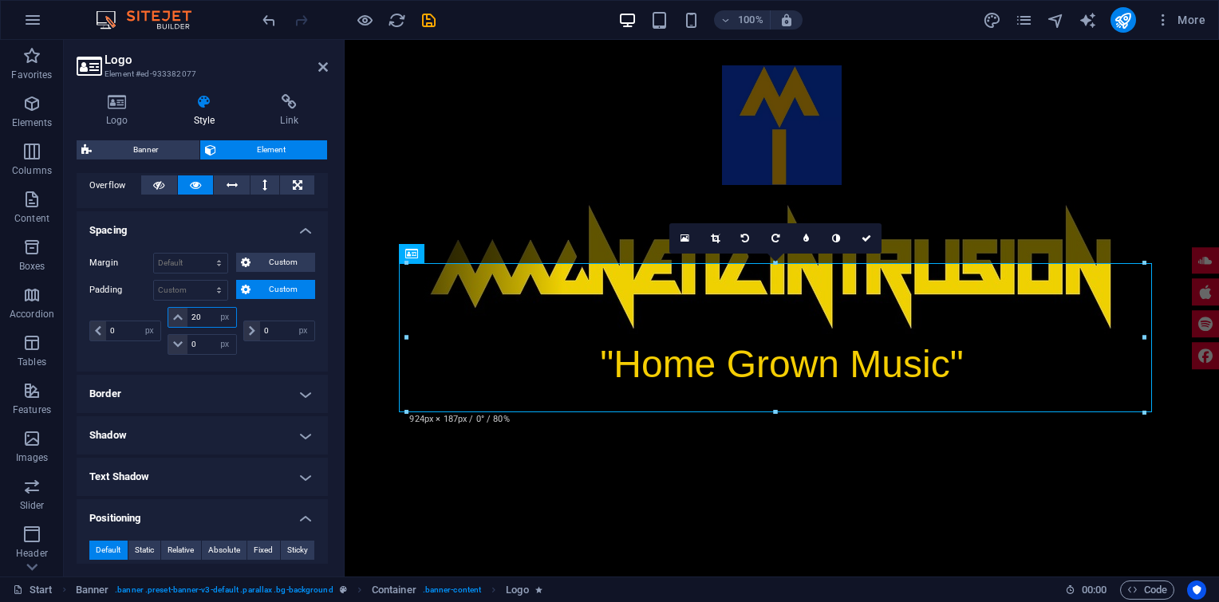
click at [194, 314] on input "20" at bounding box center [211, 317] width 48 height 19
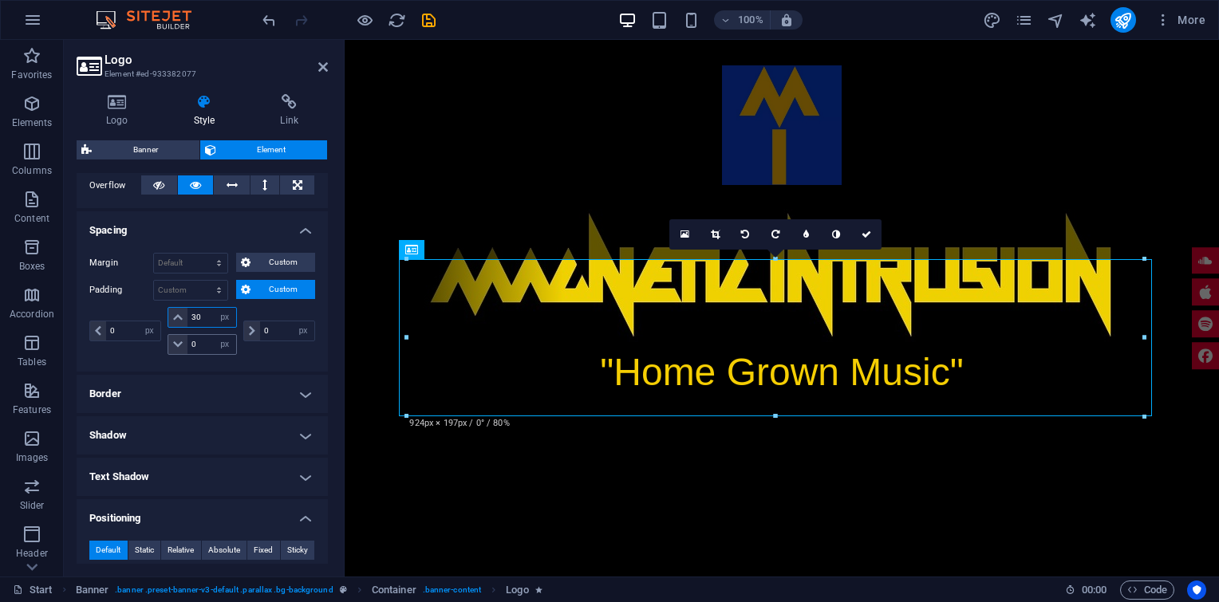
type input "30"
click at [191, 341] on input "0" at bounding box center [211, 344] width 48 height 19
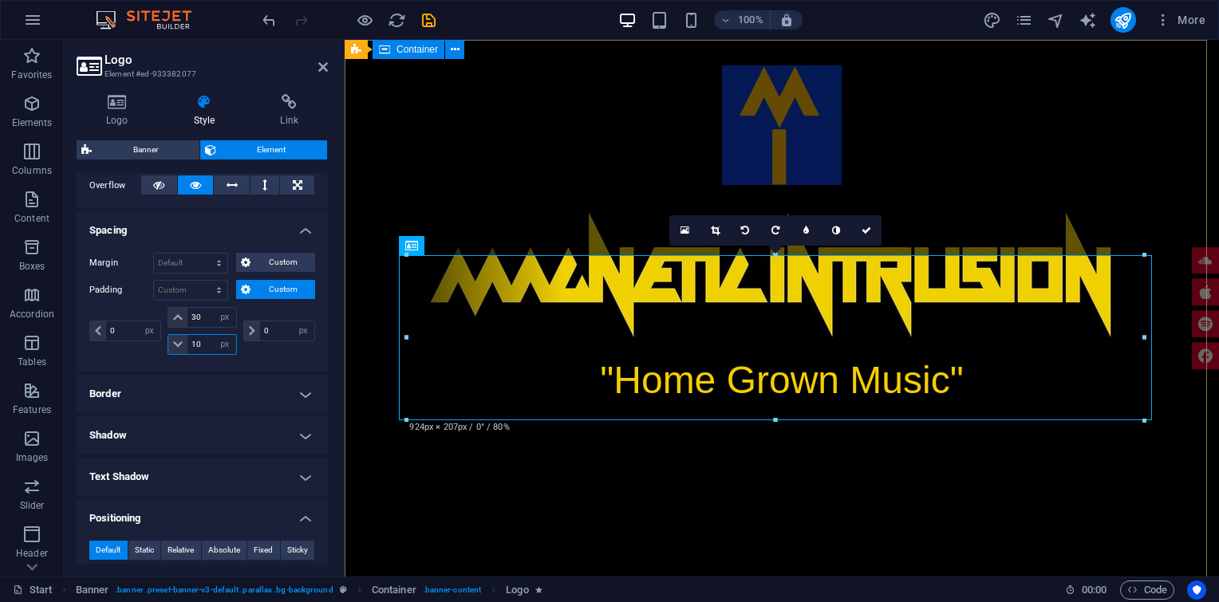
type input "10"
click at [1139, 92] on div ""Home Grown Music"" at bounding box center [782, 238] width 874 height 397
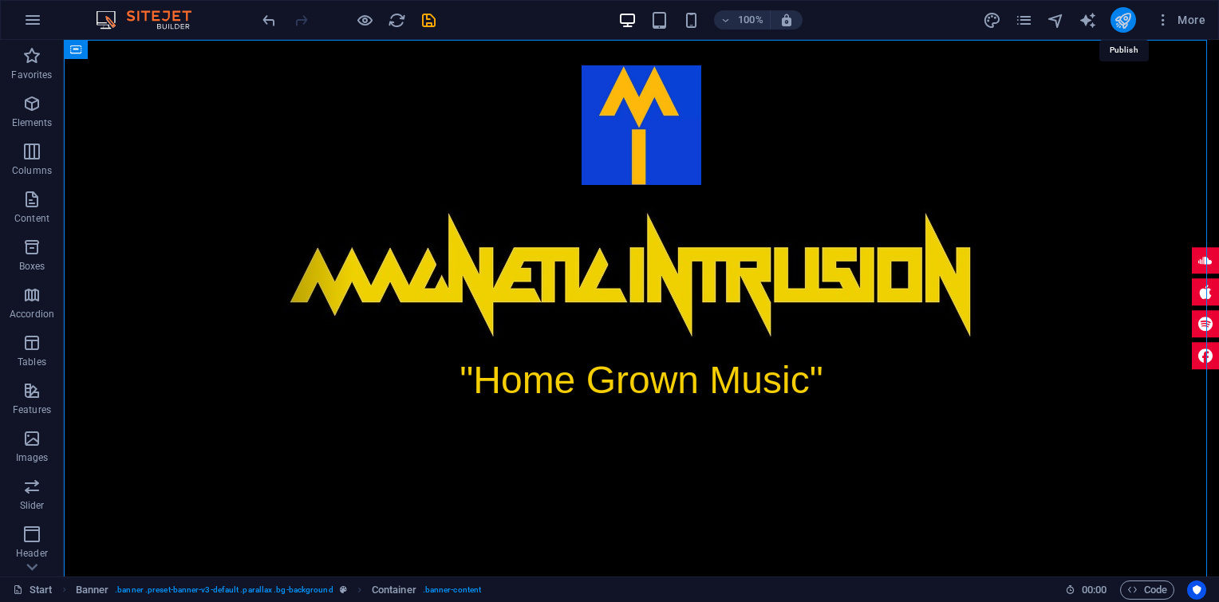
click at [1122, 16] on icon "publish" at bounding box center [1123, 20] width 18 height 18
checkbox input "false"
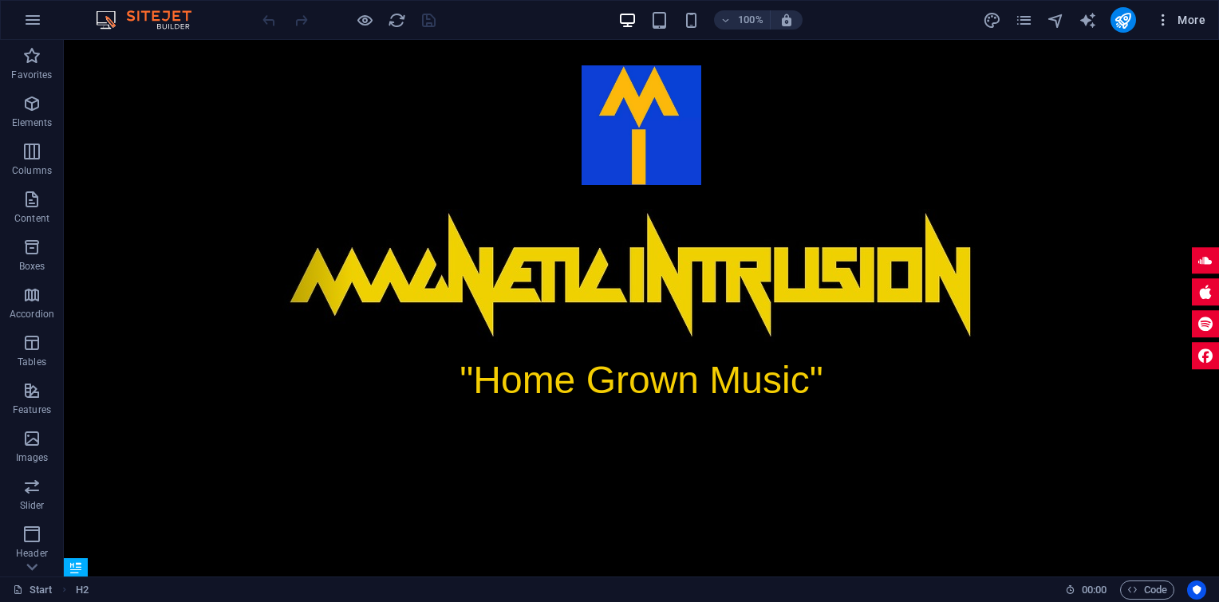
click at [1200, 22] on span "More" at bounding box center [1180, 20] width 50 height 16
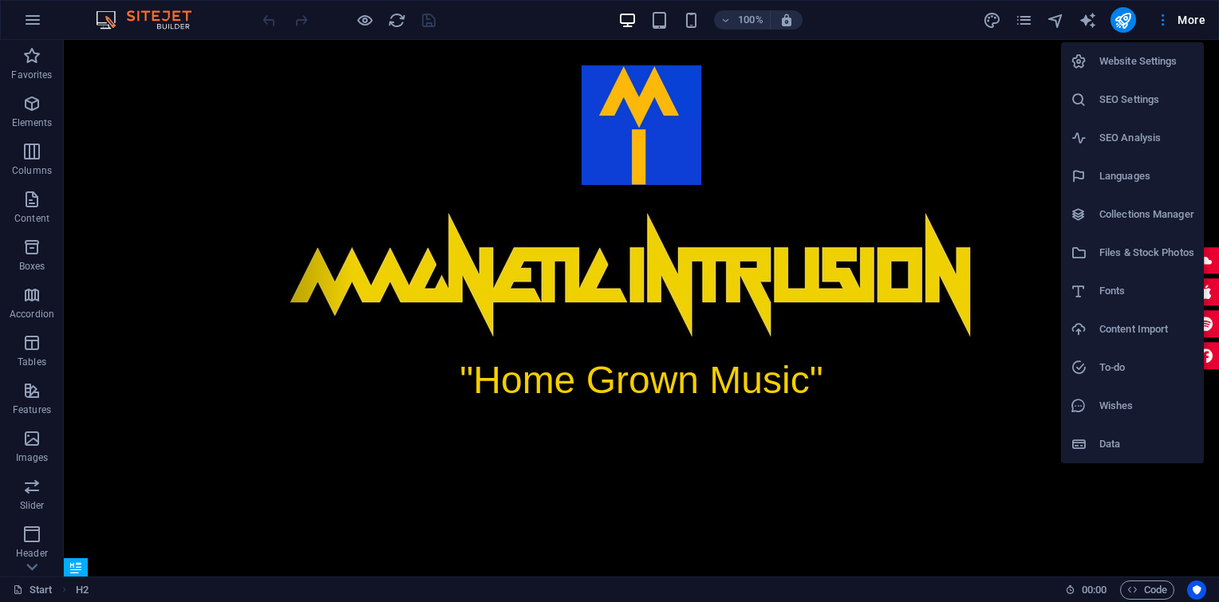
click at [1160, 53] on h6 "Website Settings" at bounding box center [1146, 61] width 95 height 19
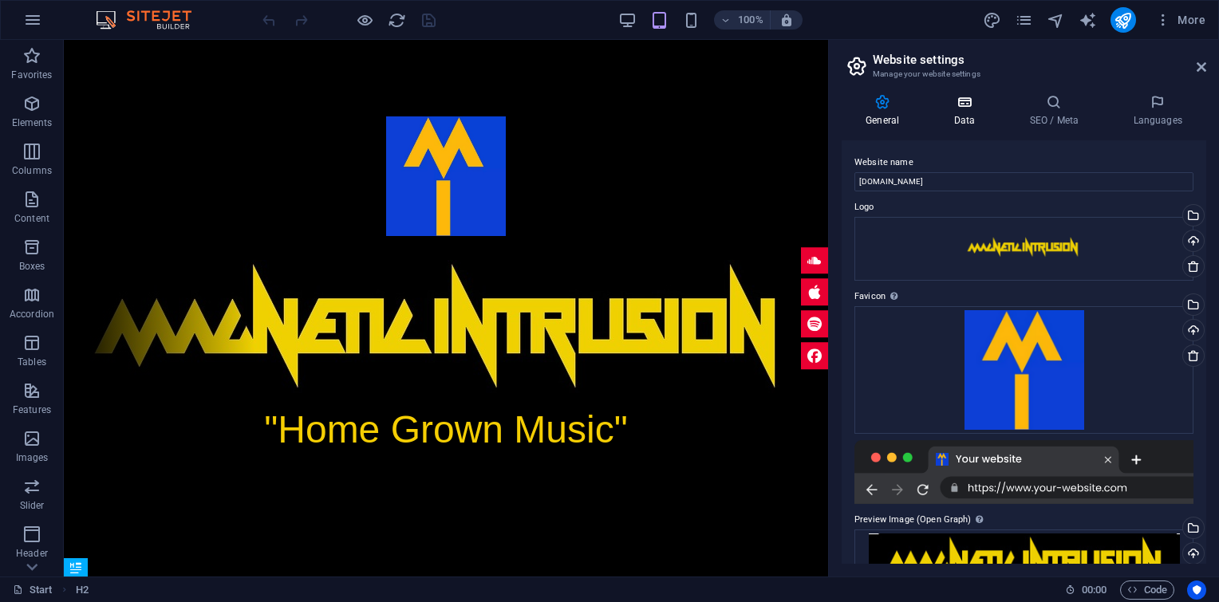
click at [963, 97] on icon at bounding box center [963, 102] width 69 height 16
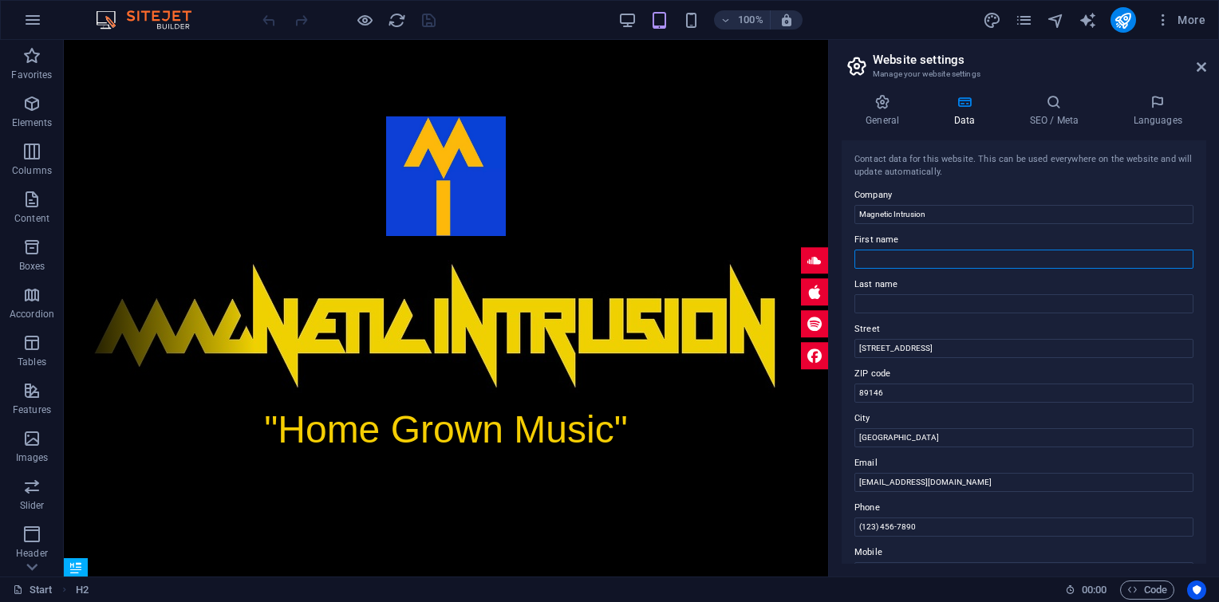
click at [871, 255] on input "First name" at bounding box center [1023, 259] width 339 height 19
type input "Jammer"
type input "Roberts"
click at [1059, 113] on h4 "SEO / Meta" at bounding box center [1057, 111] width 104 height 34
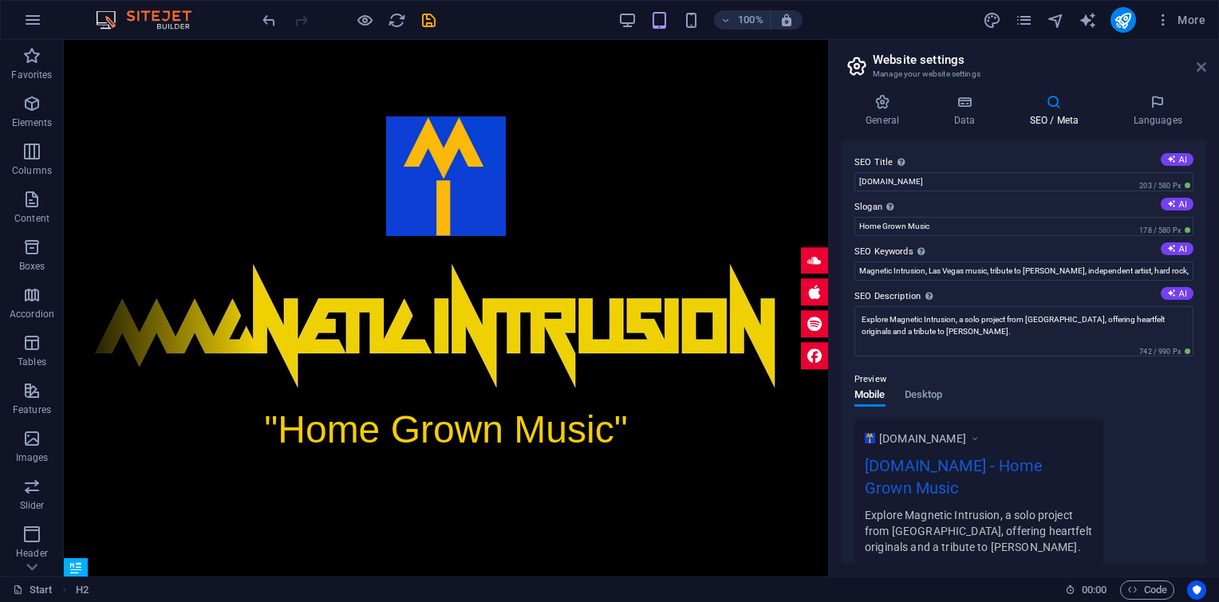
click at [1205, 65] on icon at bounding box center [1202, 67] width 10 height 13
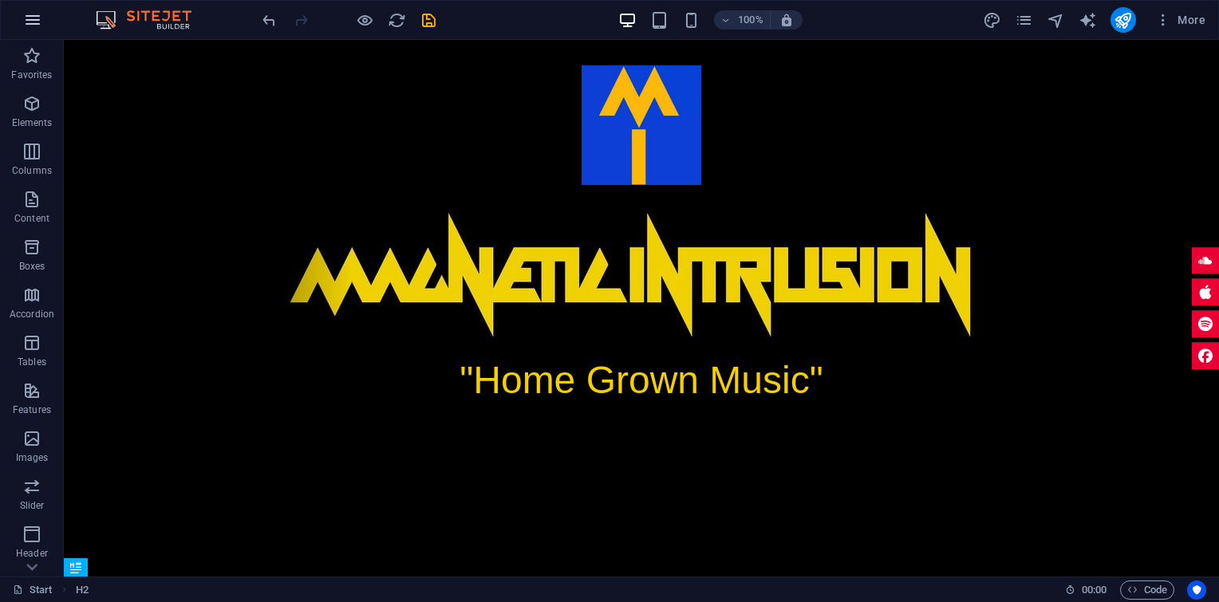
click at [35, 18] on icon "button" at bounding box center [32, 19] width 19 height 19
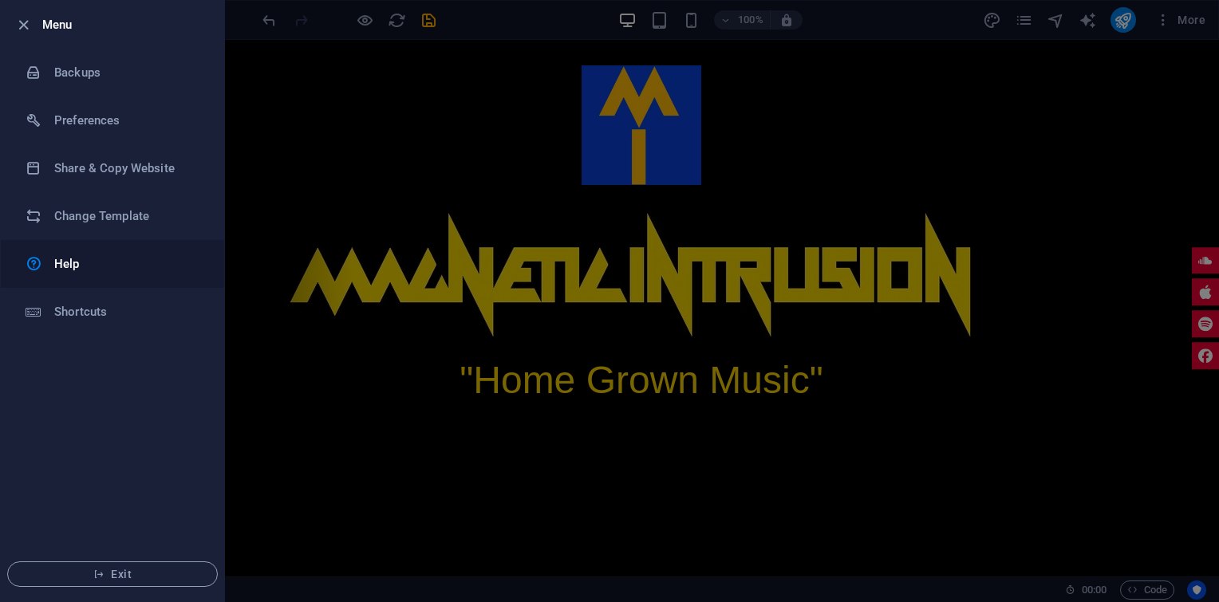
click at [64, 265] on h6 "Help" at bounding box center [128, 263] width 148 height 19
click at [18, 22] on icon "button" at bounding box center [23, 25] width 18 height 18
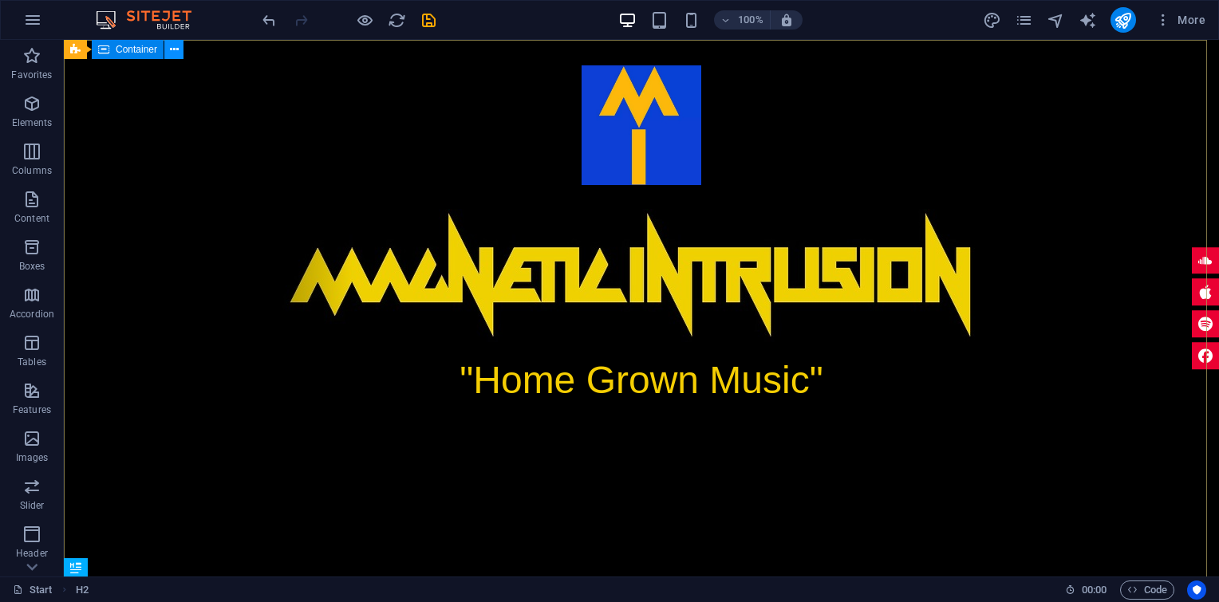
click at [175, 53] on icon at bounding box center [174, 49] width 9 height 17
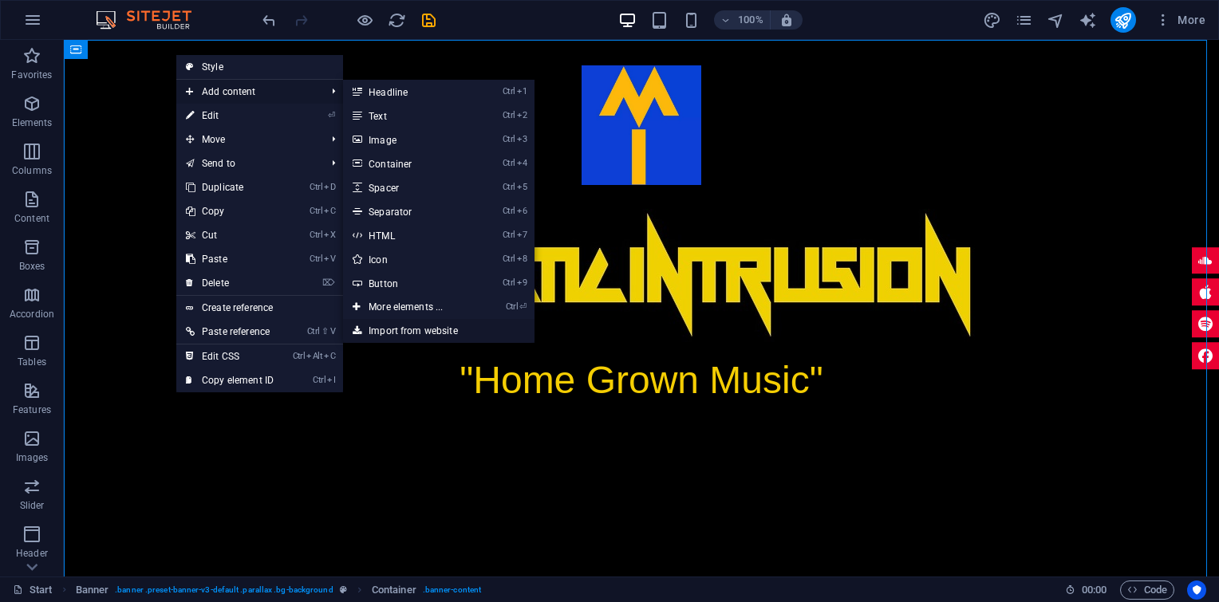
click at [440, 330] on link "Import from website" at bounding box center [438, 331] width 191 height 24
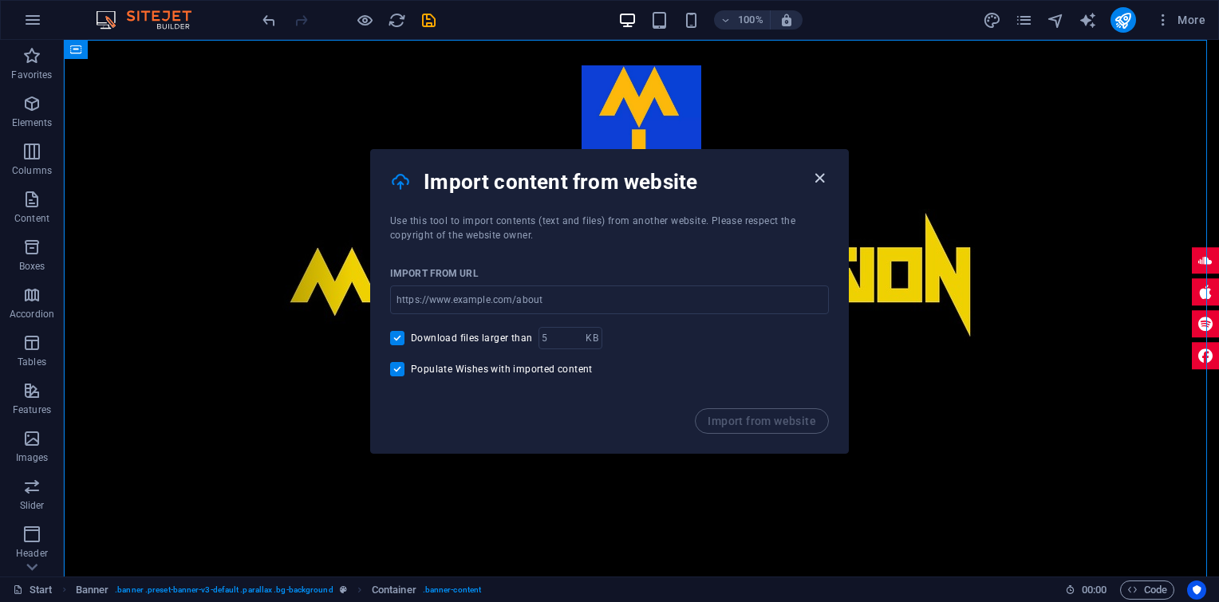
click at [817, 177] on icon "button" at bounding box center [820, 178] width 18 height 18
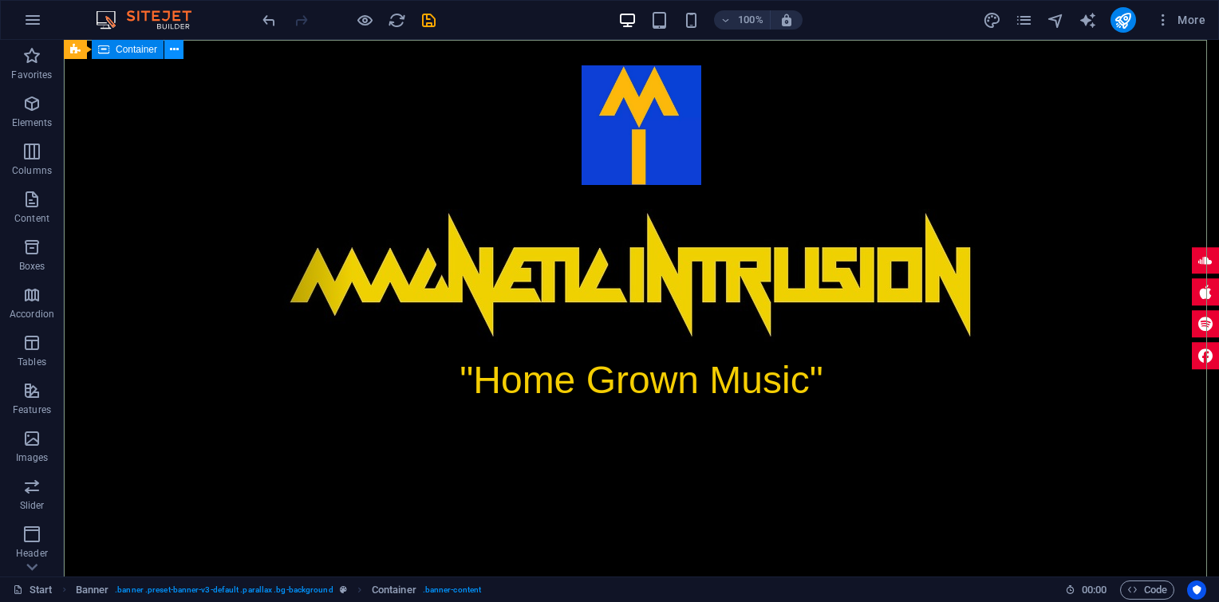
click at [179, 52] on button at bounding box center [173, 49] width 19 height 19
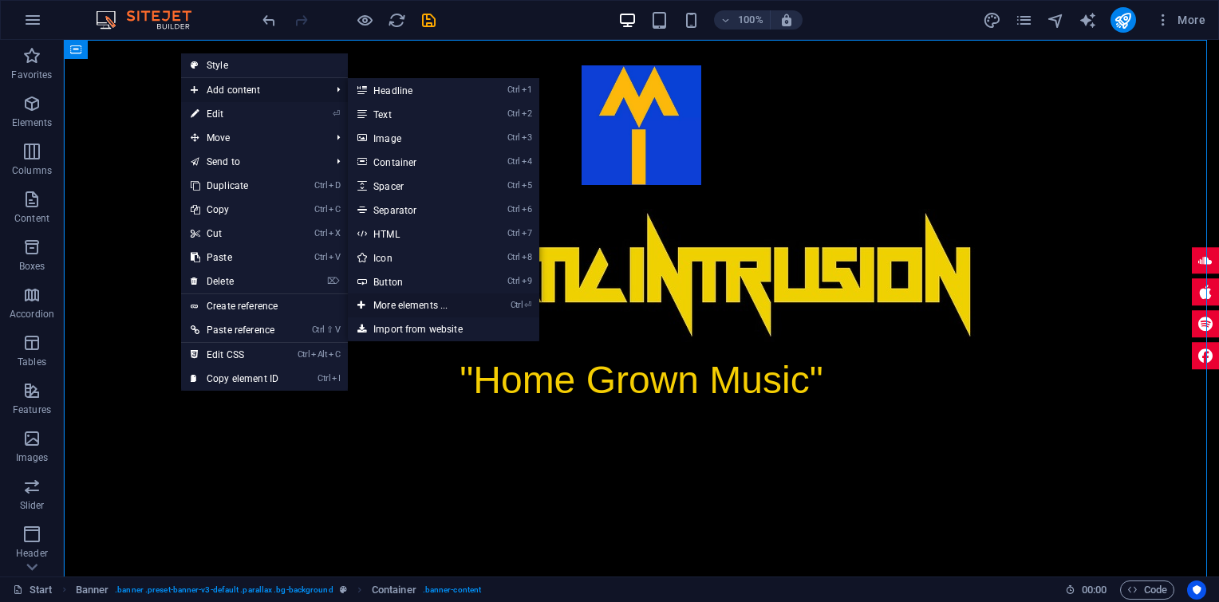
click at [440, 302] on link "Ctrl ⏎ More elements ..." at bounding box center [414, 306] width 132 height 24
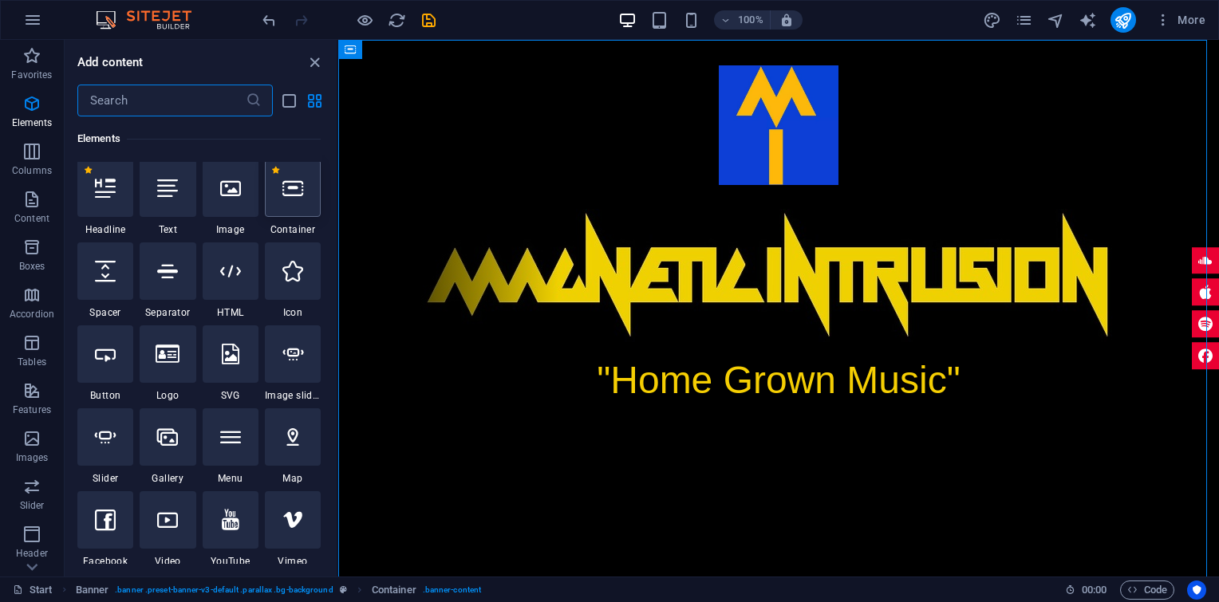
scroll to position [169, 0]
click at [316, 57] on icon "close panel" at bounding box center [315, 62] width 18 height 18
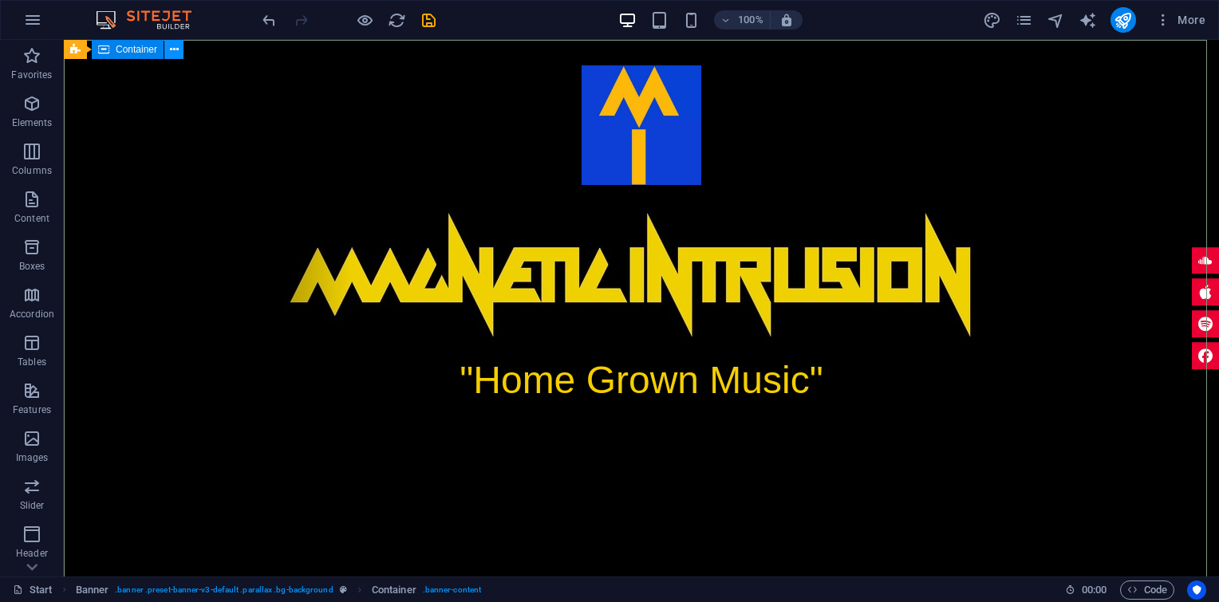
click at [176, 51] on icon at bounding box center [174, 49] width 9 height 17
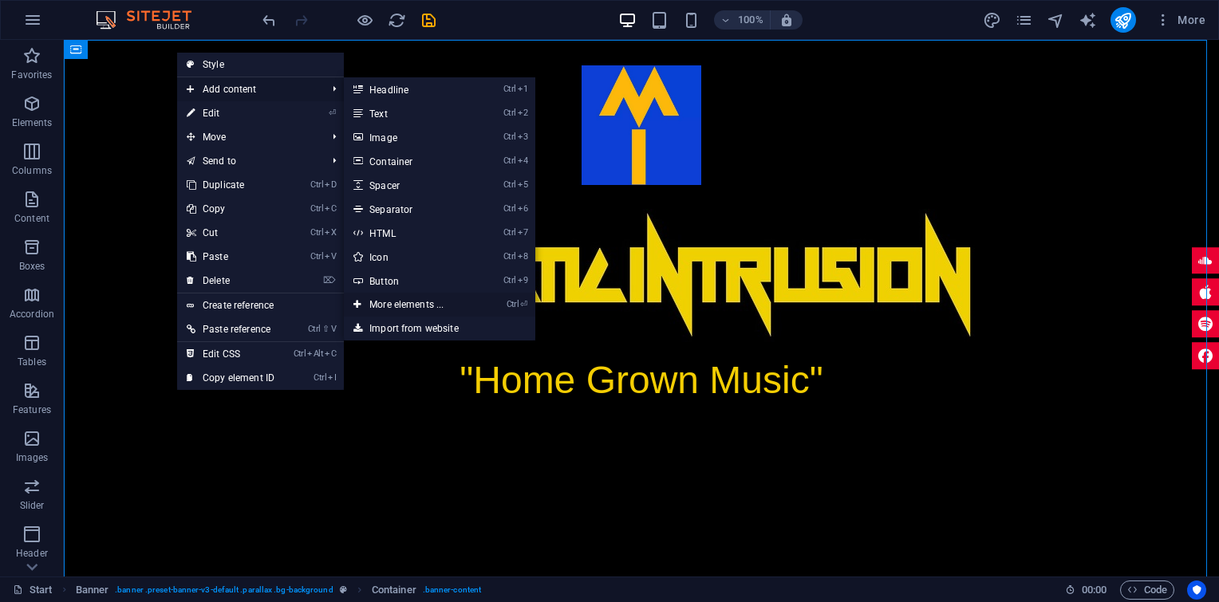
click at [432, 301] on link "Ctrl ⏎ More elements ..." at bounding box center [410, 305] width 132 height 24
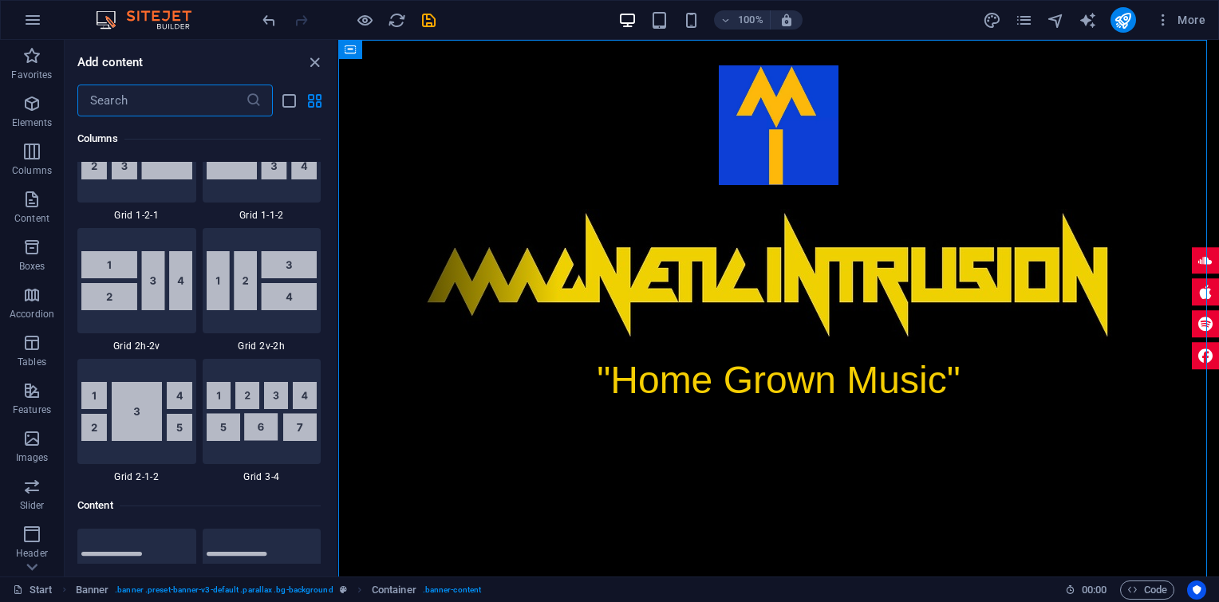
scroll to position [0, 0]
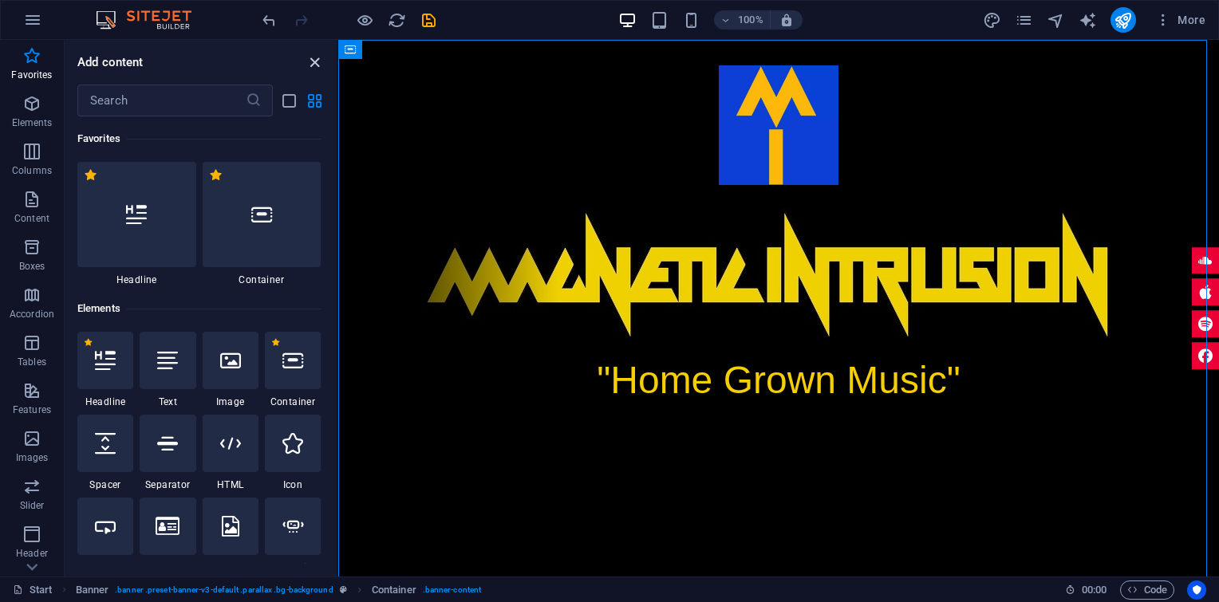
click at [313, 57] on icon "close panel" at bounding box center [315, 62] width 18 height 18
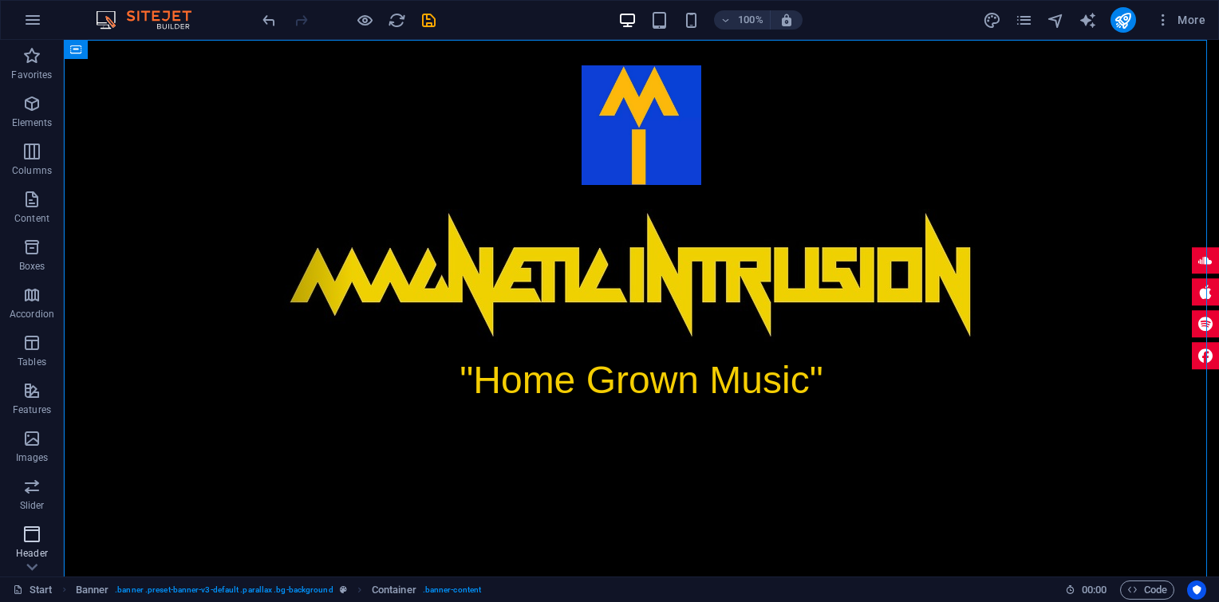
click at [35, 538] on icon "button" at bounding box center [31, 534] width 19 height 19
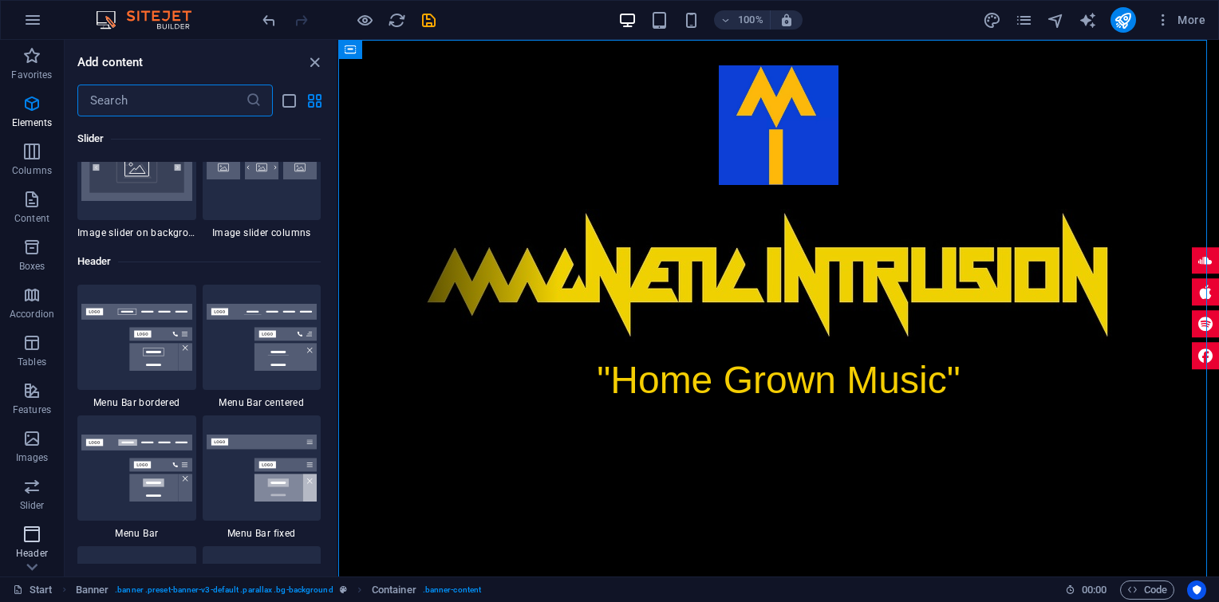
scroll to position [9607, 0]
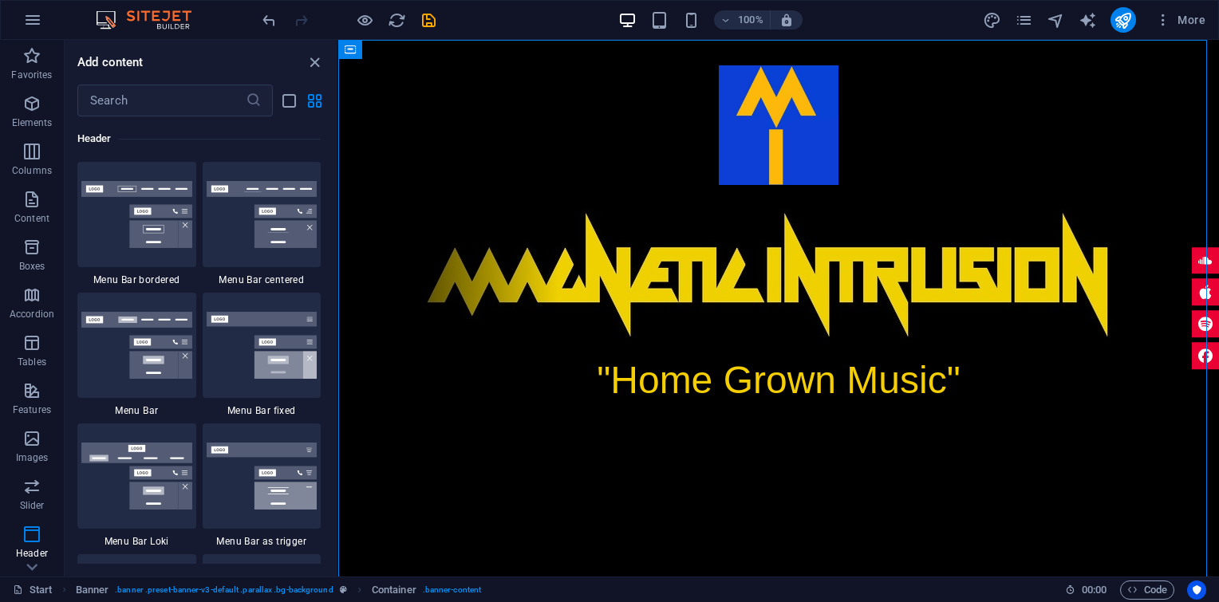
click at [332, 404] on div "Favorites 1 Star Headline 1 Star Container Elements 1 Star Headline 1 Star Text…" at bounding box center [201, 340] width 272 height 448
drag, startPoint x: 333, startPoint y: 394, endPoint x: 337, endPoint y: 402, distance: 8.9
click at [337, 402] on div "Favorites Elements Columns Content Boxes Accordion Tables Features Images Slide…" at bounding box center [169, 308] width 338 height 537
click at [333, 402] on div "Favorites 1 Star Headline 1 Star Container Elements 1 Star Headline 1 Star Text…" at bounding box center [201, 340] width 272 height 448
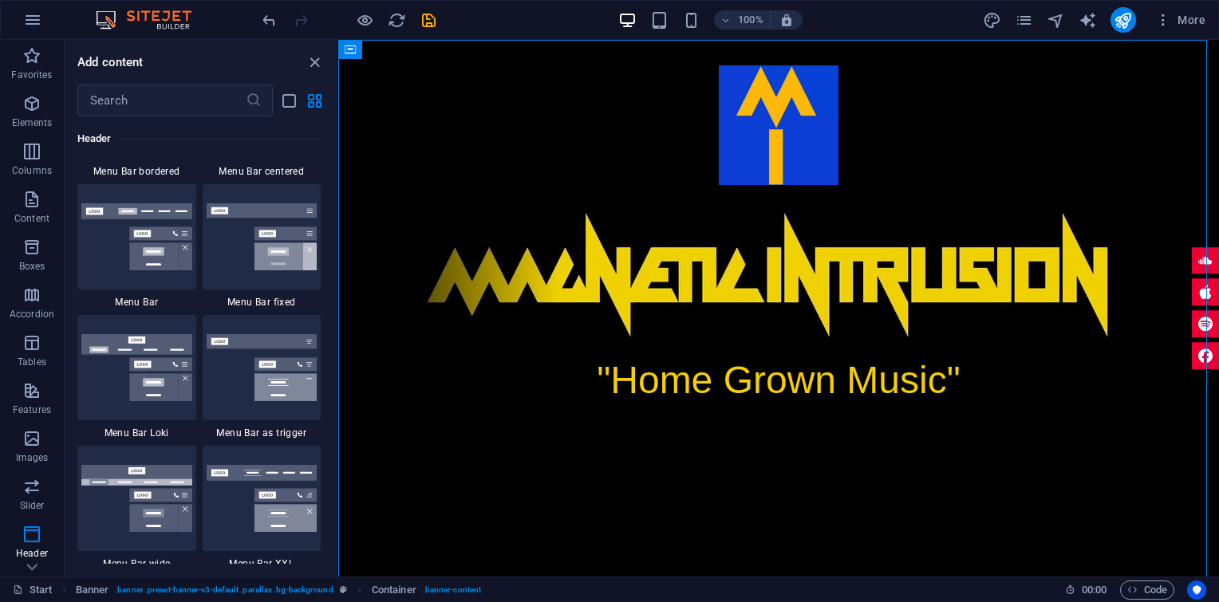
scroll to position [9739, 0]
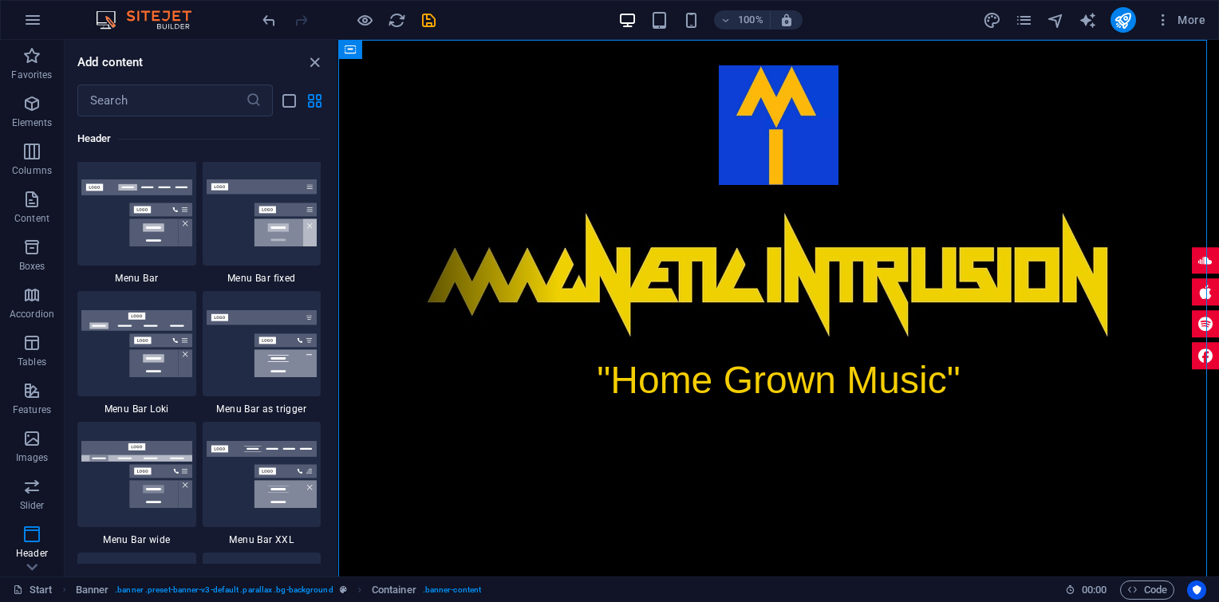
click at [333, 402] on div "Favorites 1 Star Headline 1 Star Container Elements 1 Star Headline 1 Star Text…" at bounding box center [201, 340] width 272 height 448
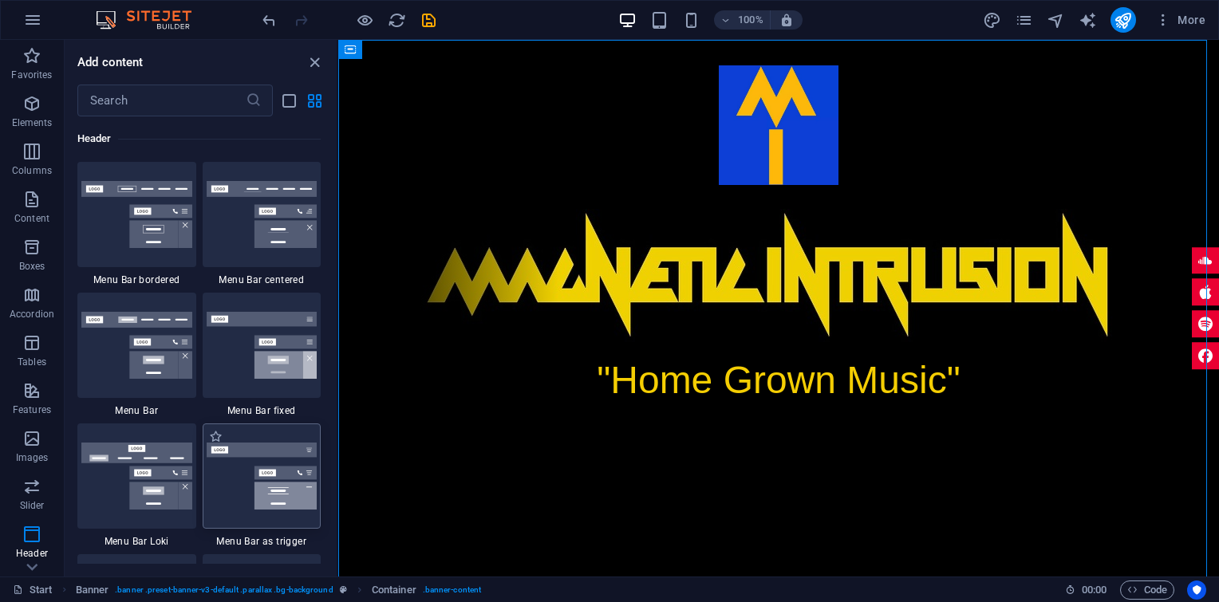
scroll to position [9474, 0]
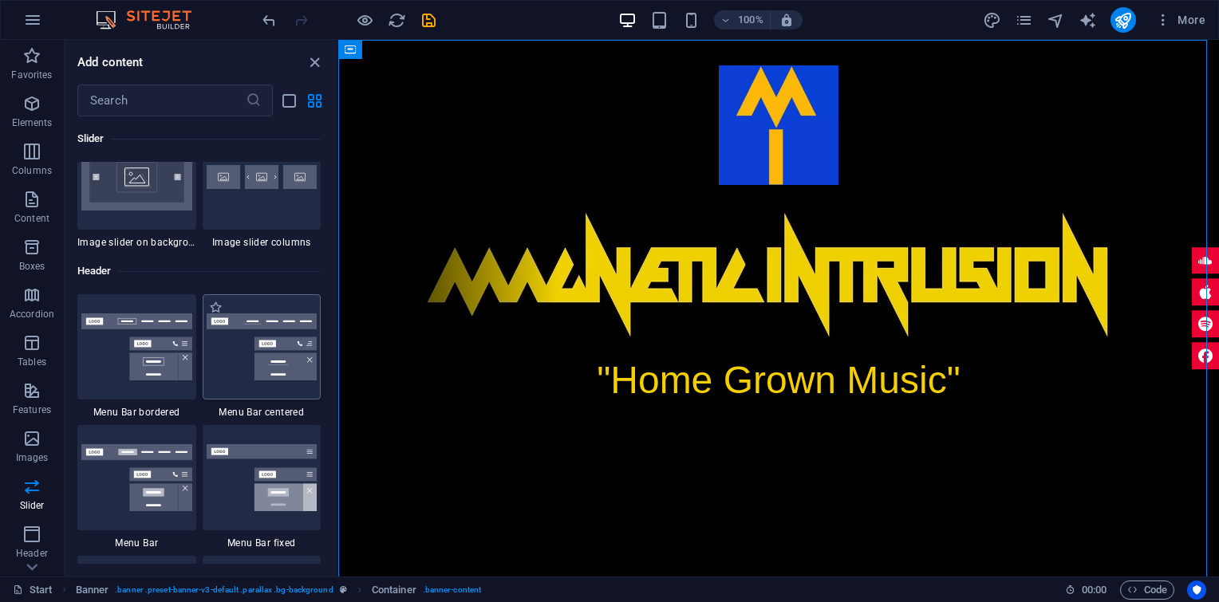
click at [256, 361] on img at bounding box center [262, 347] width 111 height 67
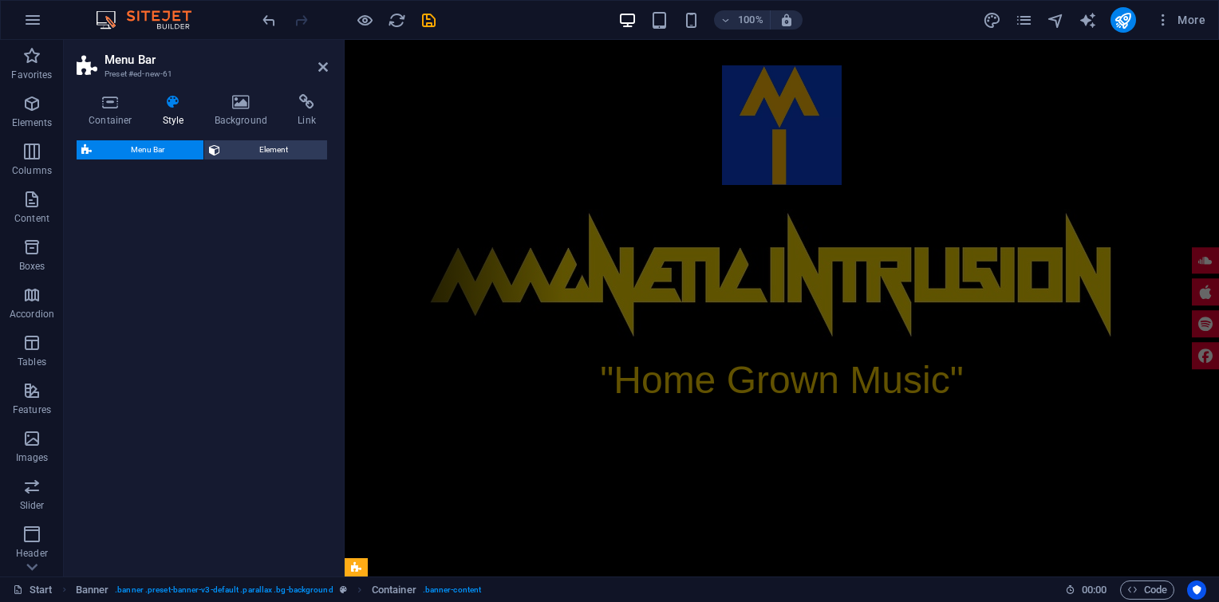
select select "rem"
select select "preset-menu-v2-centered"
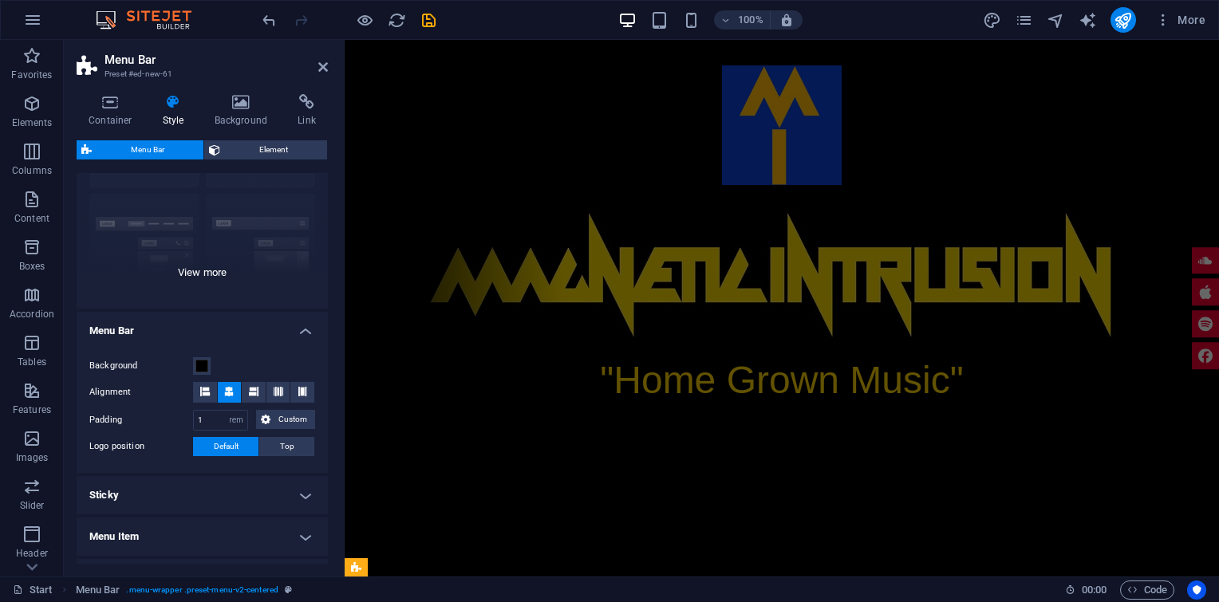
scroll to position [266, 0]
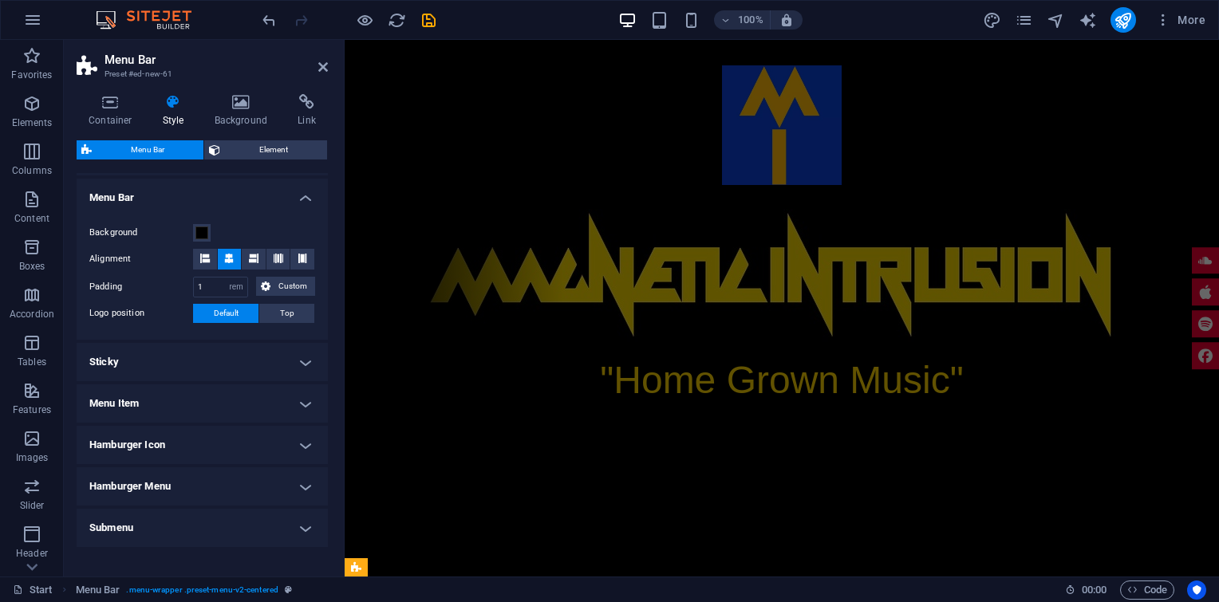
click at [301, 400] on h4 "Menu Item" at bounding box center [202, 404] width 251 height 38
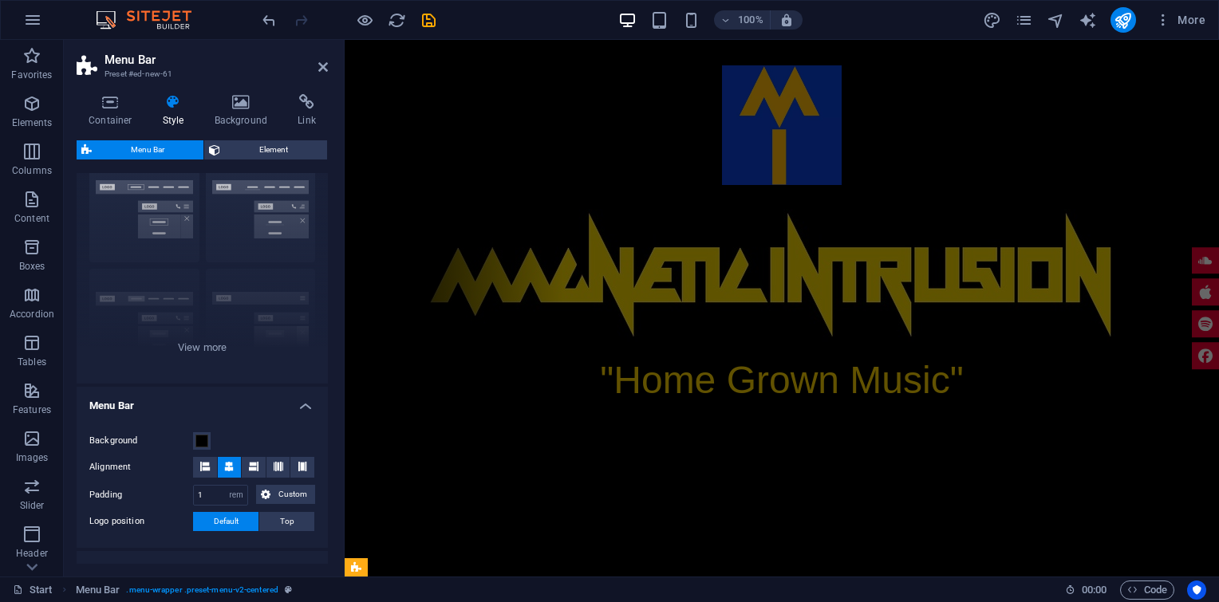
scroll to position [0, 0]
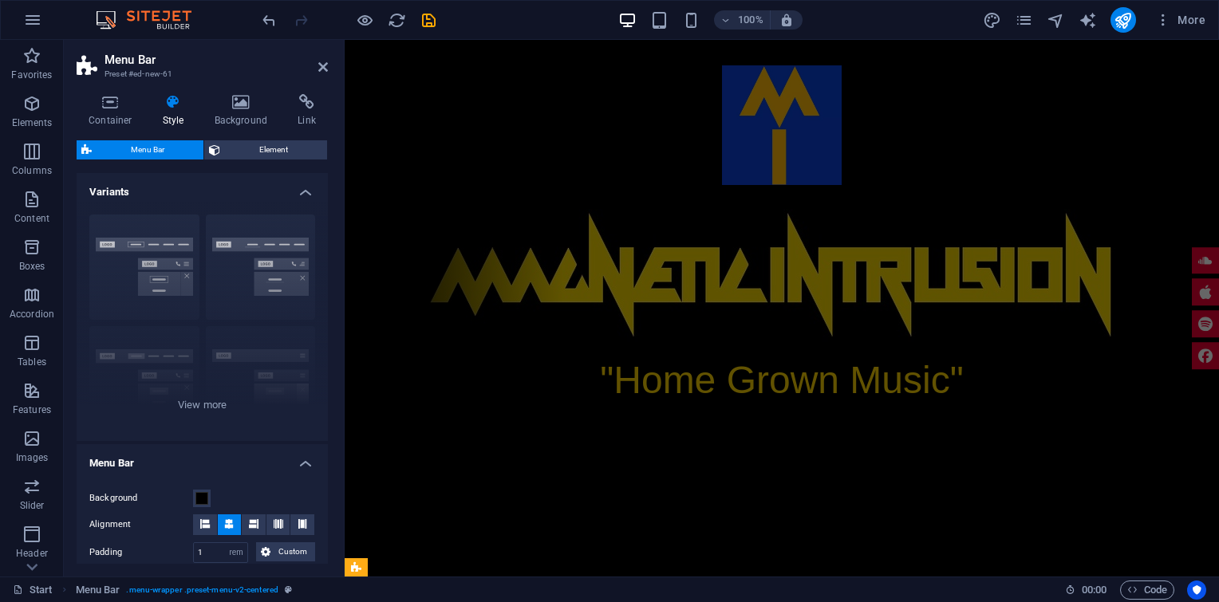
click at [297, 463] on h4 "Menu Bar" at bounding box center [202, 458] width 251 height 29
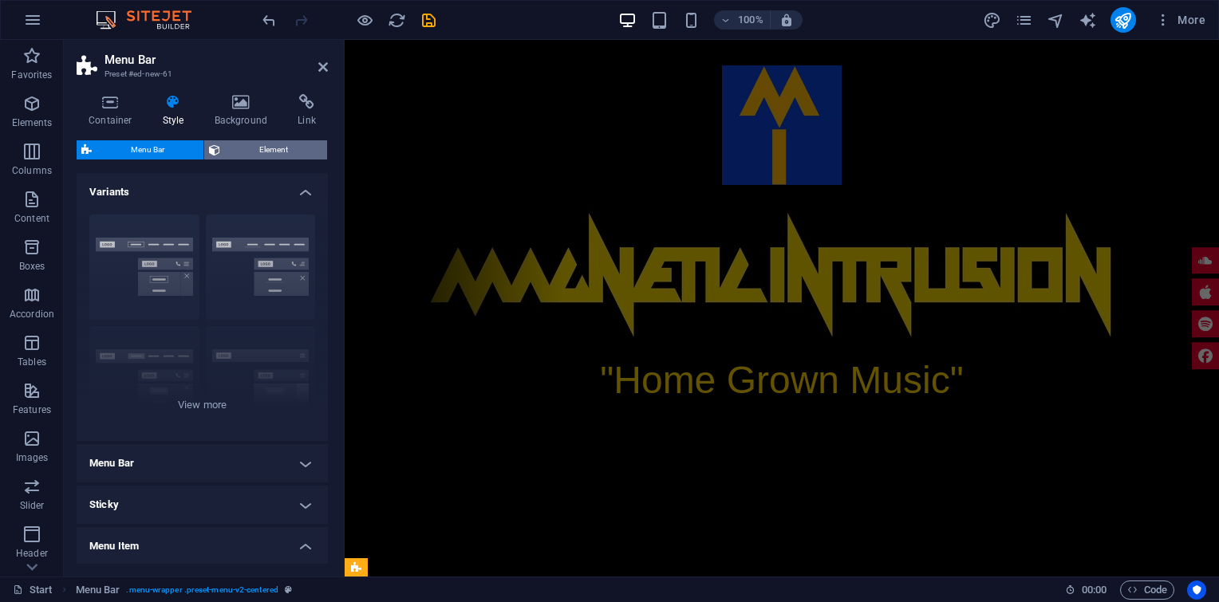
click at [270, 147] on span "Element" at bounding box center [273, 149] width 97 height 19
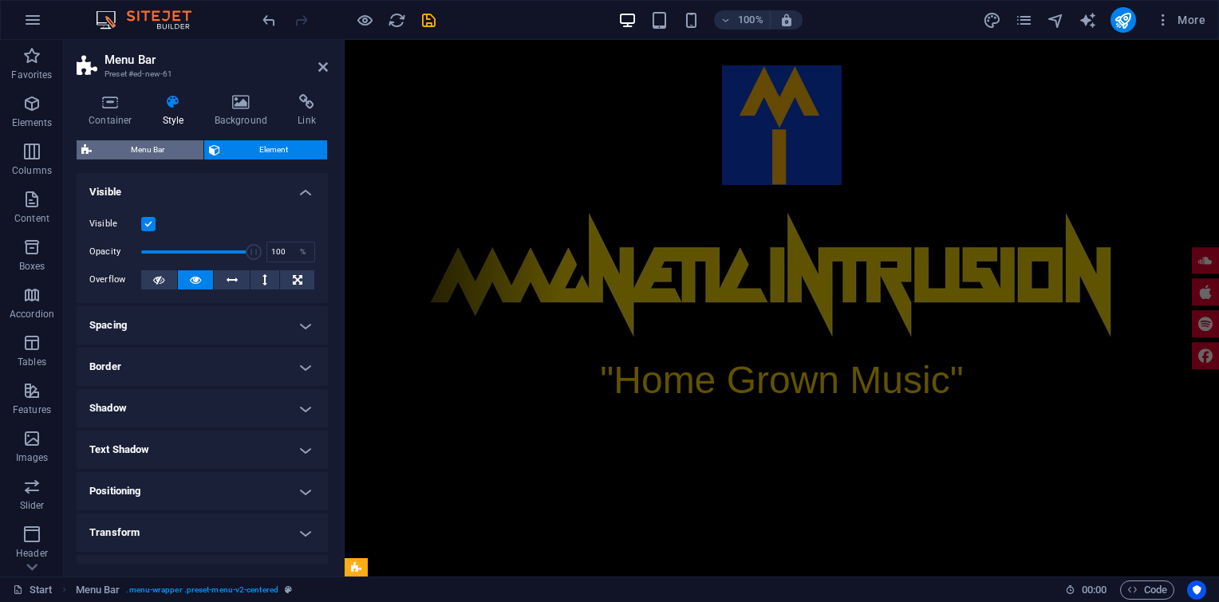
click at [149, 152] on span "Menu Bar" at bounding box center [148, 149] width 102 height 19
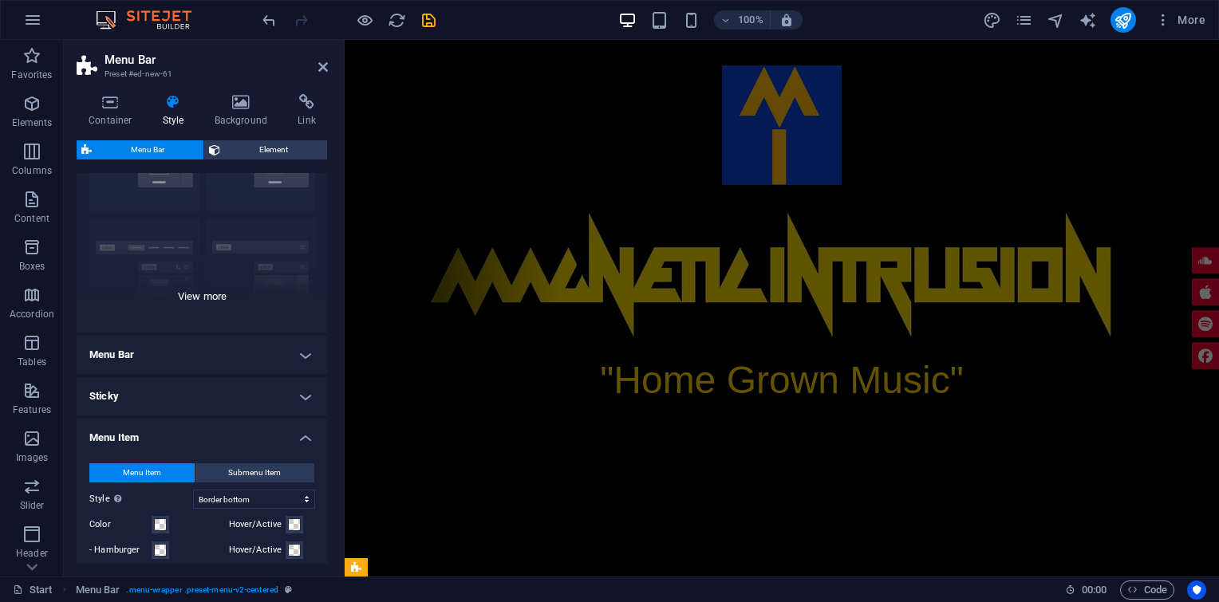
scroll to position [132, 0]
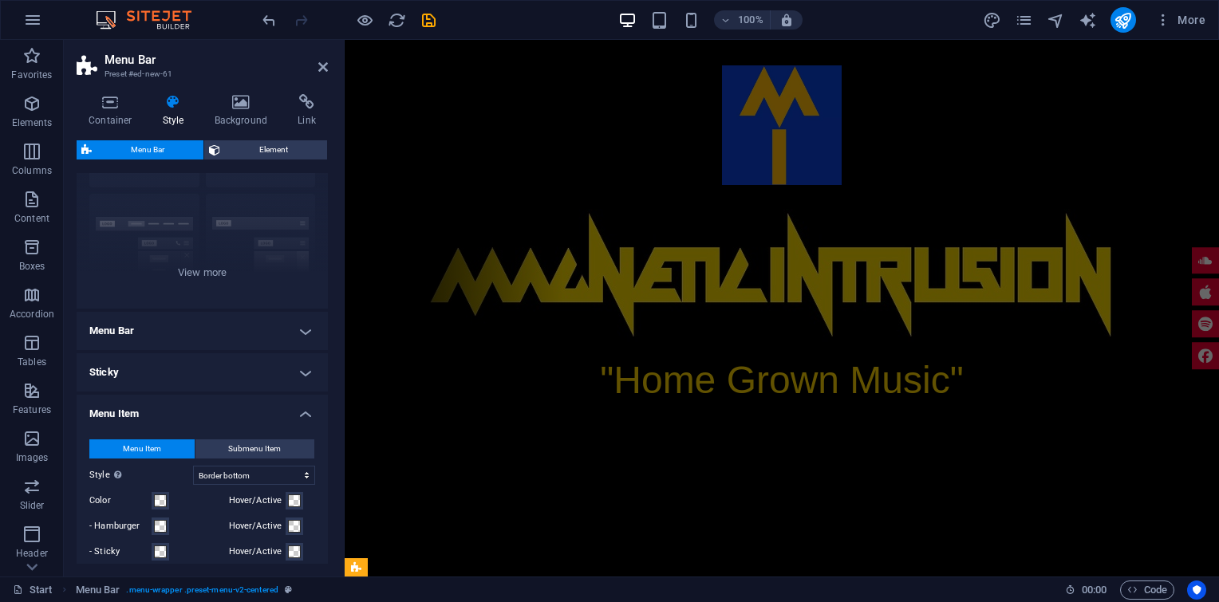
click at [297, 329] on h4 "Menu Bar" at bounding box center [202, 331] width 251 height 38
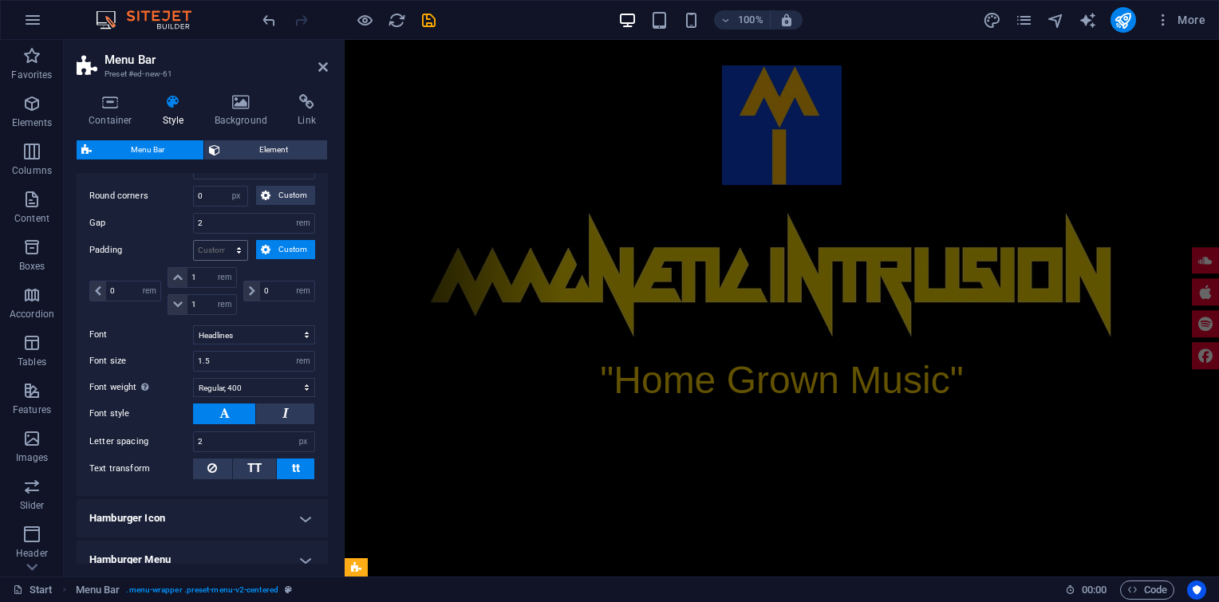
scroll to position [780, 0]
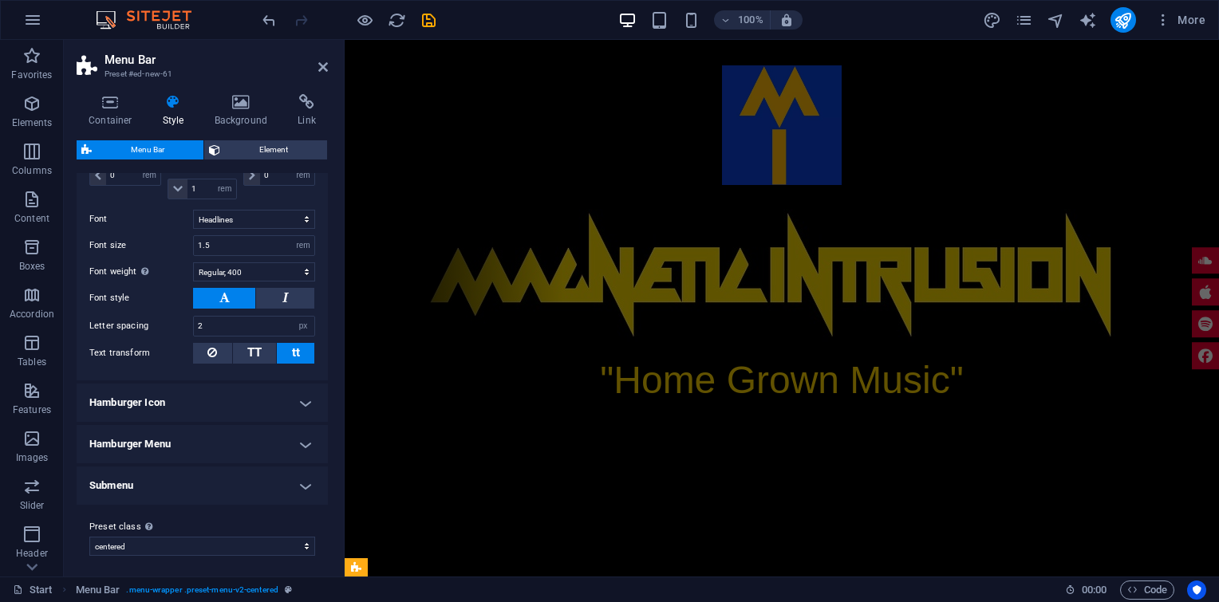
click at [302, 400] on h4 "Hamburger Icon" at bounding box center [202, 403] width 251 height 38
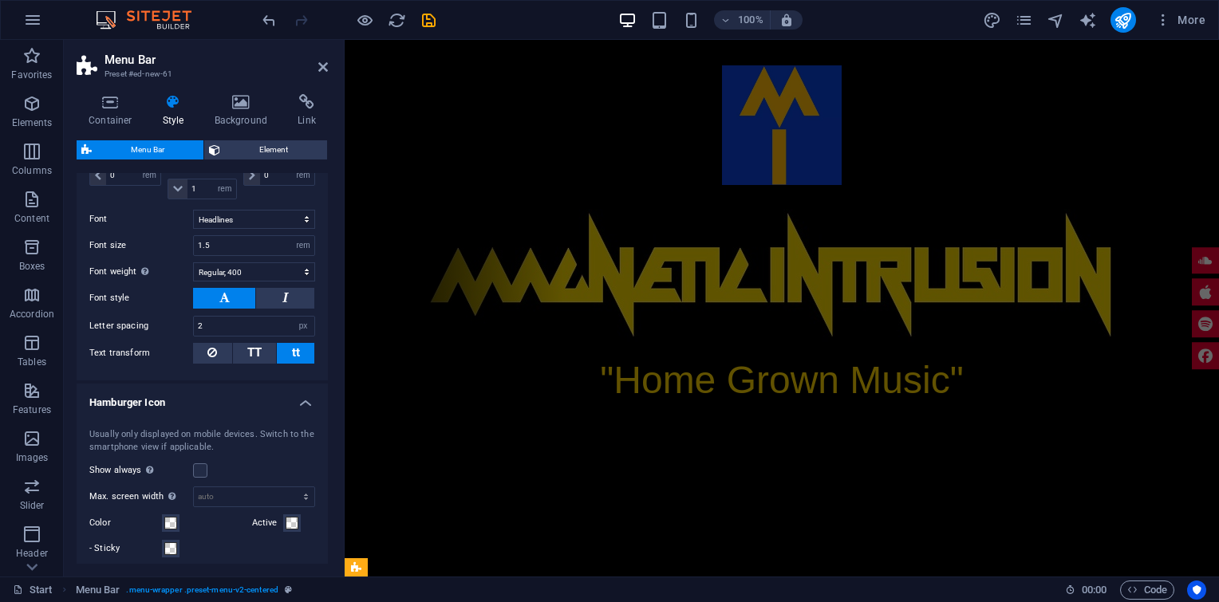
click at [302, 399] on h4 "Hamburger Icon" at bounding box center [202, 398] width 251 height 29
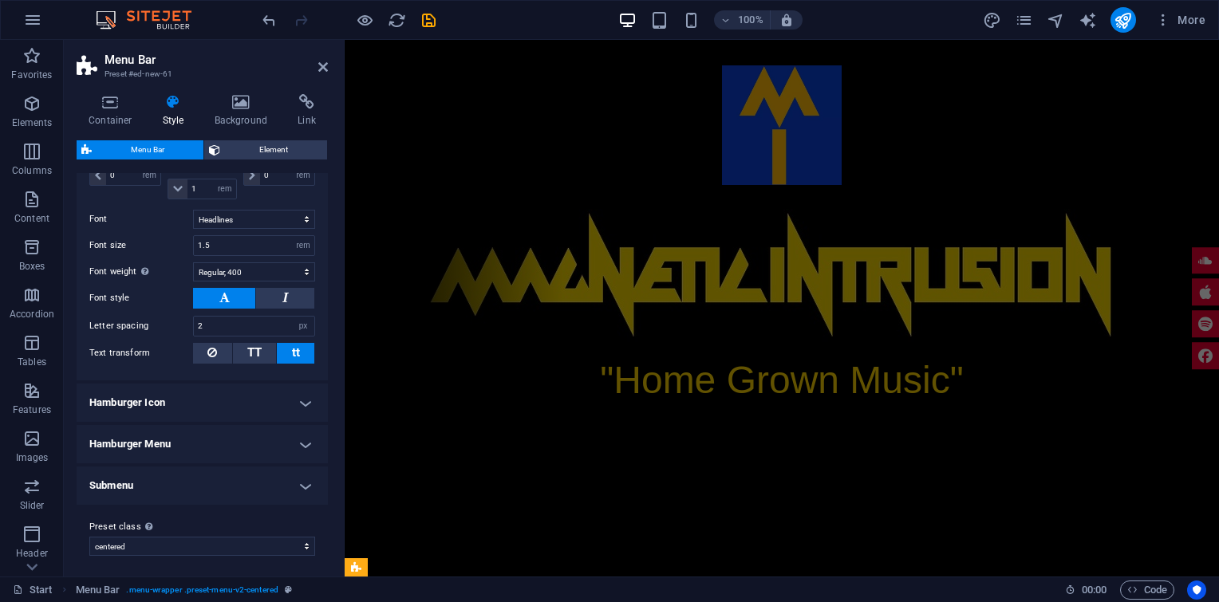
click at [303, 441] on h4 "Hamburger Menu" at bounding box center [202, 444] width 251 height 38
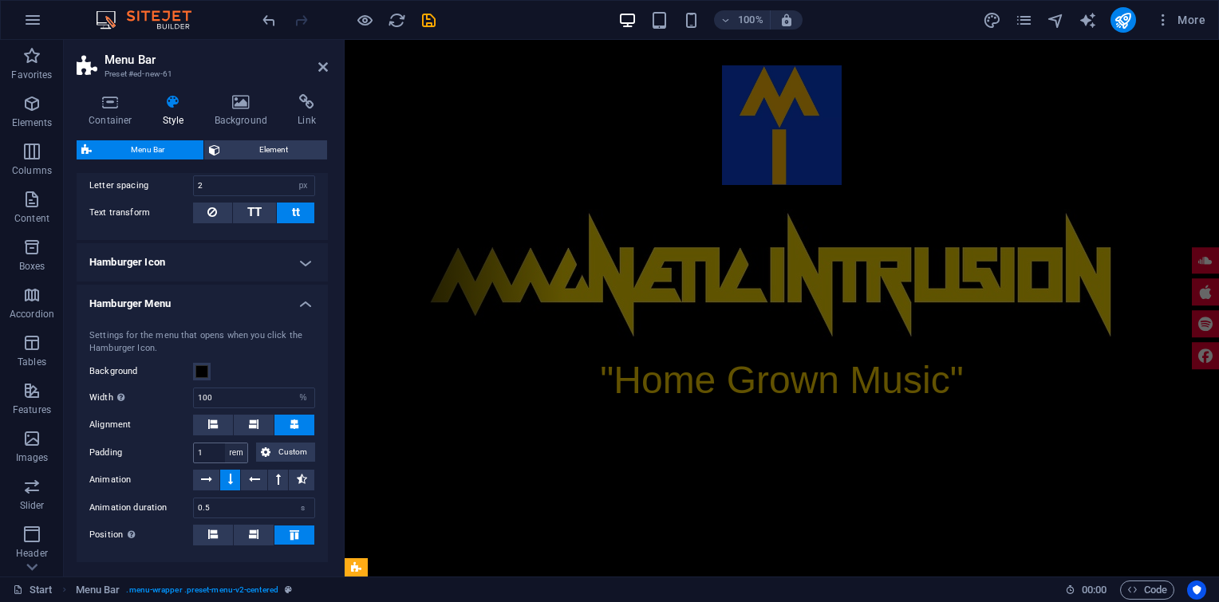
scroll to position [1018, 0]
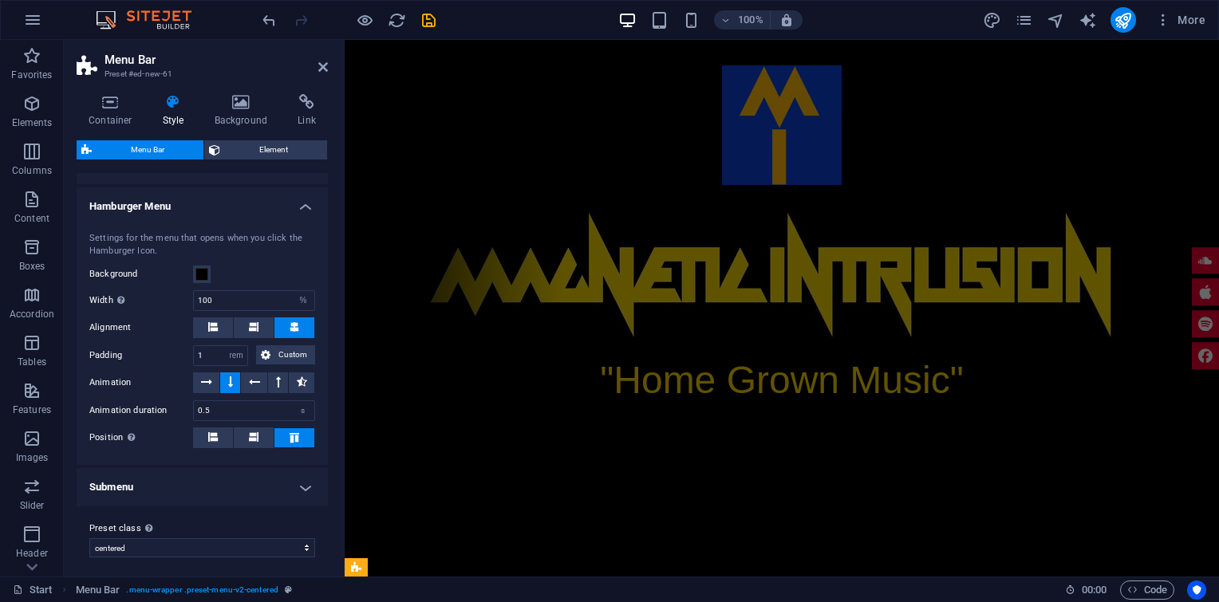
click at [298, 483] on h4 "Submenu" at bounding box center [202, 487] width 251 height 38
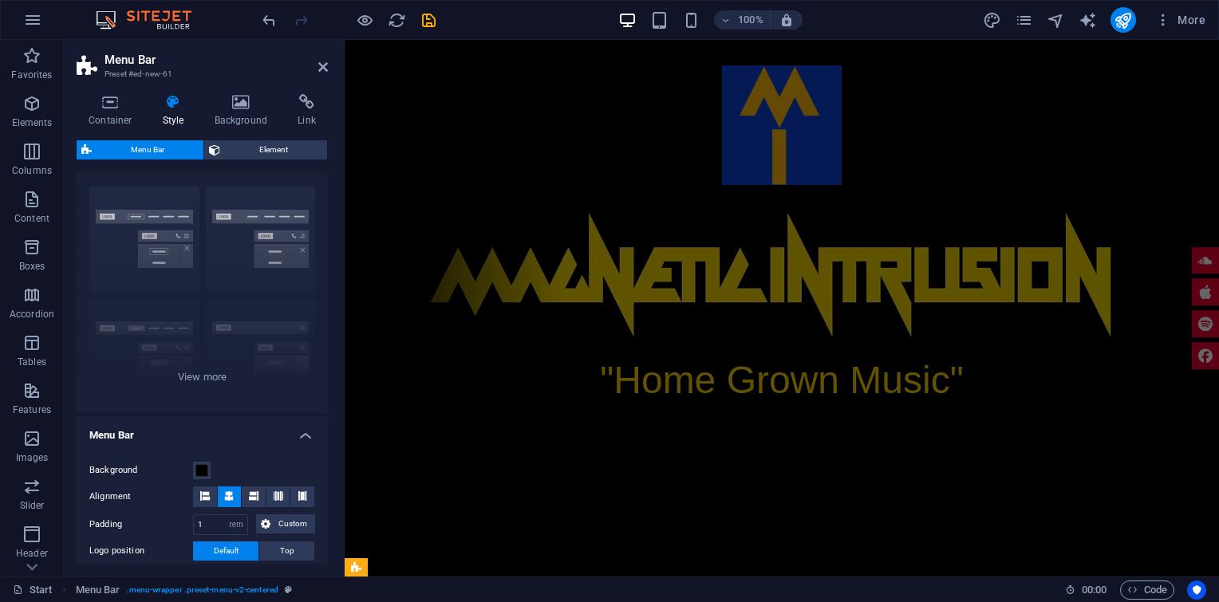
scroll to position [0, 0]
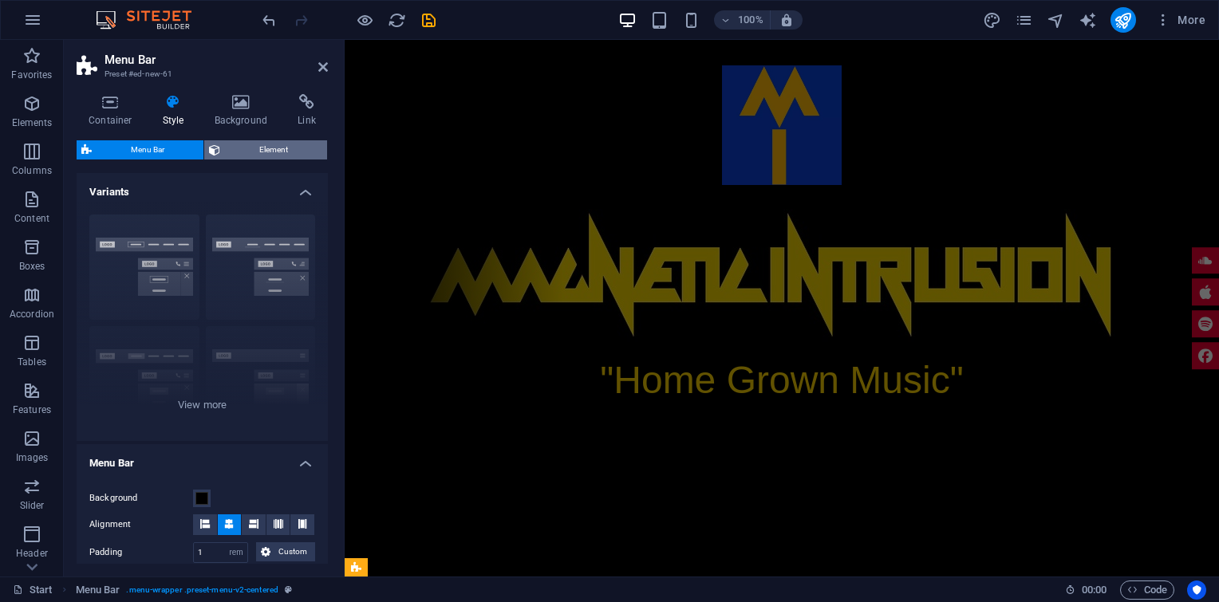
click at [248, 156] on span "Element" at bounding box center [273, 149] width 97 height 19
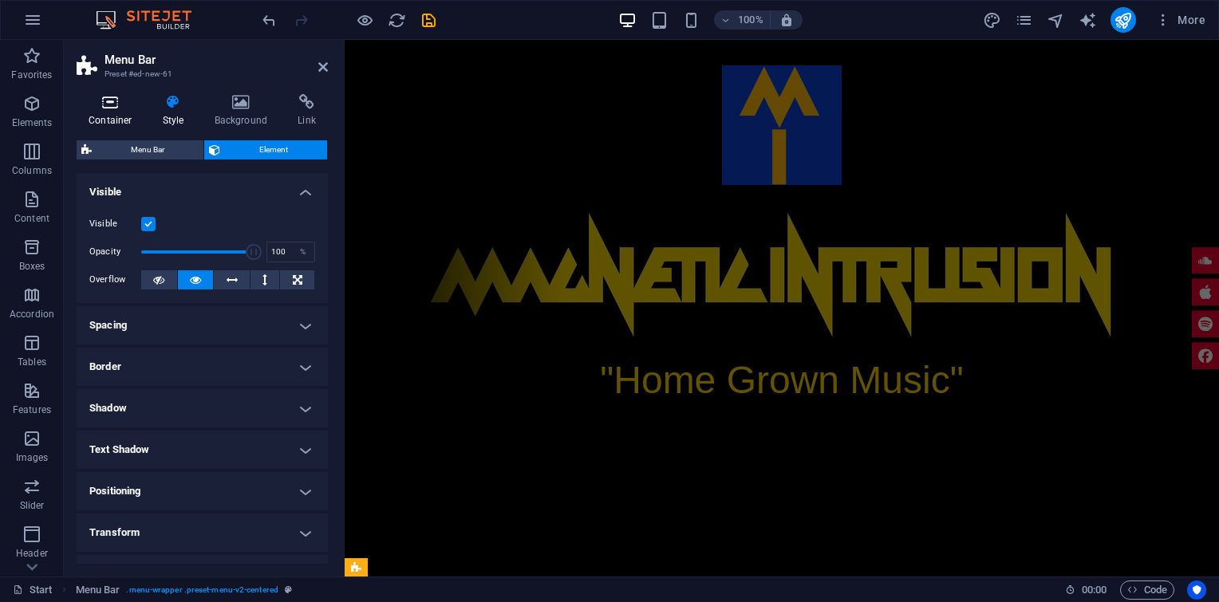
click at [124, 110] on h4 "Container" at bounding box center [114, 111] width 74 height 34
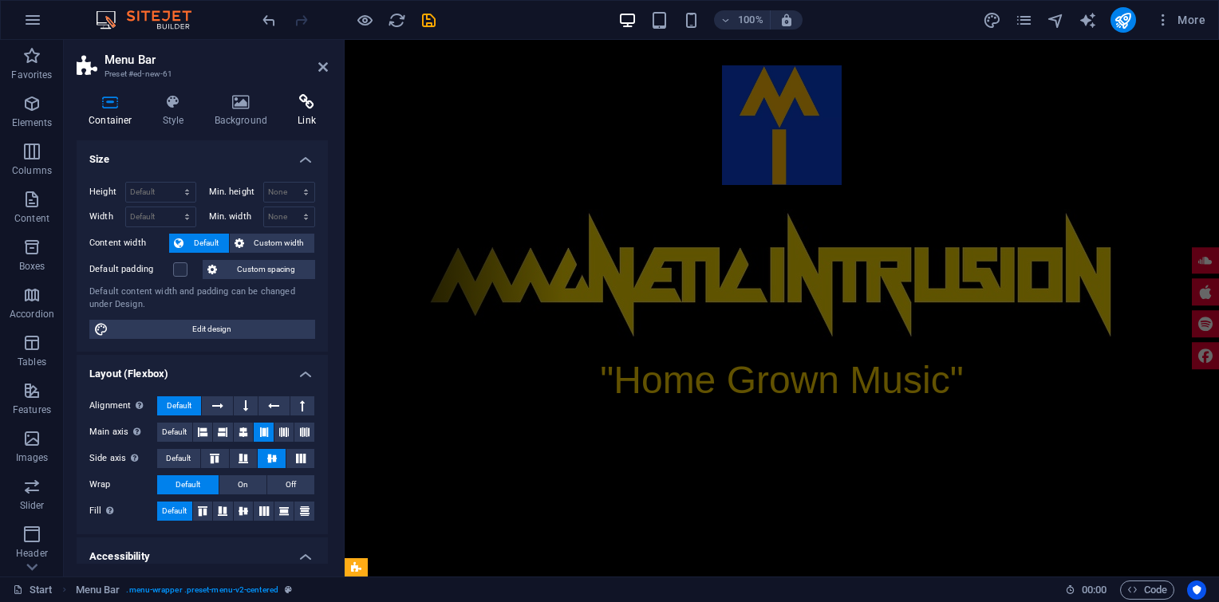
click at [310, 108] on icon at bounding box center [307, 102] width 42 height 16
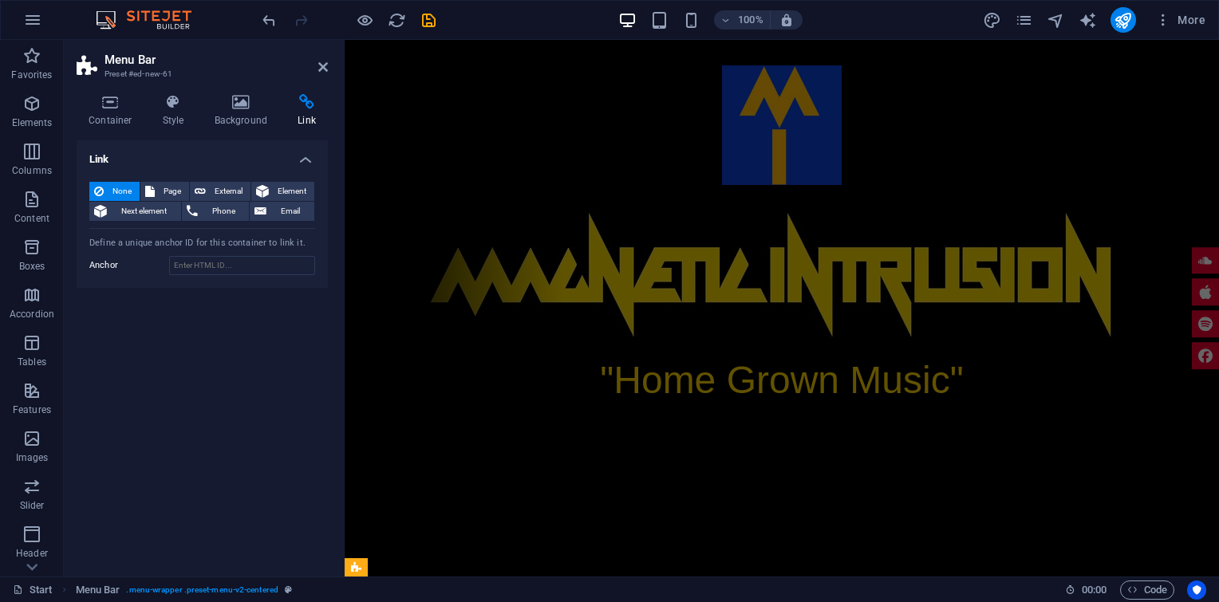
click at [317, 69] on header "Menu Bar Preset #ed-new-61" at bounding box center [202, 60] width 251 height 41
click at [325, 67] on icon at bounding box center [323, 67] width 10 height 13
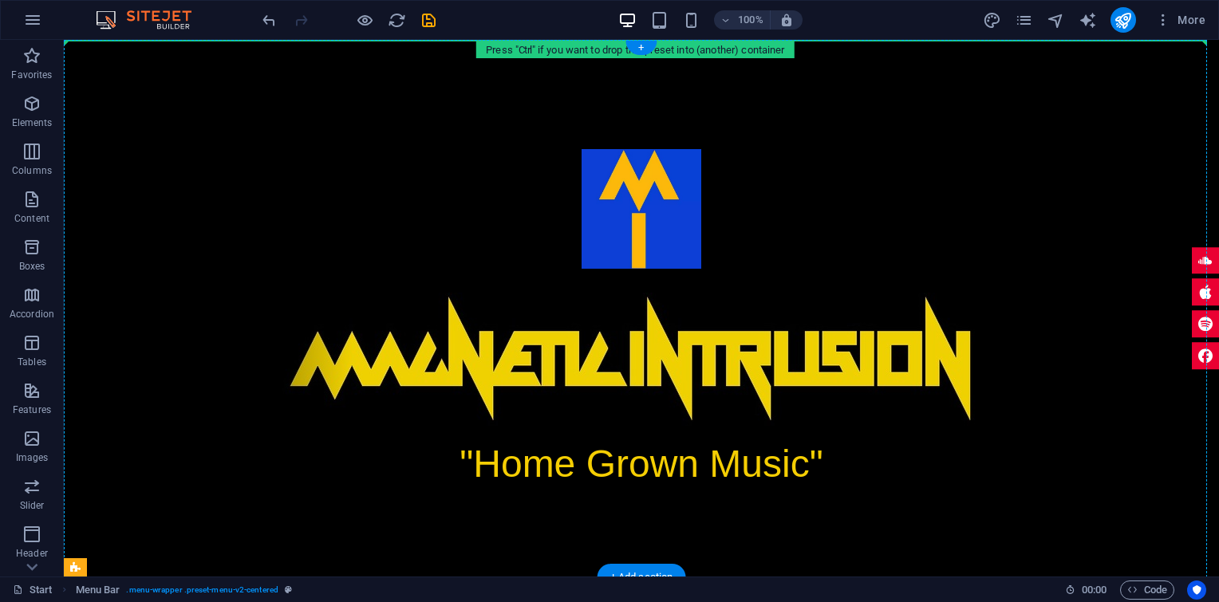
drag, startPoint x: 208, startPoint y: 353, endPoint x: 258, endPoint y: 68, distance: 289.2
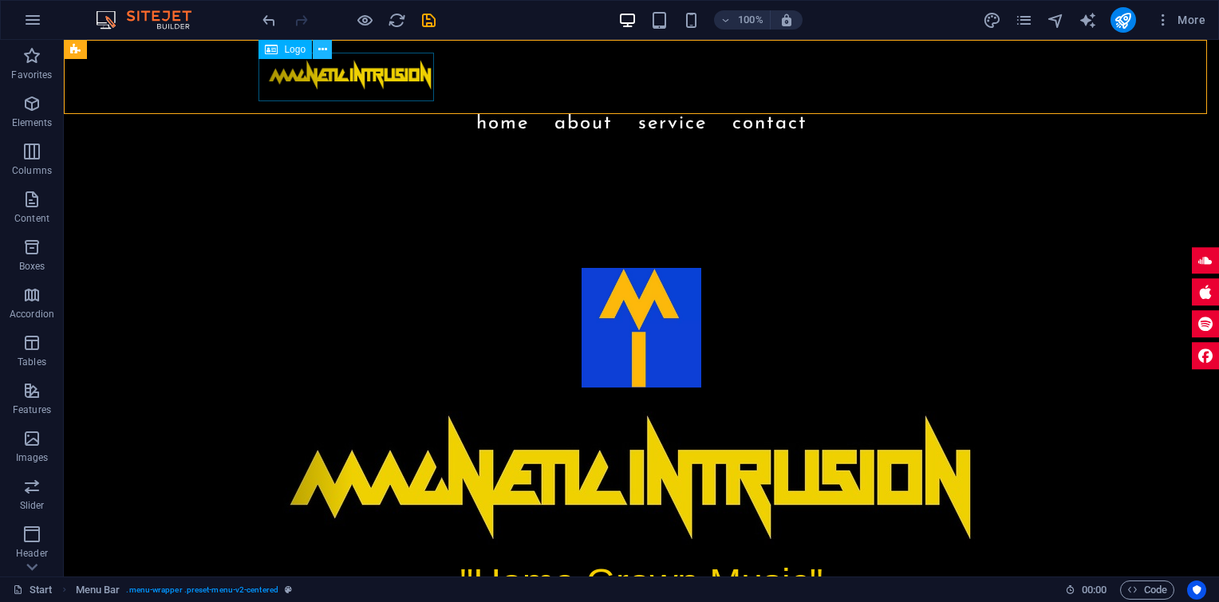
click at [322, 50] on icon at bounding box center [322, 49] width 9 height 17
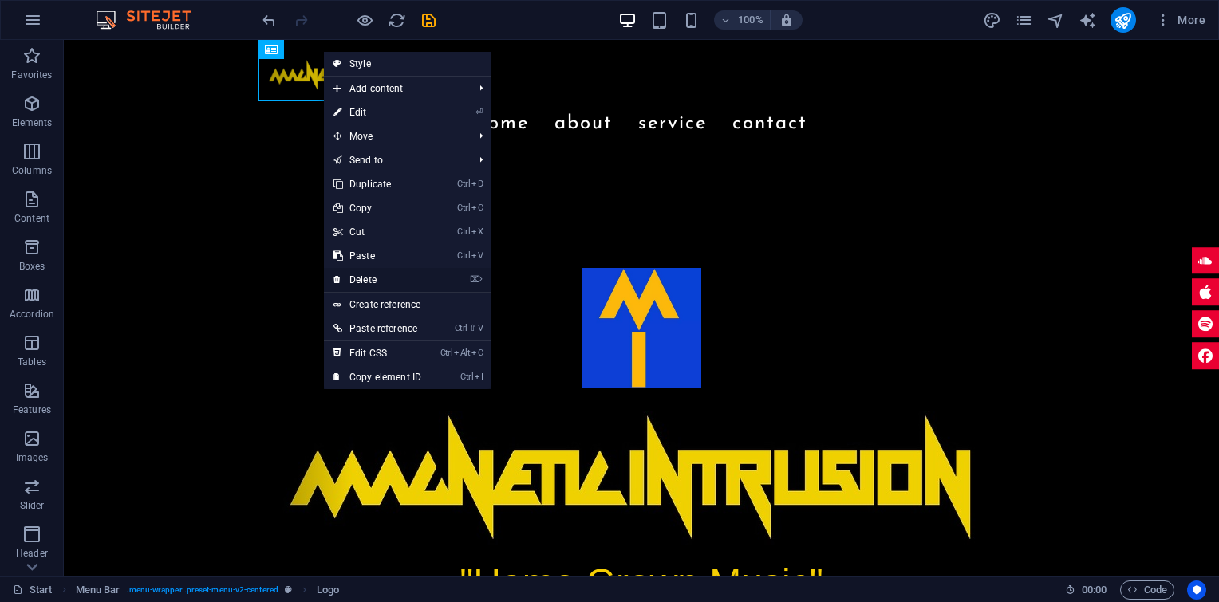
click at [364, 274] on link "⌦ Delete" at bounding box center [377, 280] width 107 height 24
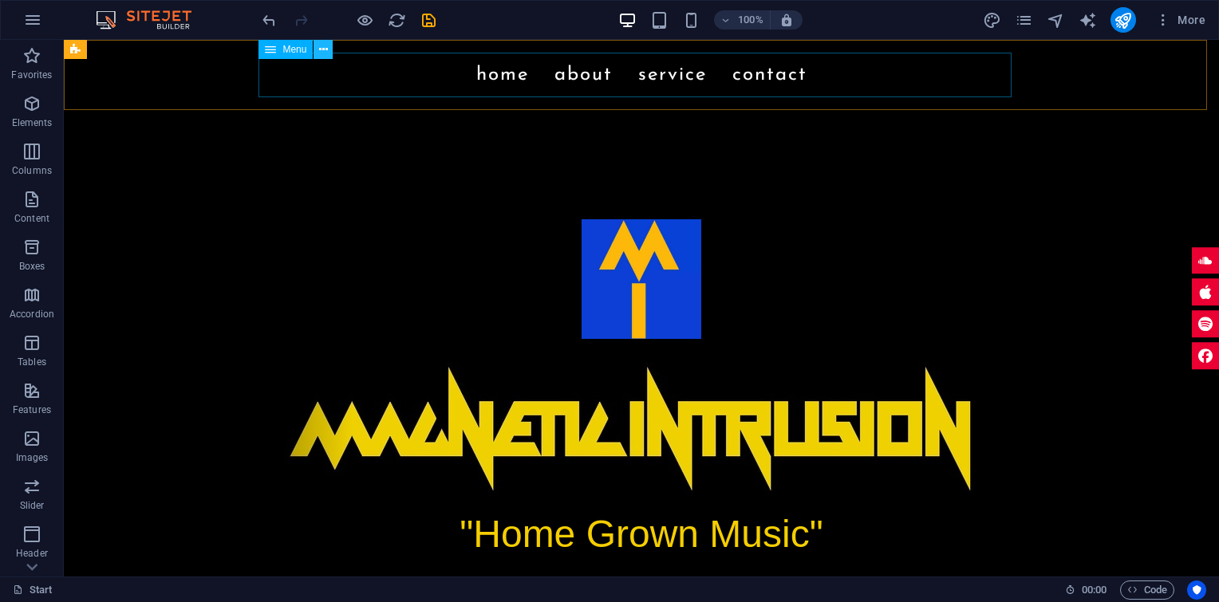
click at [325, 48] on icon at bounding box center [323, 49] width 9 height 17
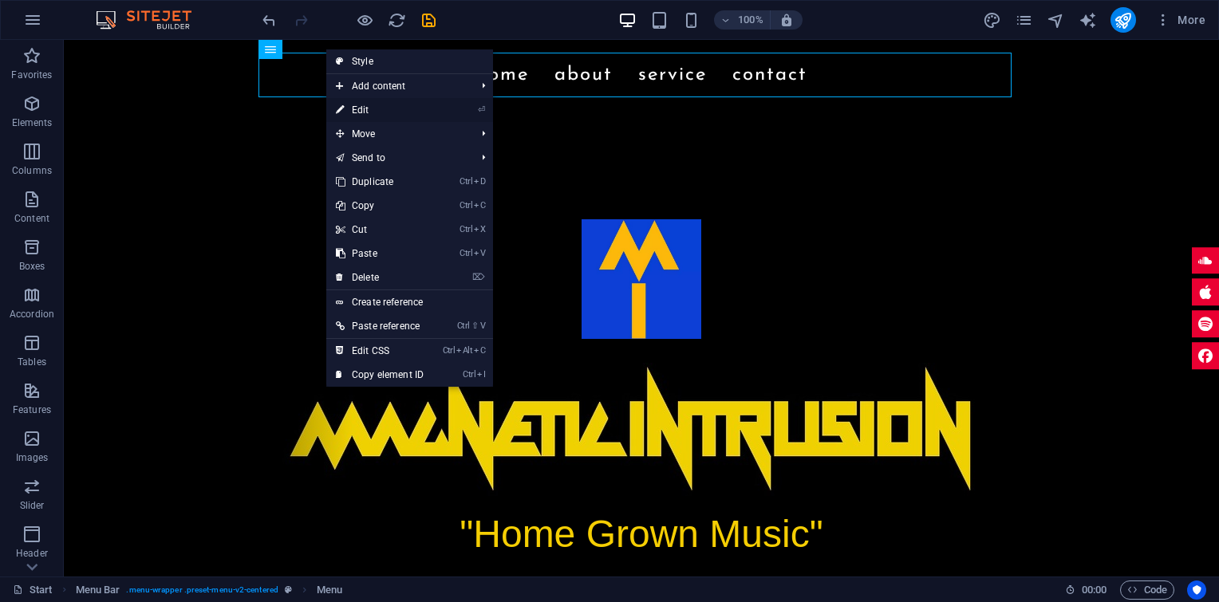
click at [358, 108] on link "⏎ Edit" at bounding box center [379, 110] width 107 height 24
select select
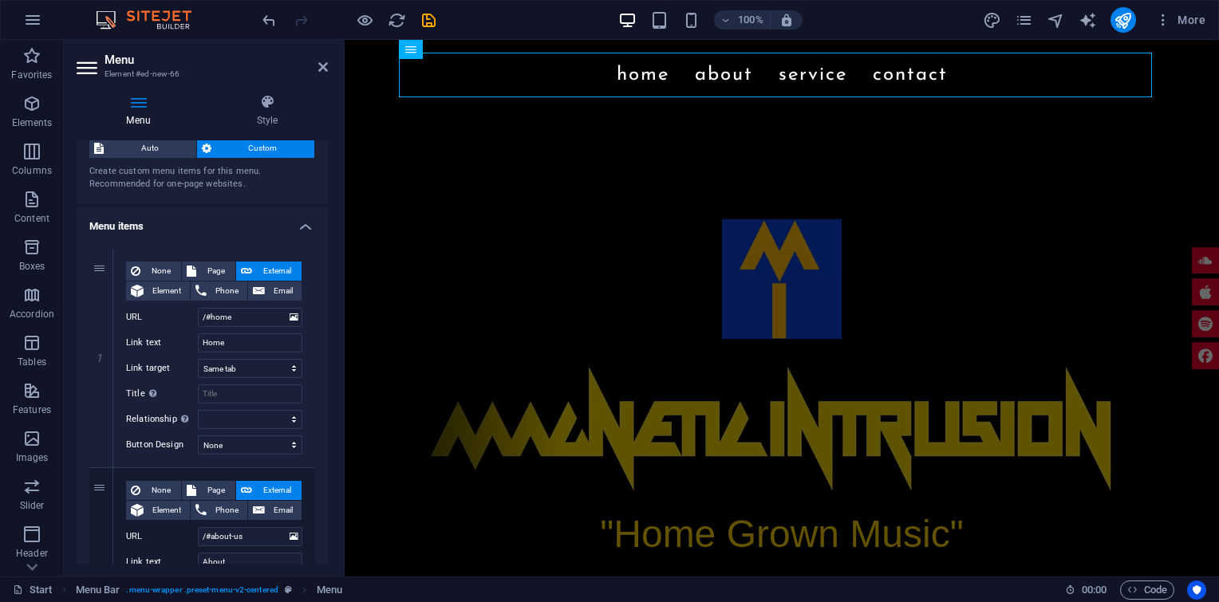
scroll to position [51, 0]
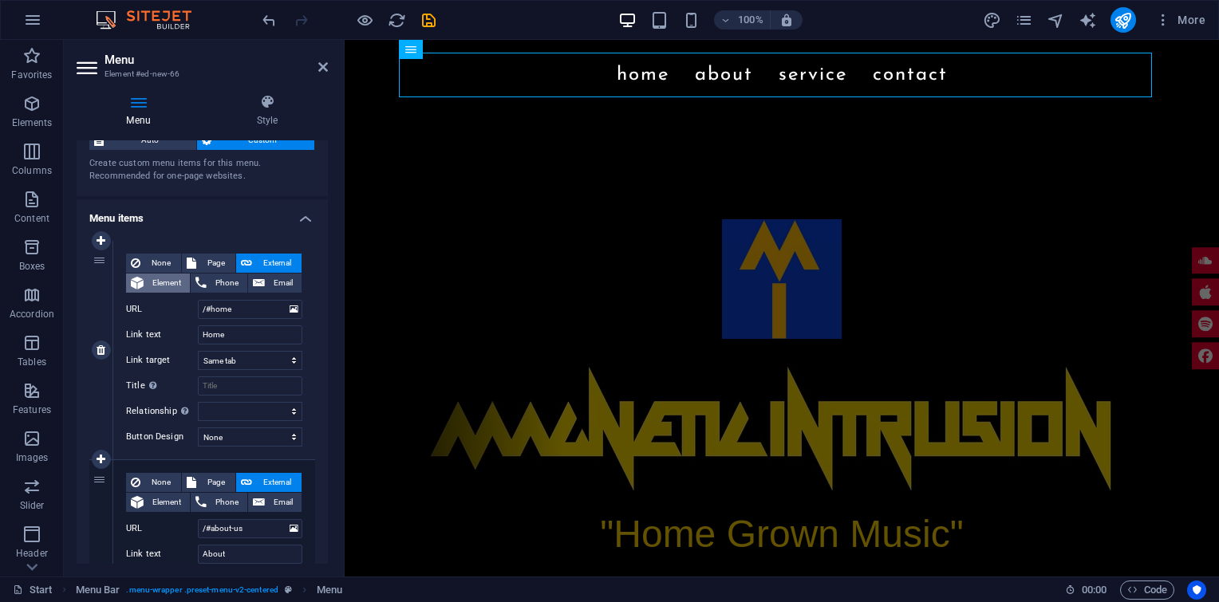
click at [156, 281] on span "Element" at bounding box center [166, 283] width 37 height 19
select select
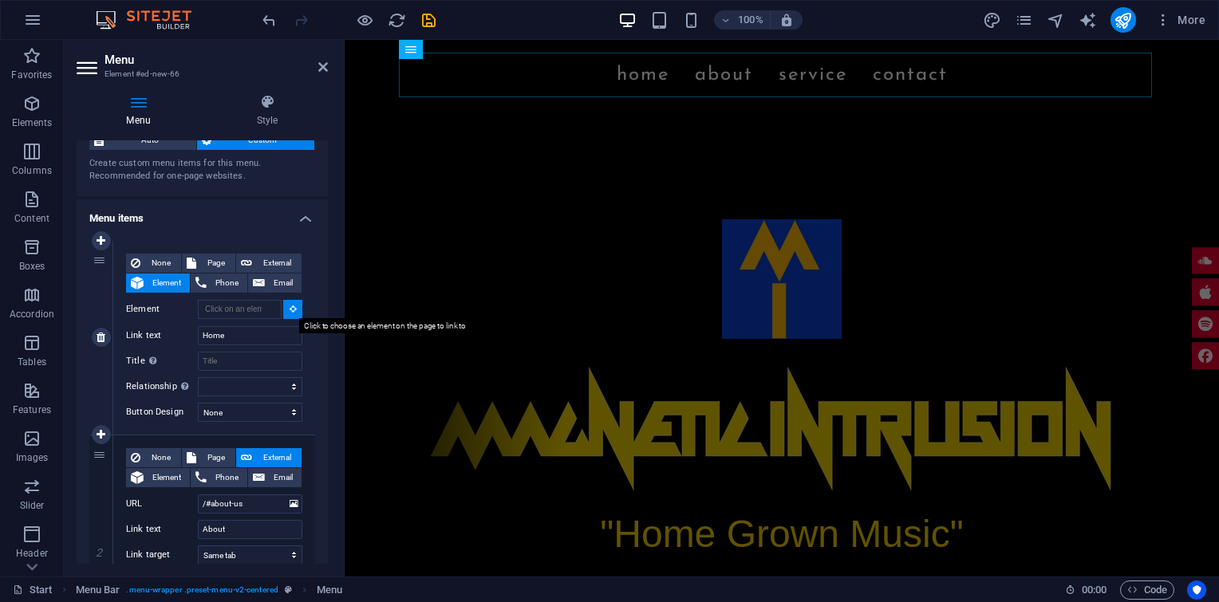
click at [290, 308] on icon at bounding box center [293, 309] width 7 height 8
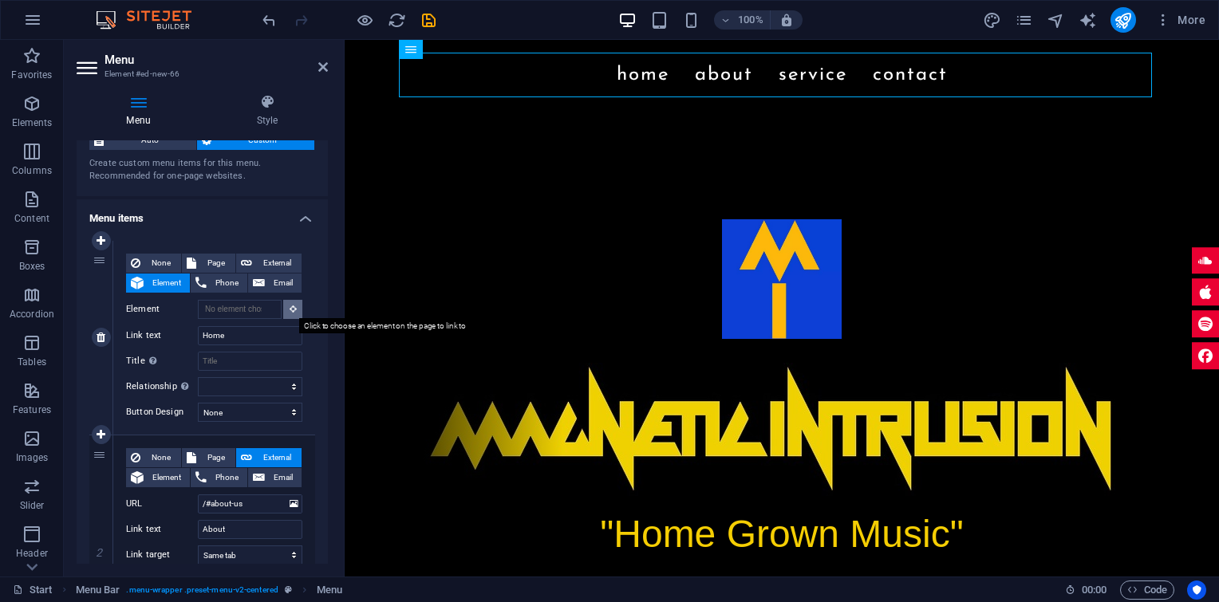
click at [290, 308] on icon at bounding box center [293, 309] width 7 height 8
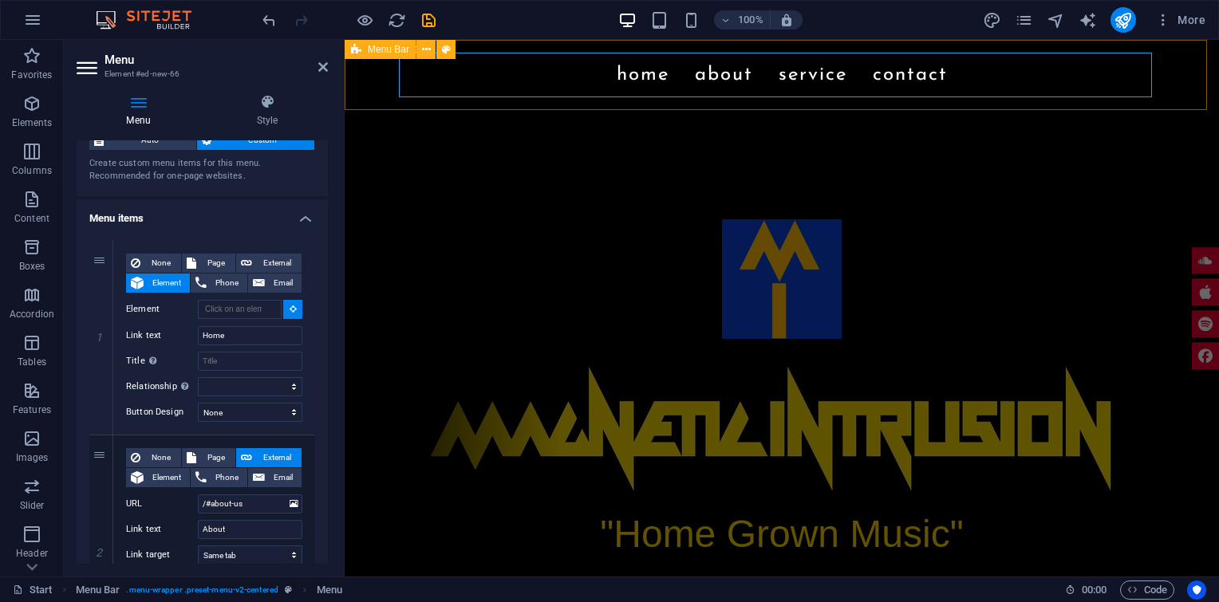
click at [367, 86] on div "Menu Home About Service Contact" at bounding box center [782, 75] width 874 height 70
type input "#ed-new-61"
select select
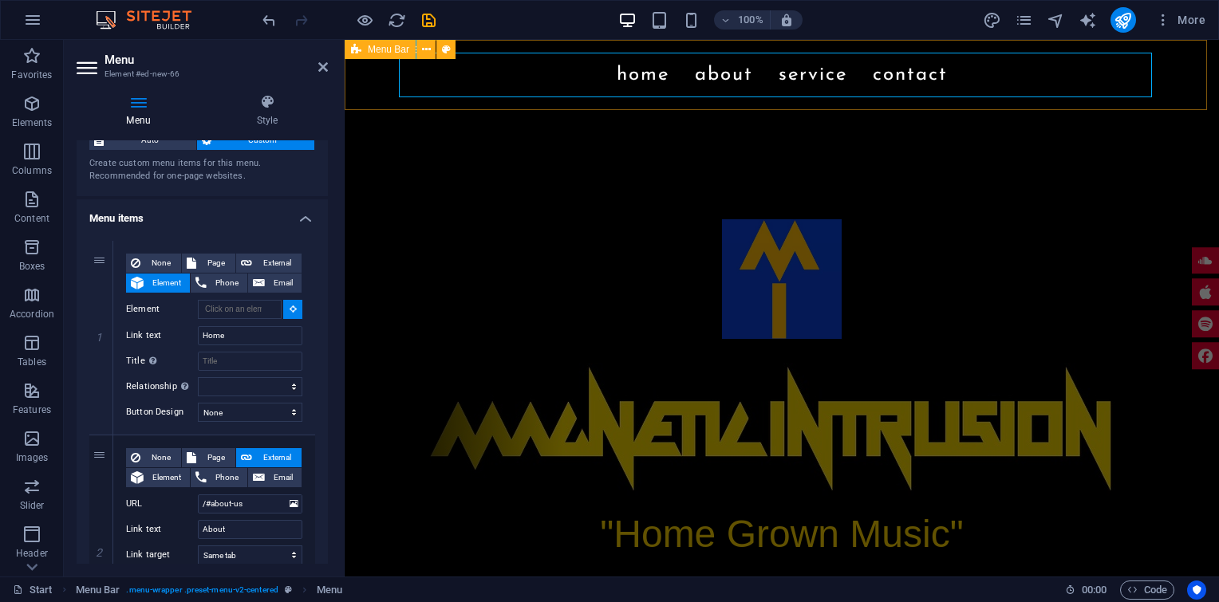
select select
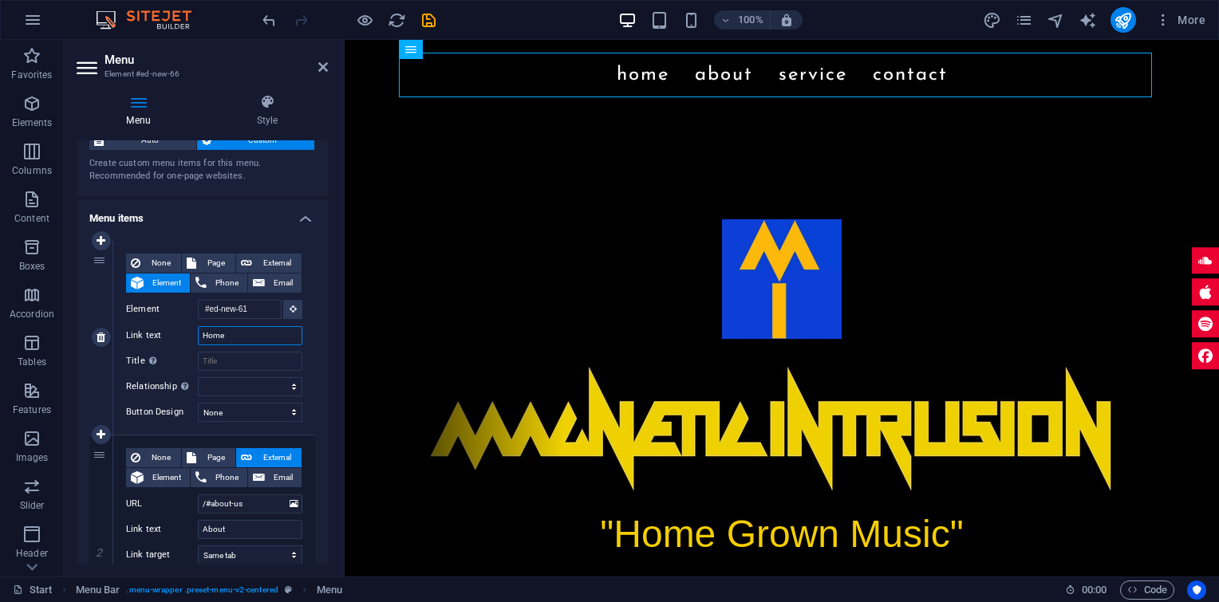
drag, startPoint x: 235, startPoint y: 337, endPoint x: 200, endPoint y: 332, distance: 35.4
click at [200, 332] on input "Home" at bounding box center [250, 335] width 105 height 19
click at [219, 364] on input "Title Additional link description, should not be the same as the link text. The…" at bounding box center [250, 361] width 105 height 19
paste input "Home"
type input "Home"
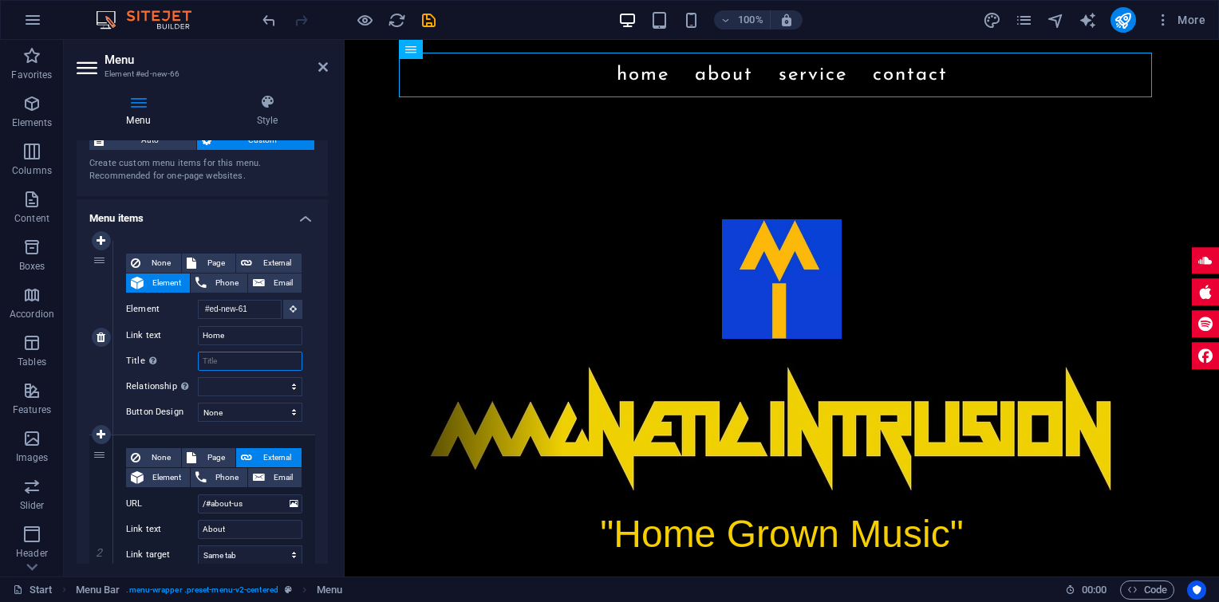
select select
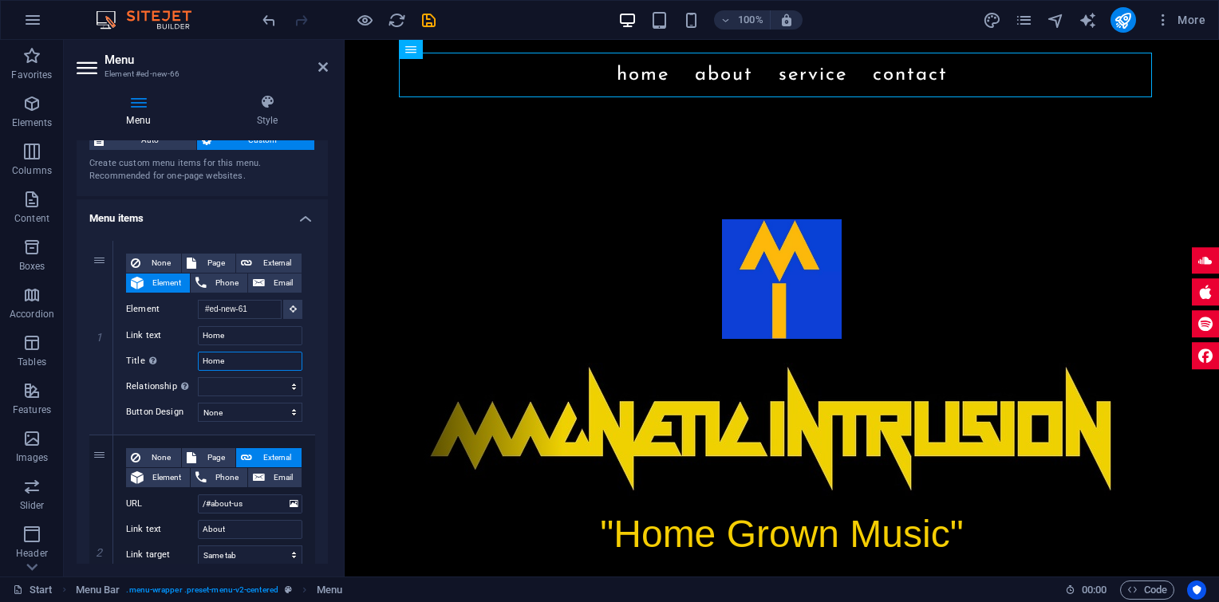
select select
type input "Home"
click at [289, 413] on select "None Default Primary Secondary" at bounding box center [250, 412] width 105 height 19
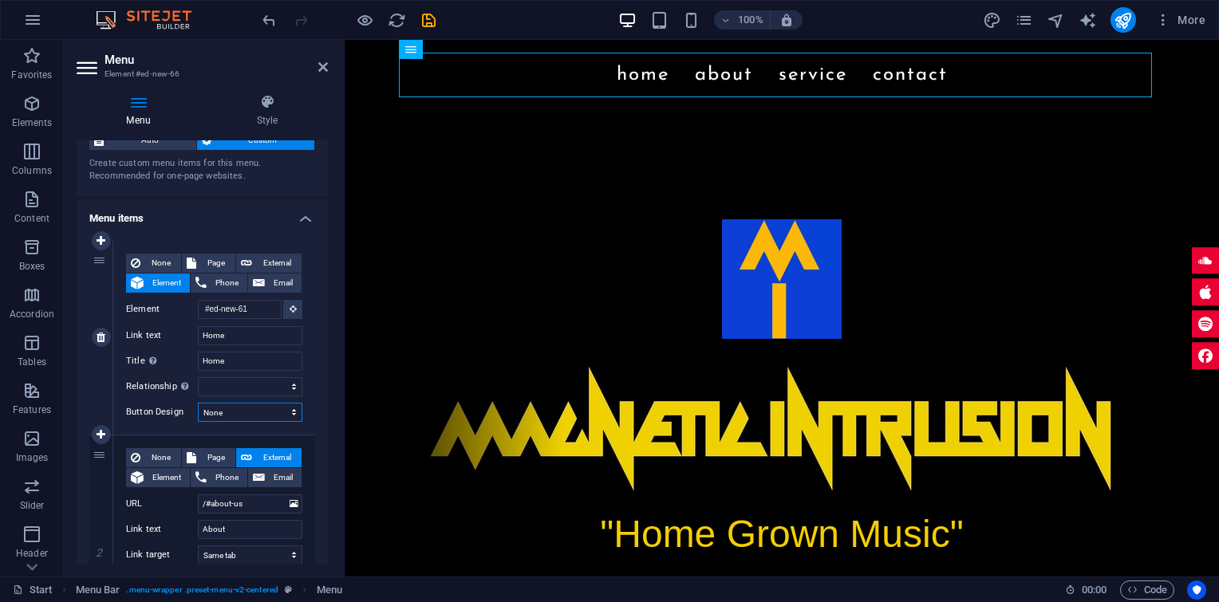
select select "default"
click at [198, 403] on select "None Default Primary Secondary" at bounding box center [250, 412] width 105 height 19
select select
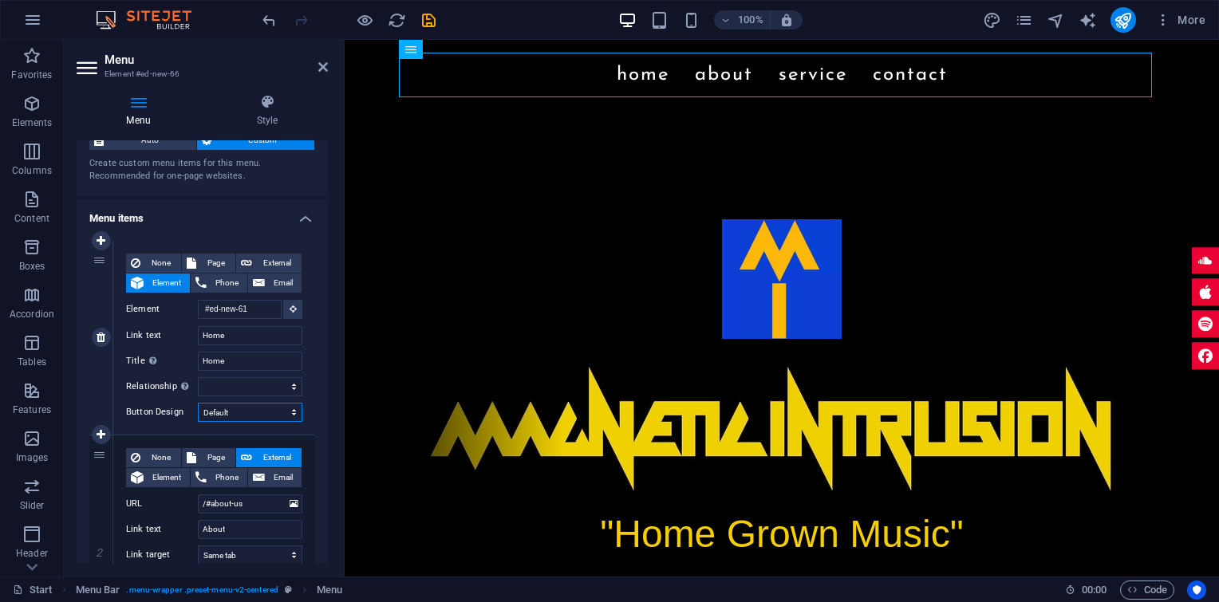
select select
click at [283, 413] on select "None Default Primary Secondary" at bounding box center [250, 412] width 105 height 19
select select "primary"
click at [198, 403] on select "None Default Primary Secondary" at bounding box center [250, 412] width 105 height 19
select select
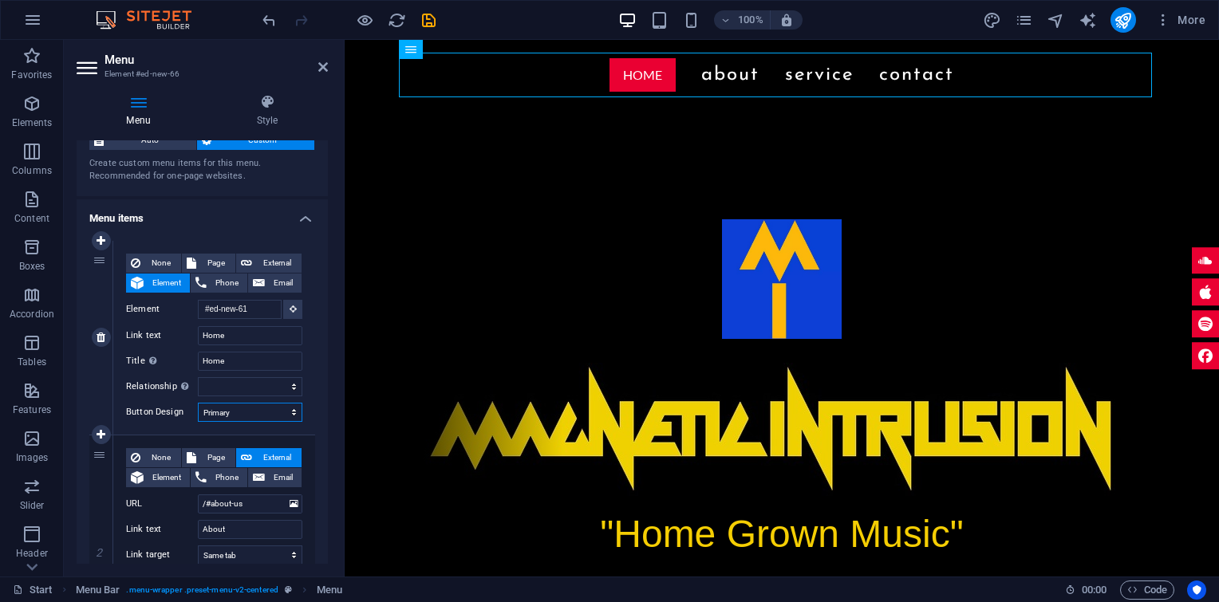
select select
click at [292, 408] on select "None Default Primary Secondary" at bounding box center [250, 412] width 105 height 19
select select "secondary"
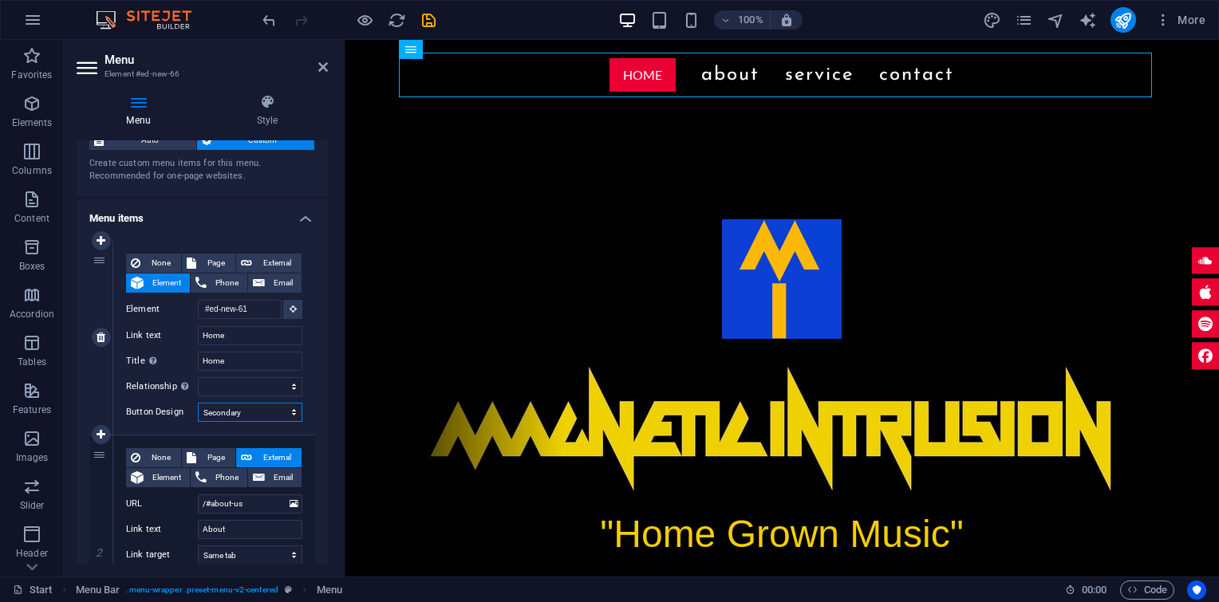
click at [198, 403] on select "None Default Primary Secondary" at bounding box center [250, 412] width 105 height 19
select select
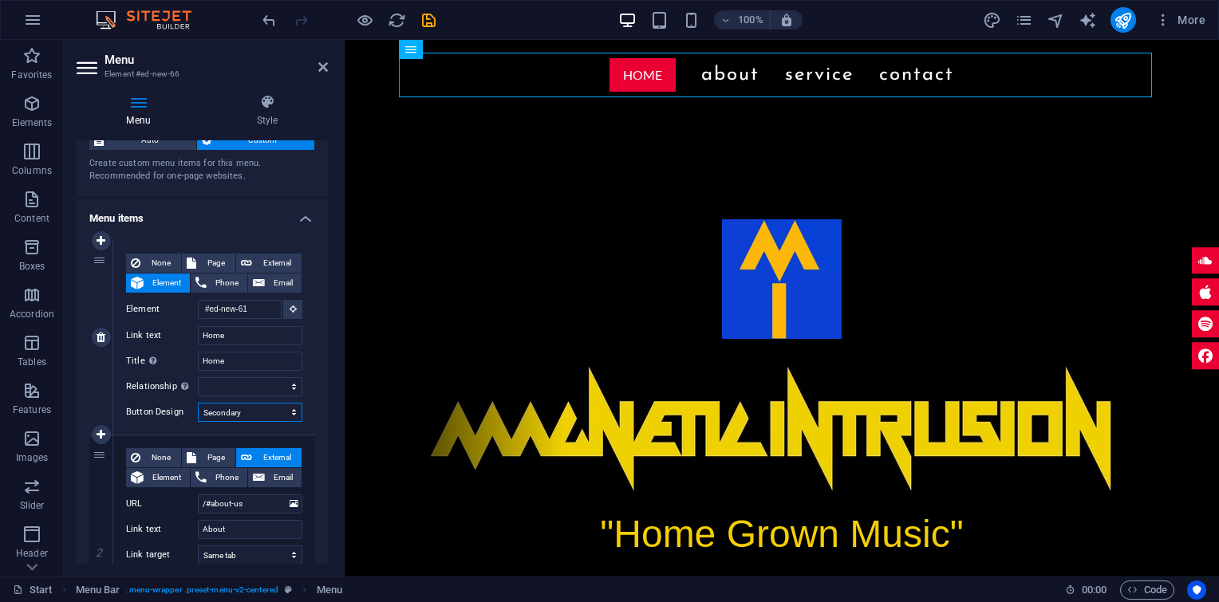
click at [290, 410] on select "None Default Primary Secondary" at bounding box center [250, 412] width 105 height 19
select select "default"
click at [198, 403] on select "None Default Primary Secondary" at bounding box center [250, 412] width 105 height 19
select select
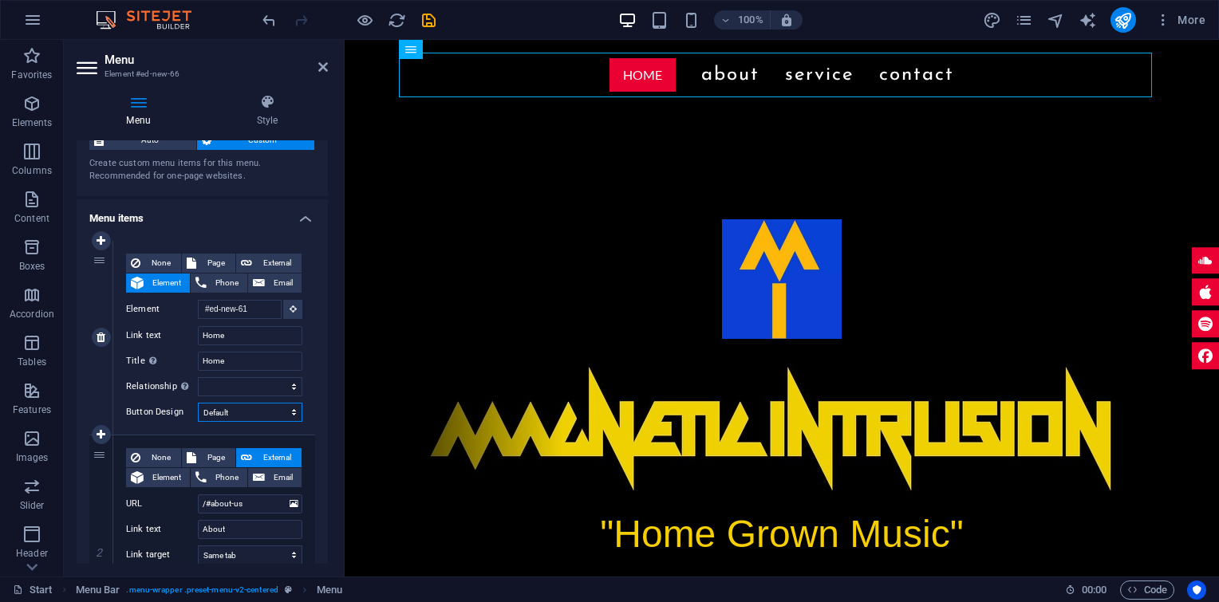
select select
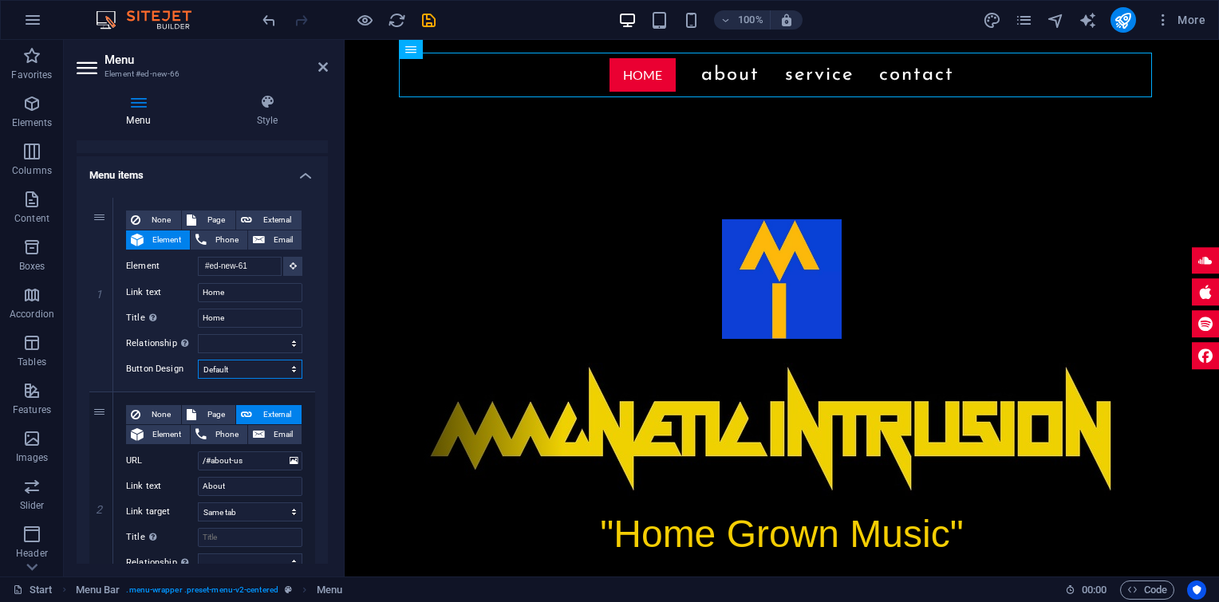
scroll to position [96, 0]
click at [324, 65] on icon at bounding box center [323, 67] width 10 height 13
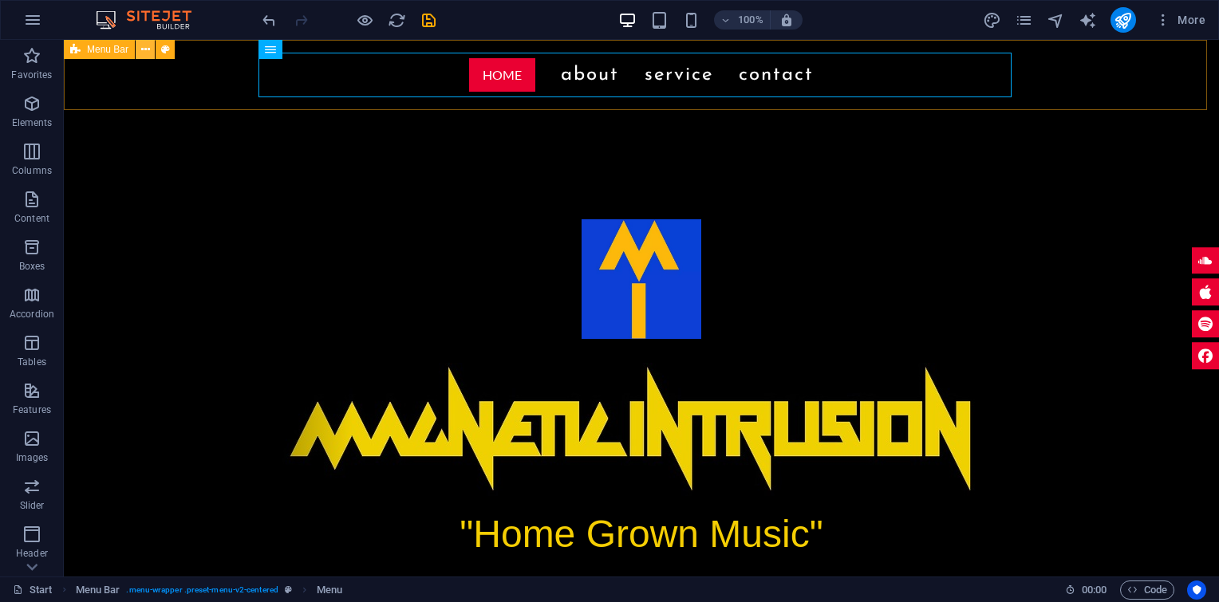
click at [144, 51] on icon at bounding box center [145, 49] width 9 height 17
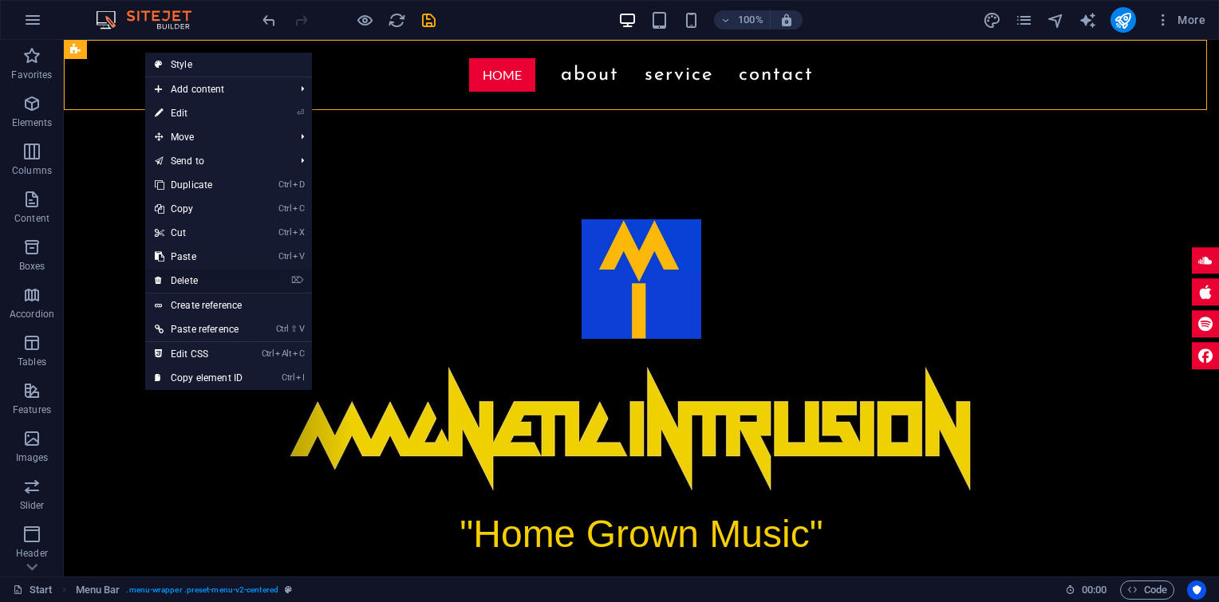
click at [195, 277] on link "⌦ Delete" at bounding box center [198, 281] width 107 height 24
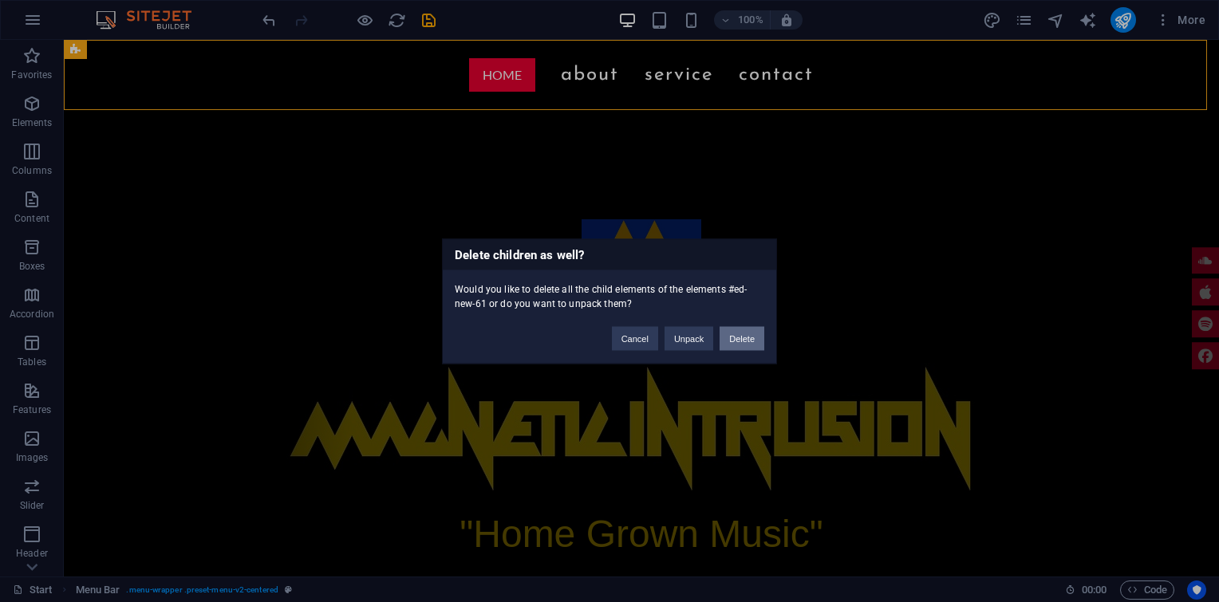
click at [746, 338] on button "Delete" at bounding box center [742, 338] width 45 height 24
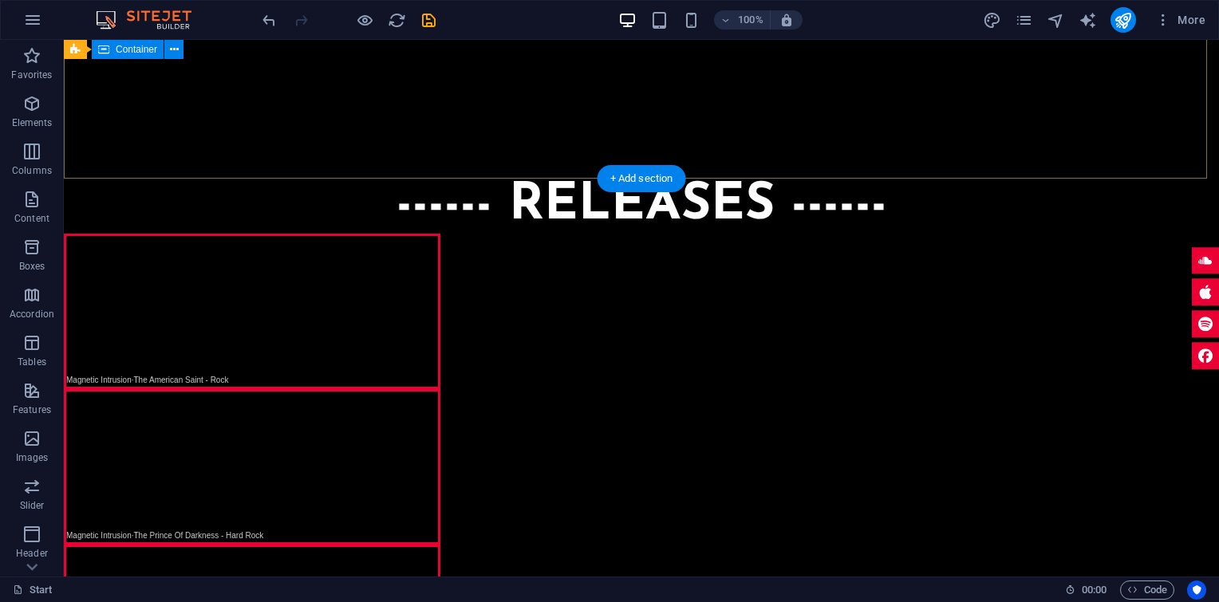
scroll to position [0, 0]
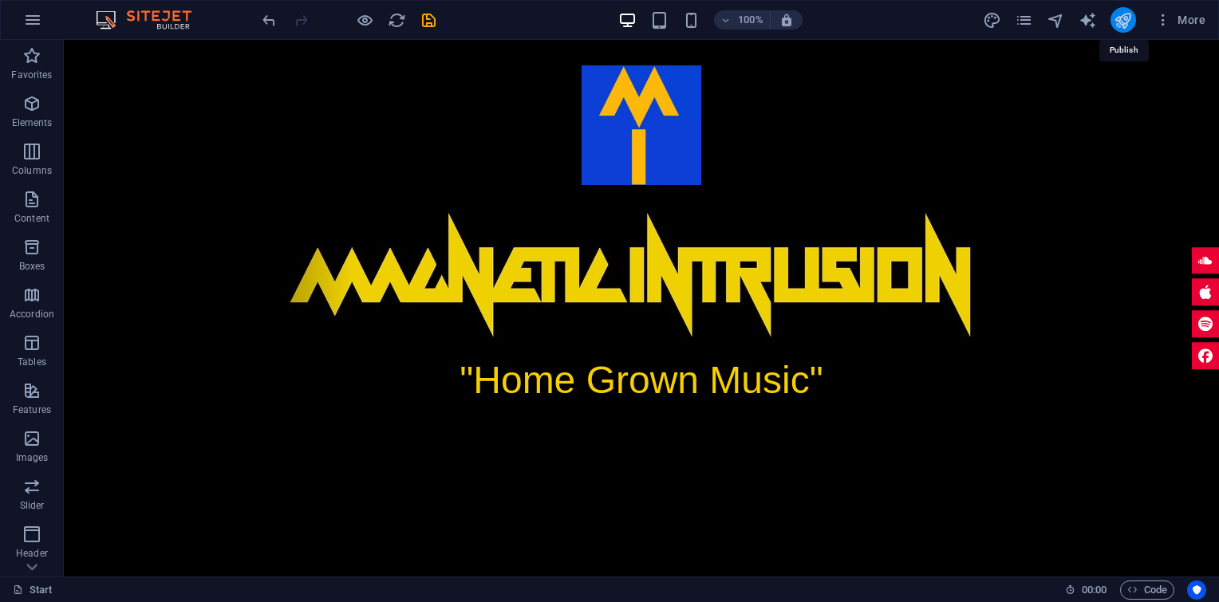
click at [1117, 13] on icon "publish" at bounding box center [1123, 20] width 18 height 18
checkbox input "false"
